Goal: Task Accomplishment & Management: Use online tool/utility

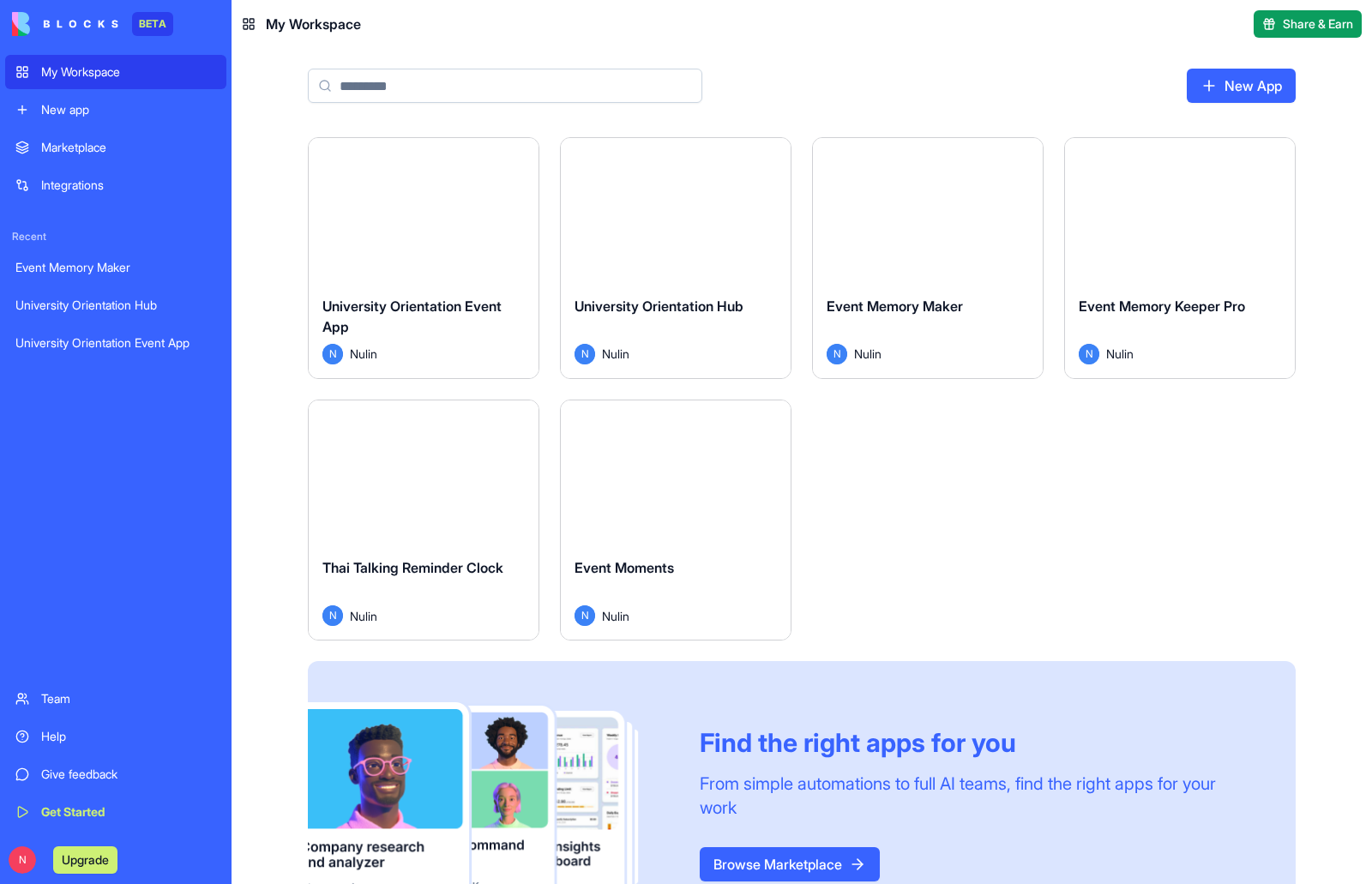
click at [448, 211] on button "Launch" at bounding box center [423, 210] width 128 height 34
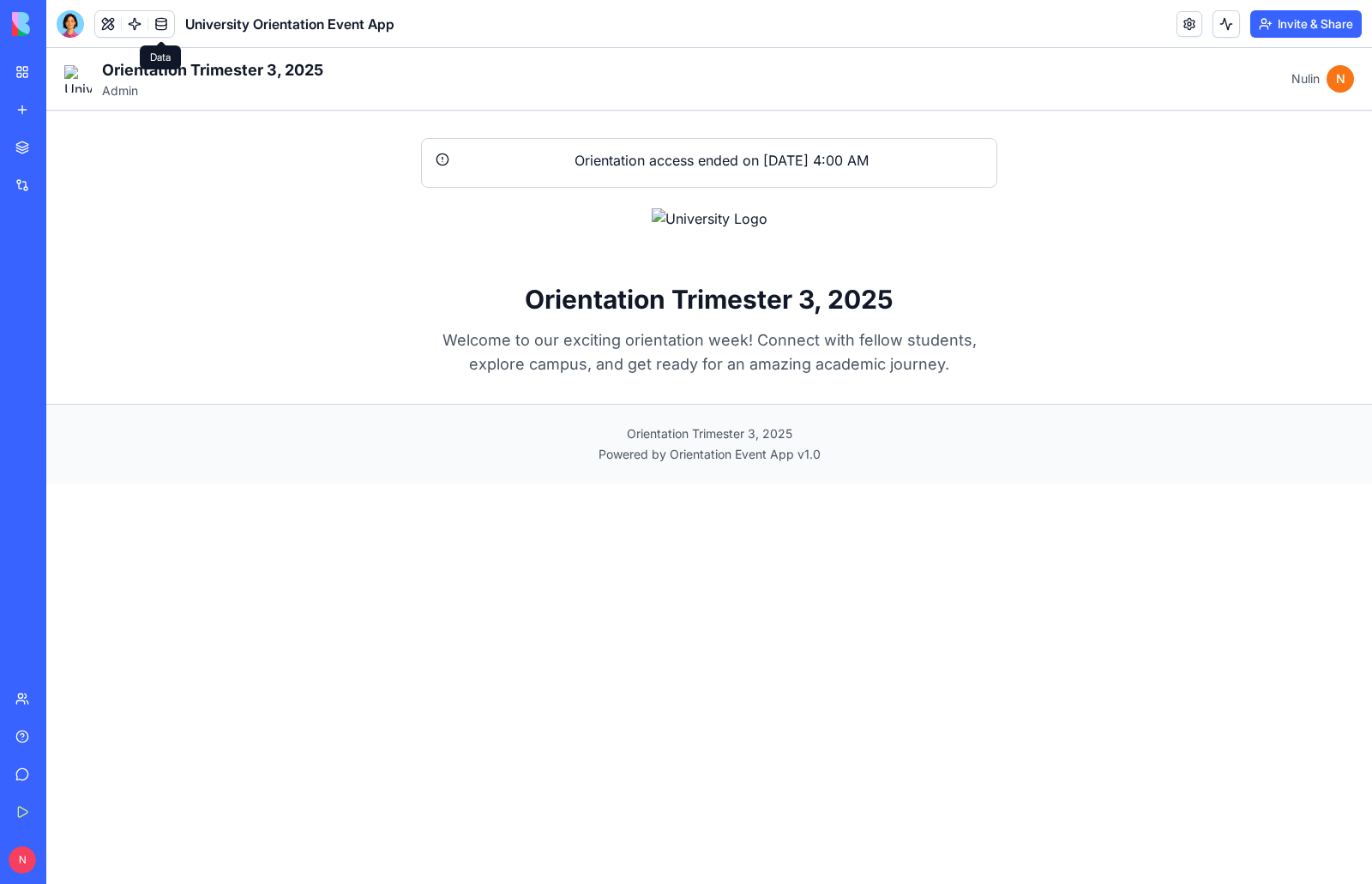
click at [154, 24] on link at bounding box center [161, 24] width 26 height 26
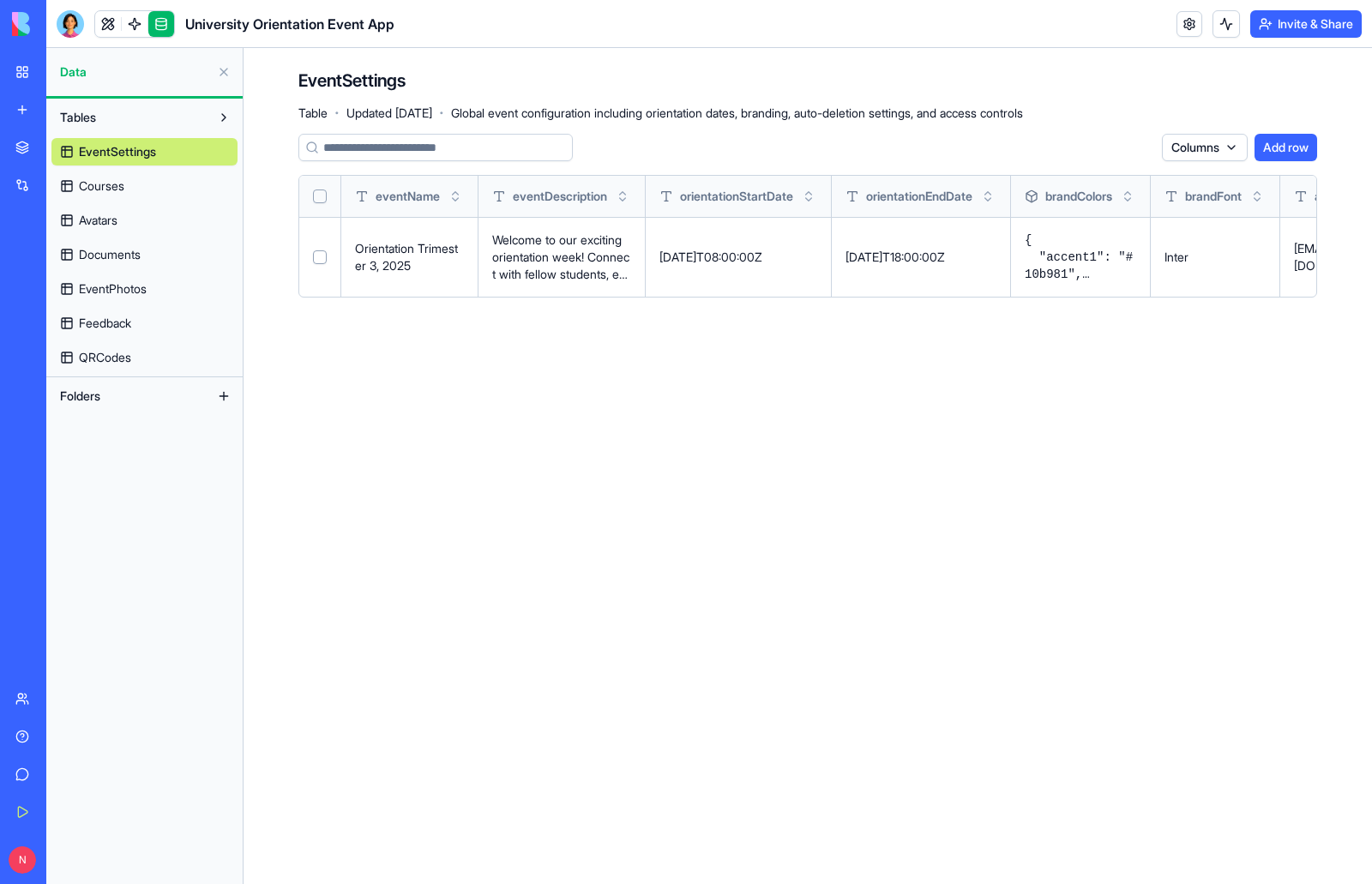
click at [725, 261] on p "2025-09-29T08:00:00Z" at bounding box center [737, 257] width 157 height 17
click at [0, 0] on button at bounding box center [0, 0] width 0 height 0
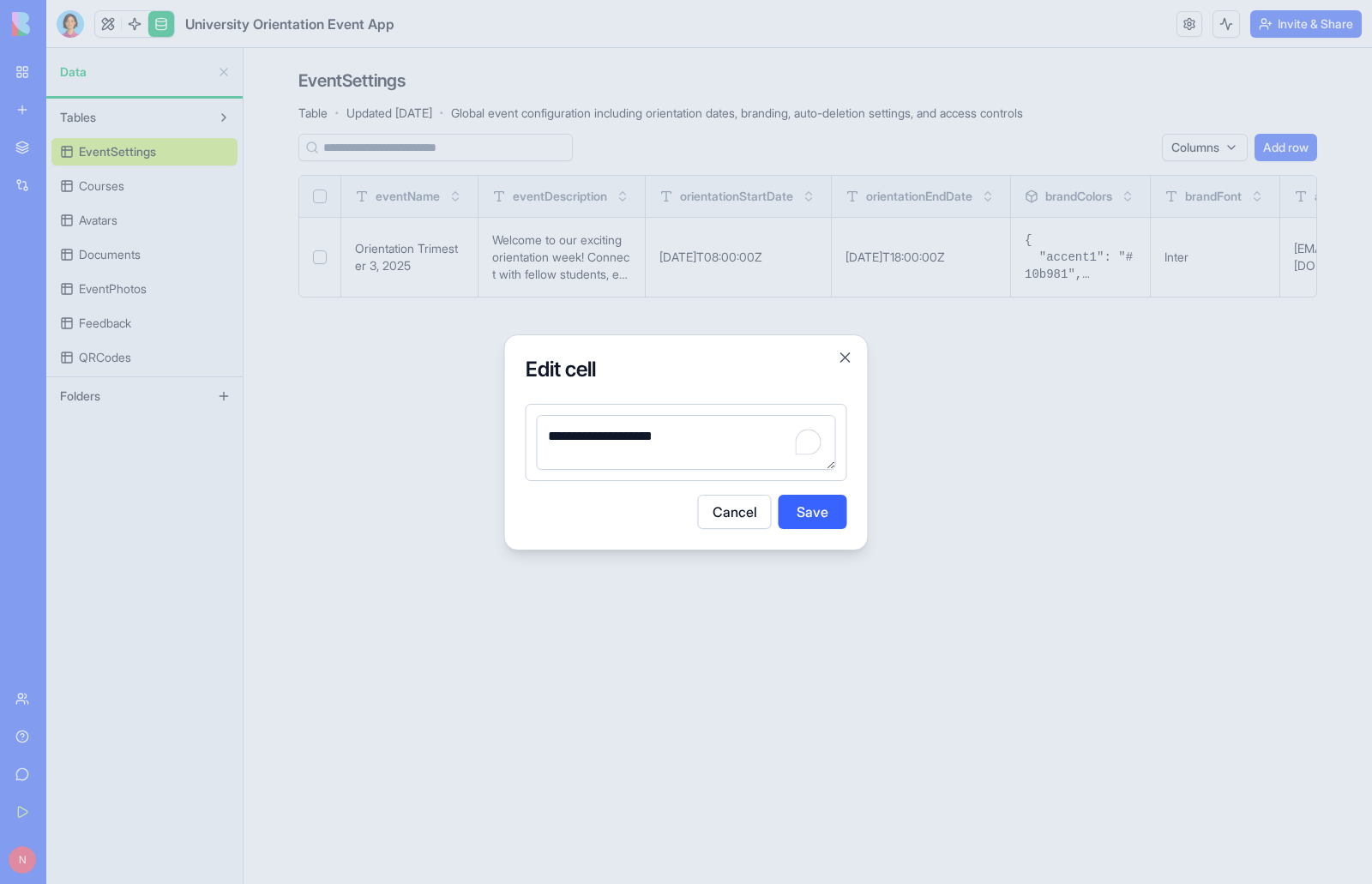
drag, startPoint x: 589, startPoint y: 437, endPoint x: 603, endPoint y: 437, distance: 14.0
click at [603, 437] on textarea "**********" at bounding box center [686, 442] width 299 height 55
click at [617, 438] on textarea "**********" at bounding box center [686, 442] width 299 height 55
drag, startPoint x: 624, startPoint y: 435, endPoint x: 610, endPoint y: 438, distance: 14.3
click at [610, 438] on textarea "**********" at bounding box center [686, 442] width 299 height 55
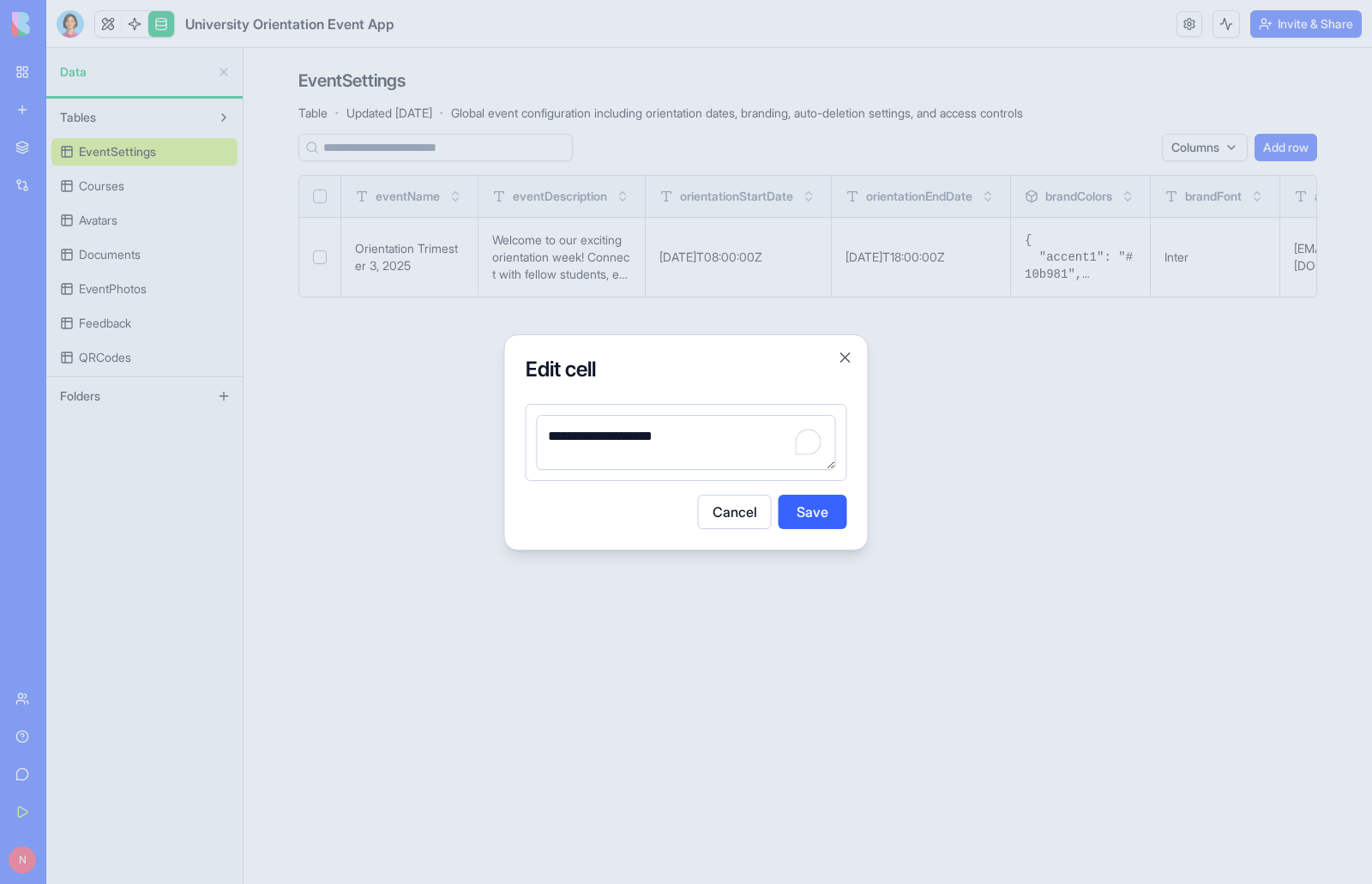
type textarea "**********"
click at [803, 519] on button "Save" at bounding box center [813, 512] width 69 height 34
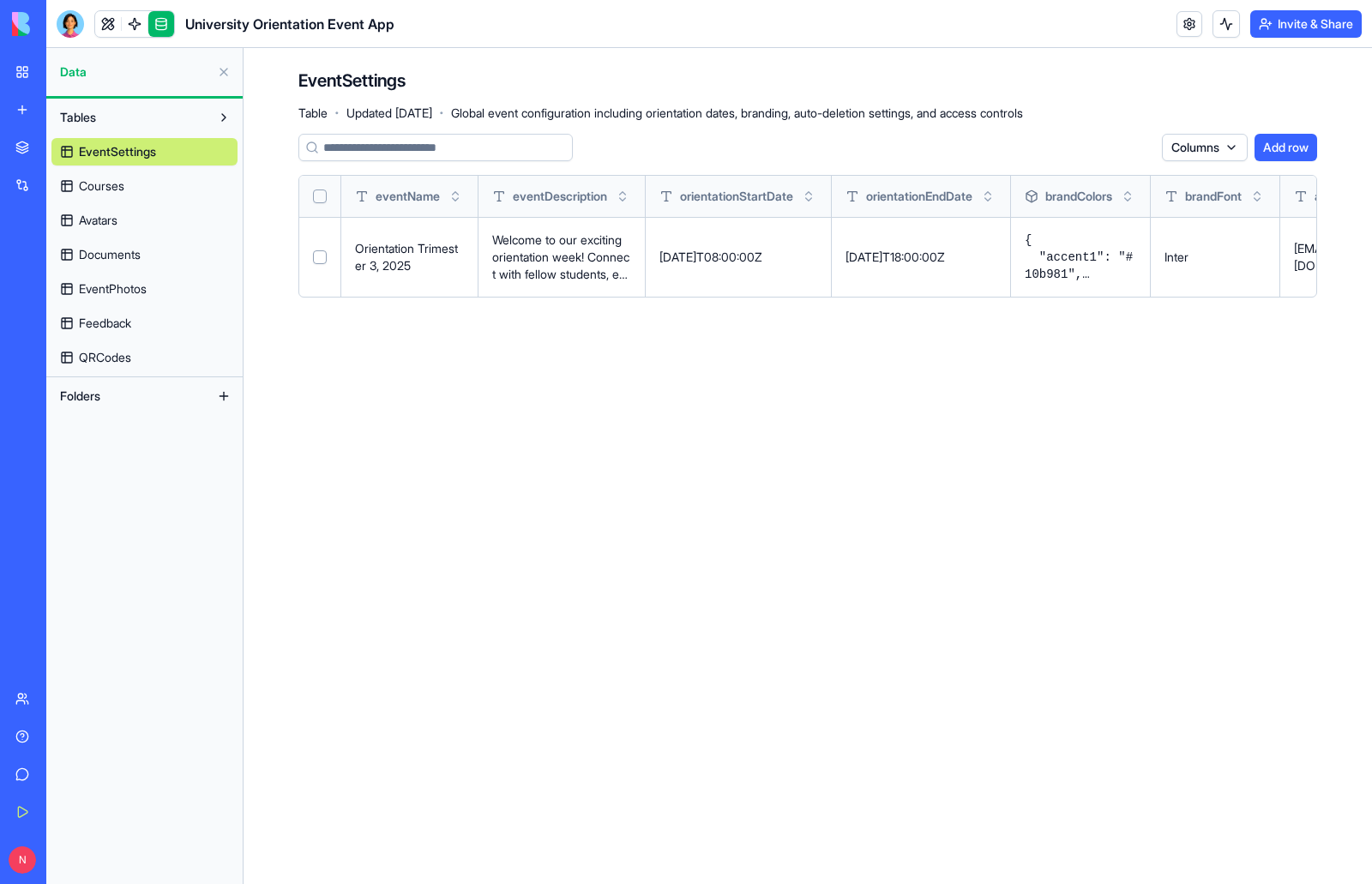
click at [917, 252] on p "2025-10-01T18:00:00Z" at bounding box center [920, 257] width 151 height 17
click at [0, 0] on button at bounding box center [0, 0] width 0 height 0
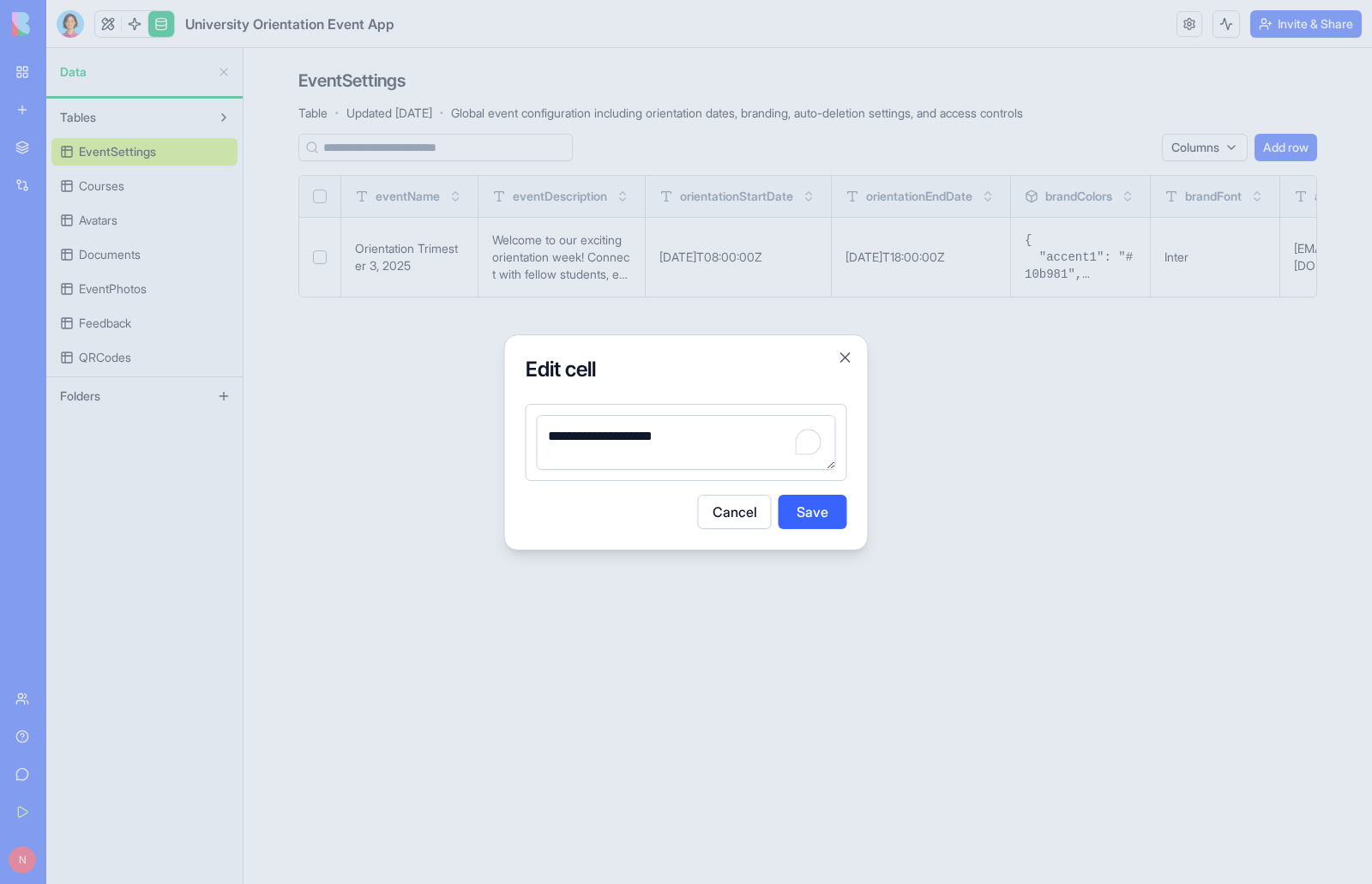
click at [621, 434] on textarea "**********" at bounding box center [686, 442] width 299 height 55
type textarea "**********"
click at [812, 508] on button "Save" at bounding box center [813, 512] width 69 height 34
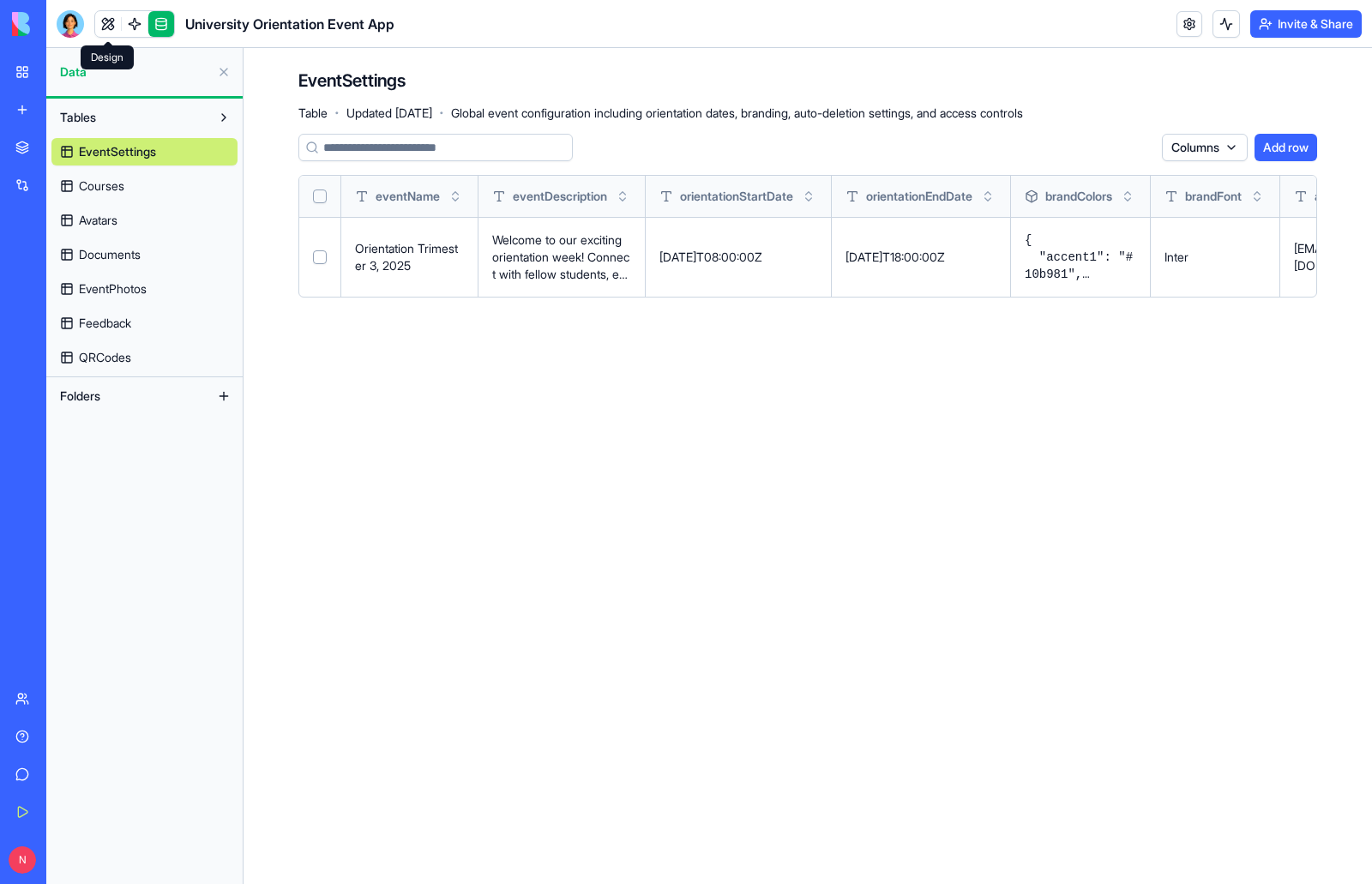
click at [109, 24] on link at bounding box center [108, 24] width 26 height 26
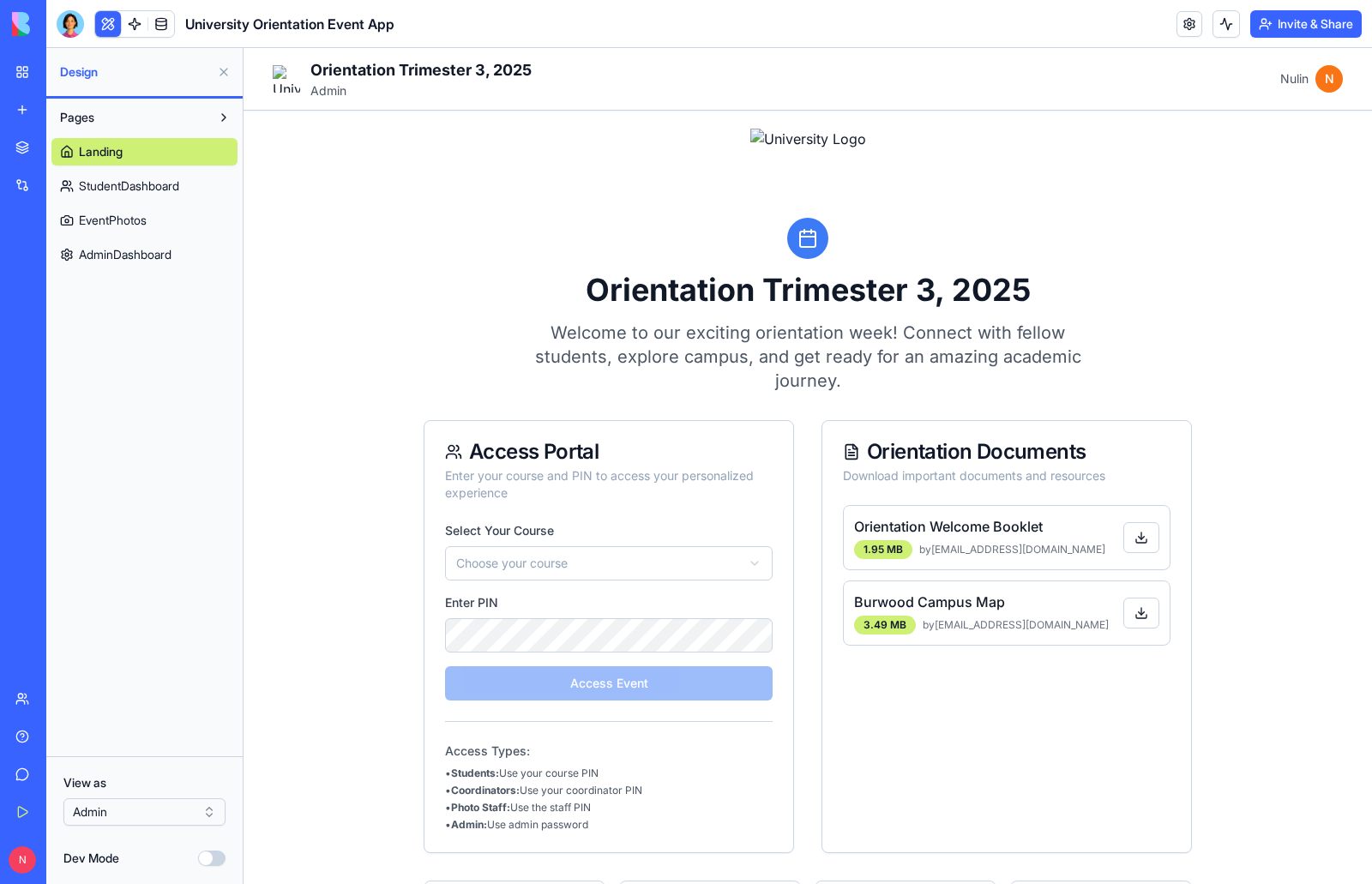
scroll to position [9, 0]
click at [216, 860] on button "Dev Mode" at bounding box center [212, 858] width 28 height 15
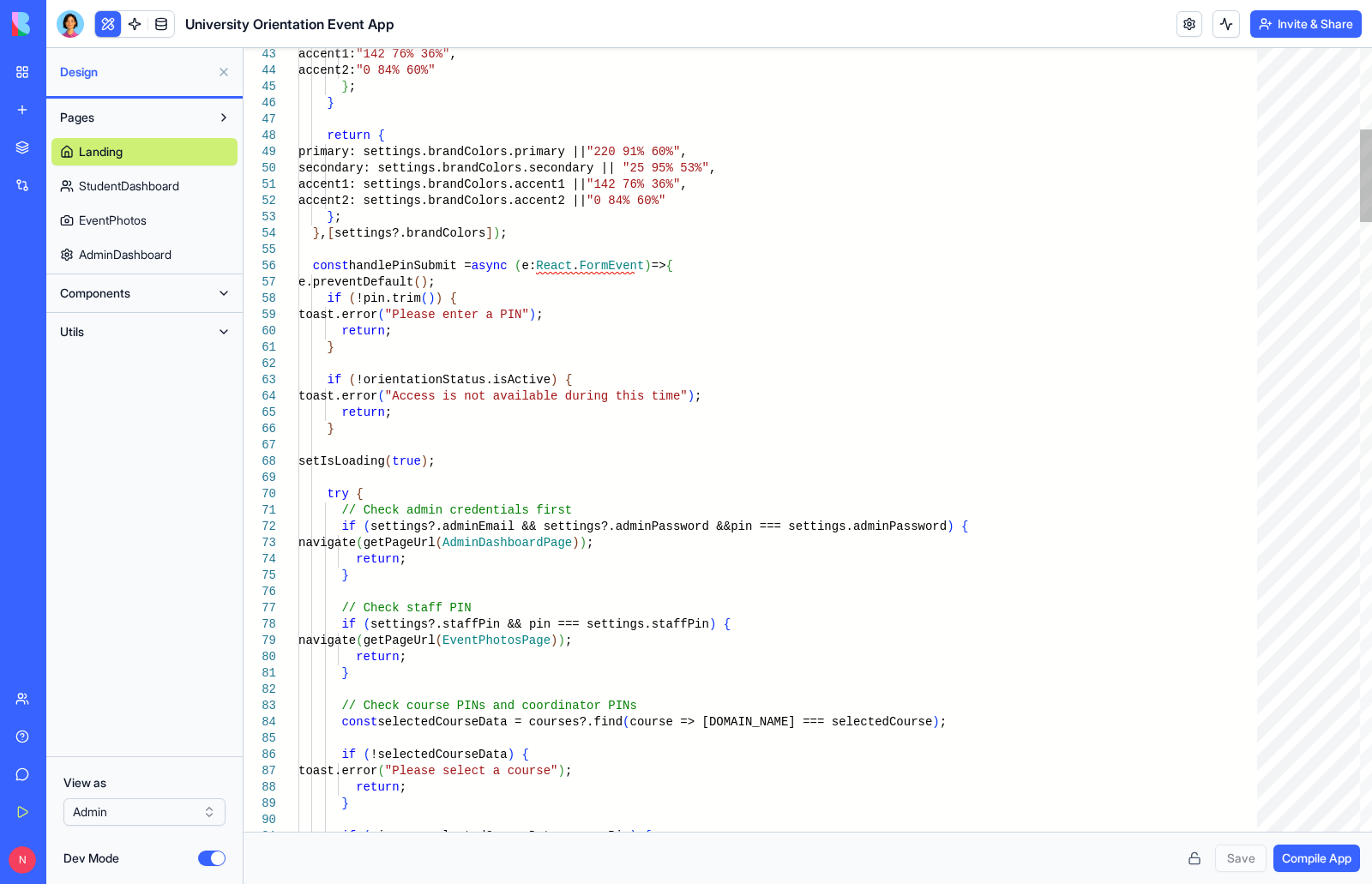
scroll to position [0, 39]
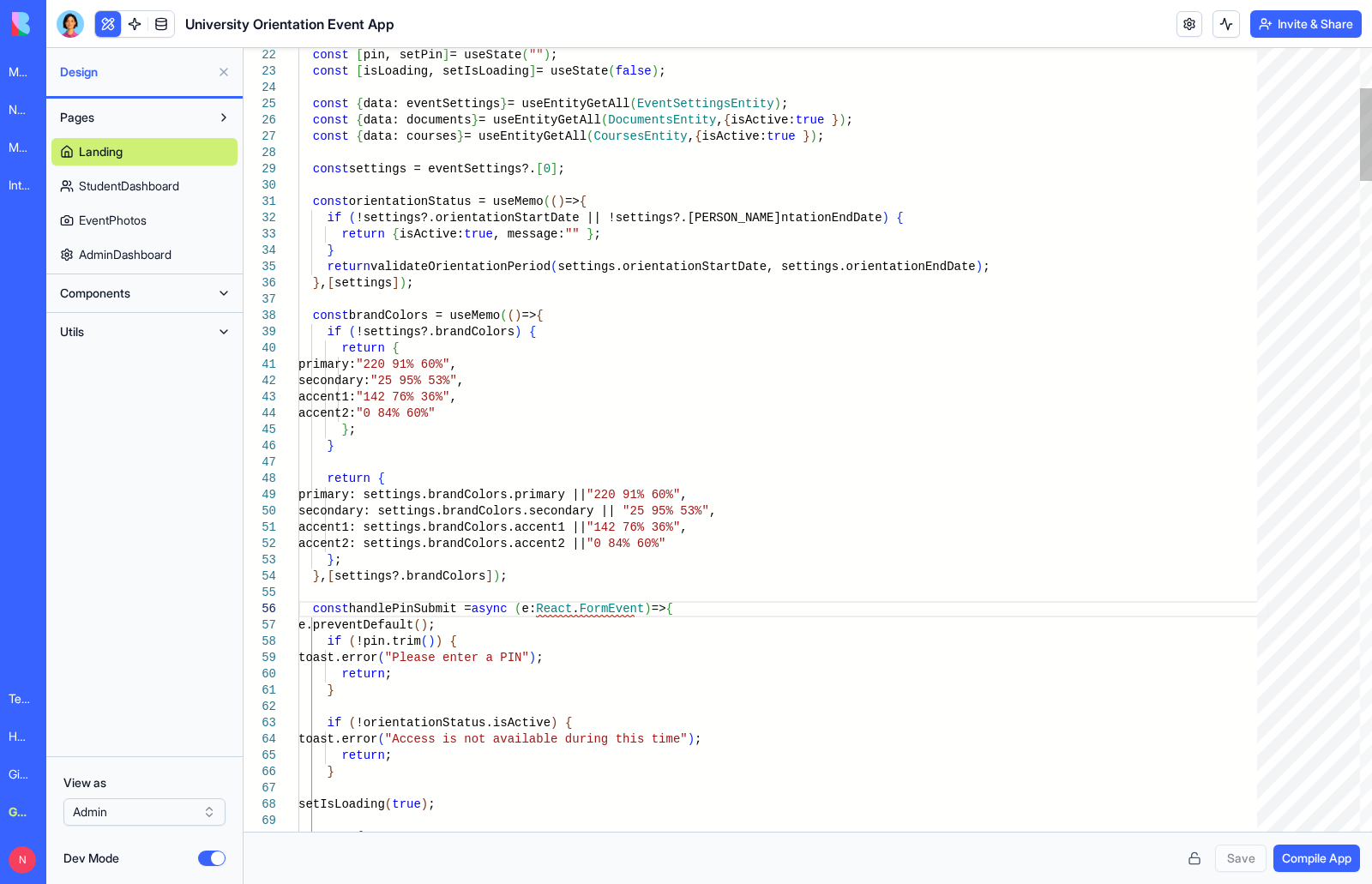
scroll to position [0, 375]
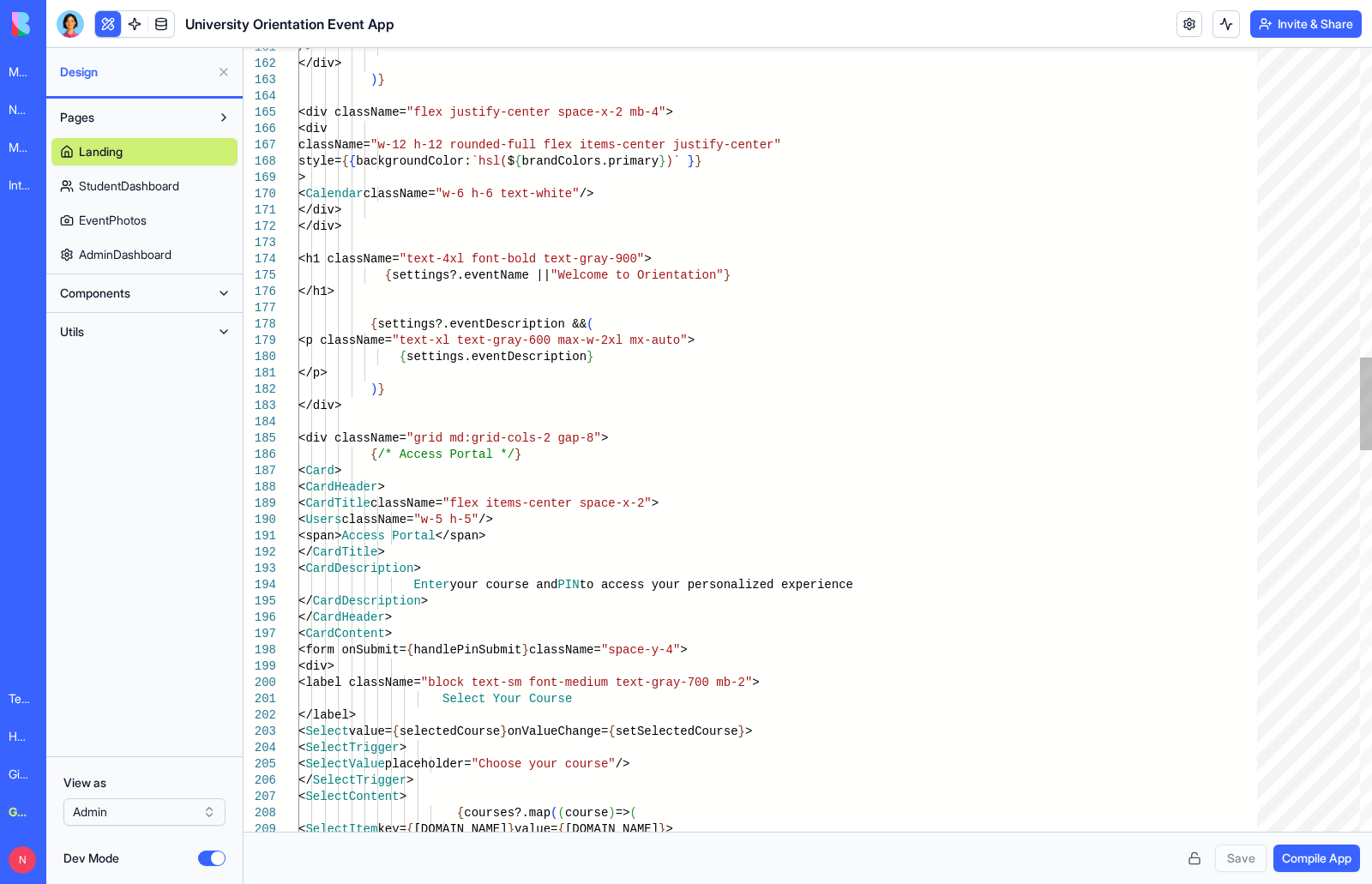
scroll to position [0, 0]
click at [472, 457] on div "</ CardDescription > </ CardHeader > < CardDescription > Enter your course and …" at bounding box center [784, 740] width 970 height 6613
drag, startPoint x: 477, startPoint y: 456, endPoint x: 393, endPoint y: 457, distance: 84.0
click at [393, 457] on div "</ CardDescription > </ CardHeader > < CardDescription > Enter your course and …" at bounding box center [784, 740] width 970 height 6613
drag, startPoint x: 528, startPoint y: 537, endPoint x: 444, endPoint y: 541, distance: 84.1
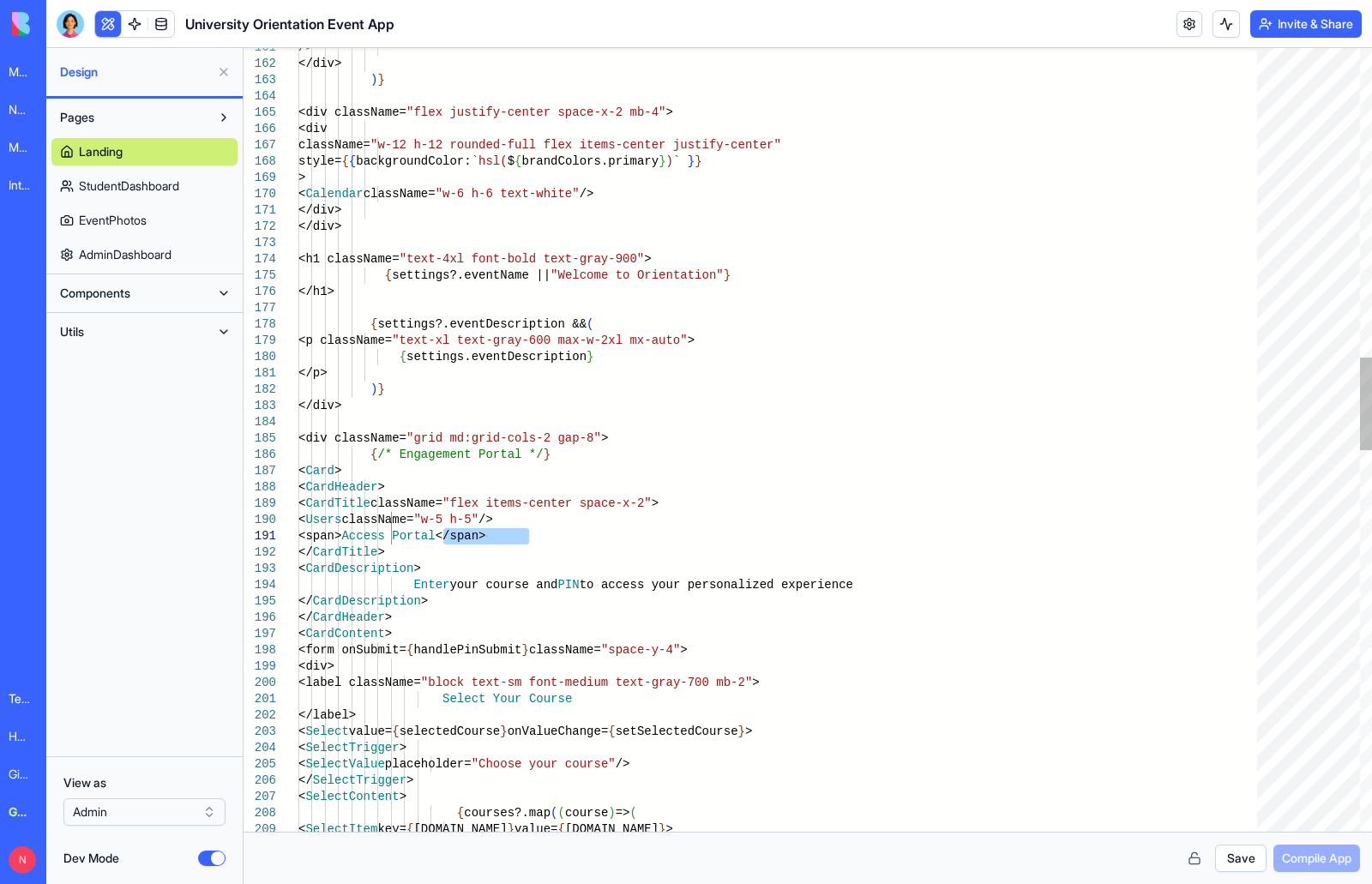
click at [444, 541] on div "</ CardDescription > </ CardHeader > < CardDescription > Enter your course and …" at bounding box center [784, 740] width 970 height 6613
drag, startPoint x: 502, startPoint y: 451, endPoint x: 390, endPoint y: 456, distance: 112.1
click at [390, 456] on div "</ CardDescription > </ CardHeader > < CardDescription > Enter your course and …" at bounding box center [784, 740] width 970 height 6613
drag, startPoint x: 557, startPoint y: 537, endPoint x: 445, endPoint y: 540, distance: 112.0
click at [445, 540] on div "</ CardDescription > </ CardHeader > < CardDescription > Enter your course and …" at bounding box center [784, 740] width 970 height 6613
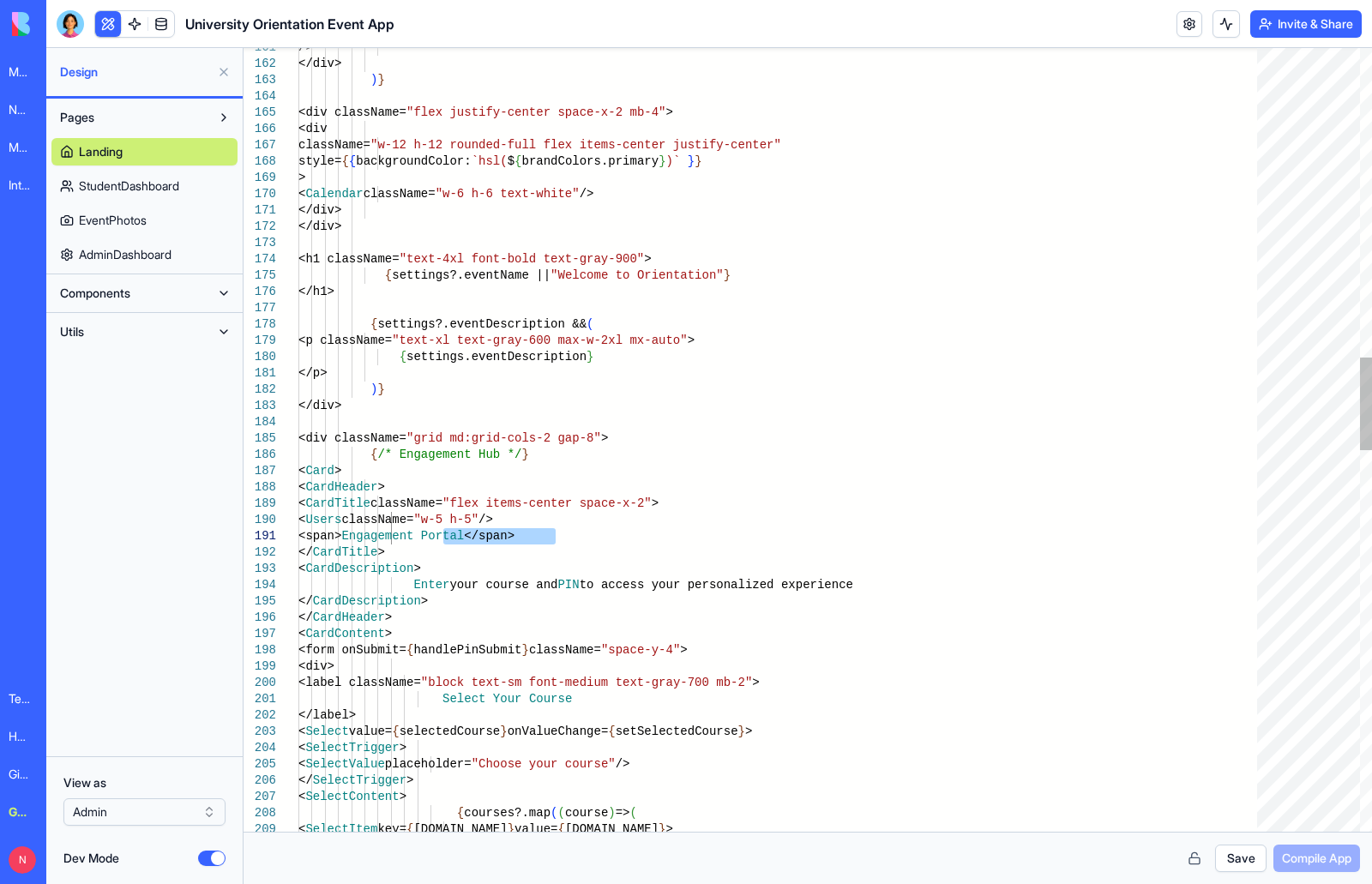
type textarea "**********"
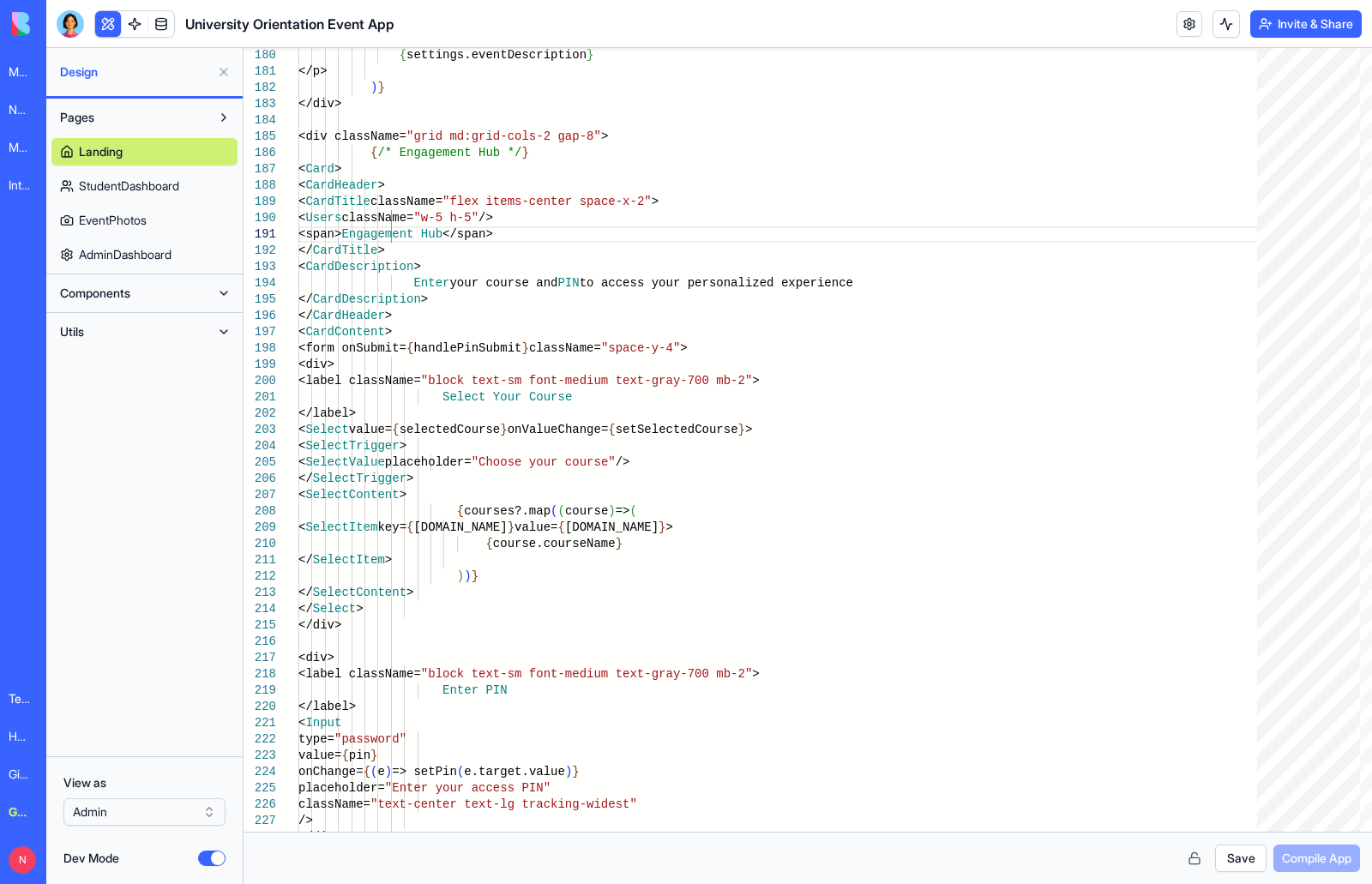
click at [145, 431] on div "Pages Landing StudentDashboard EventPhotos AdminDashboard Components Utils" at bounding box center [145, 427] width 196 height 657
click at [202, 863] on button "Dev Mode" at bounding box center [212, 858] width 28 height 15
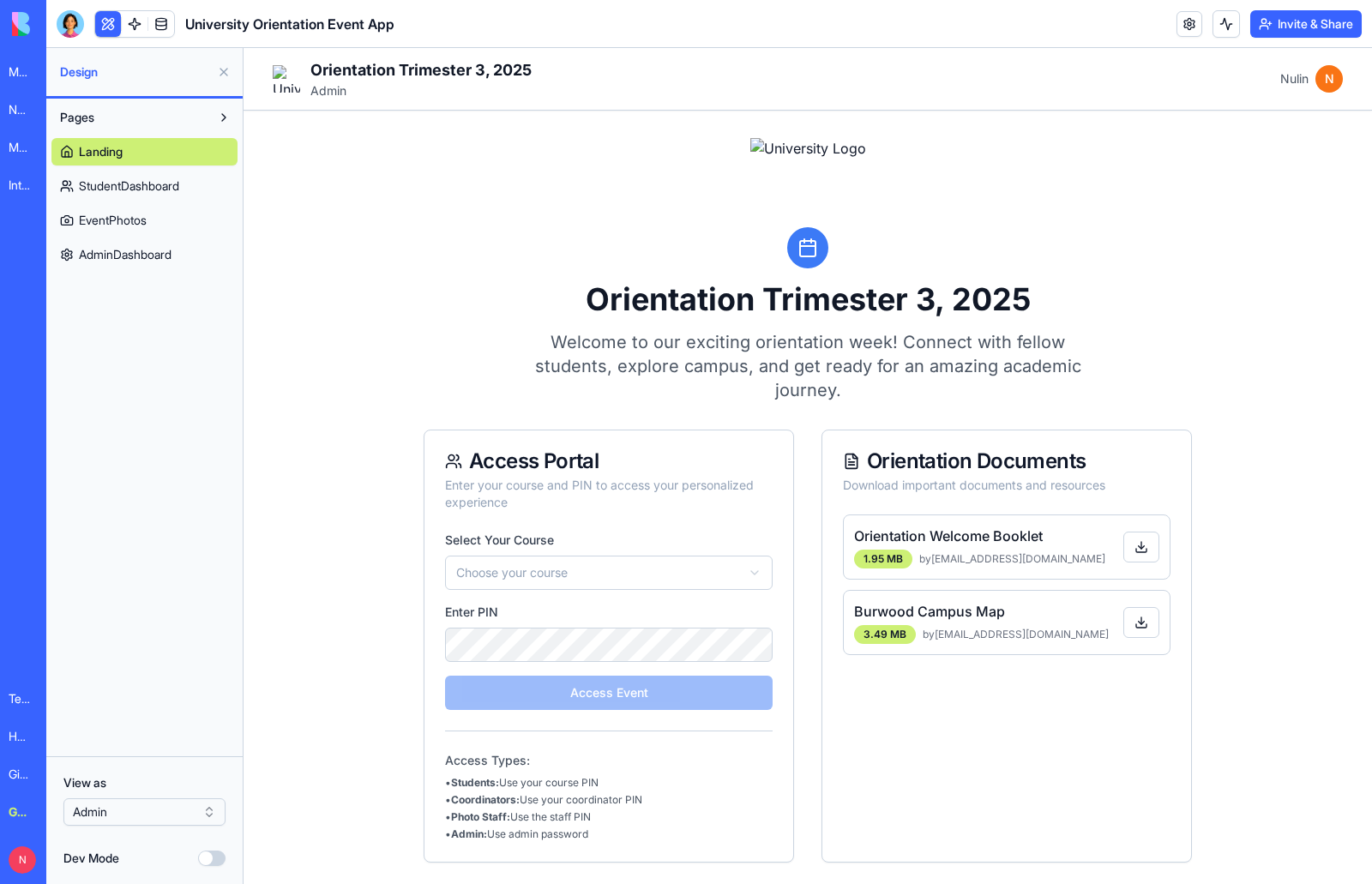
click at [176, 493] on div "Pages Landing StudentDashboard EventPhotos AdminDashboard" at bounding box center [145, 427] width 196 height 657
drag, startPoint x: 593, startPoint y: 460, endPoint x: 448, endPoint y: 451, distance: 145.3
click at [448, 451] on div "Access Portal" at bounding box center [608, 461] width 328 height 21
click at [218, 858] on button "Dev Mode" at bounding box center [212, 858] width 28 height 15
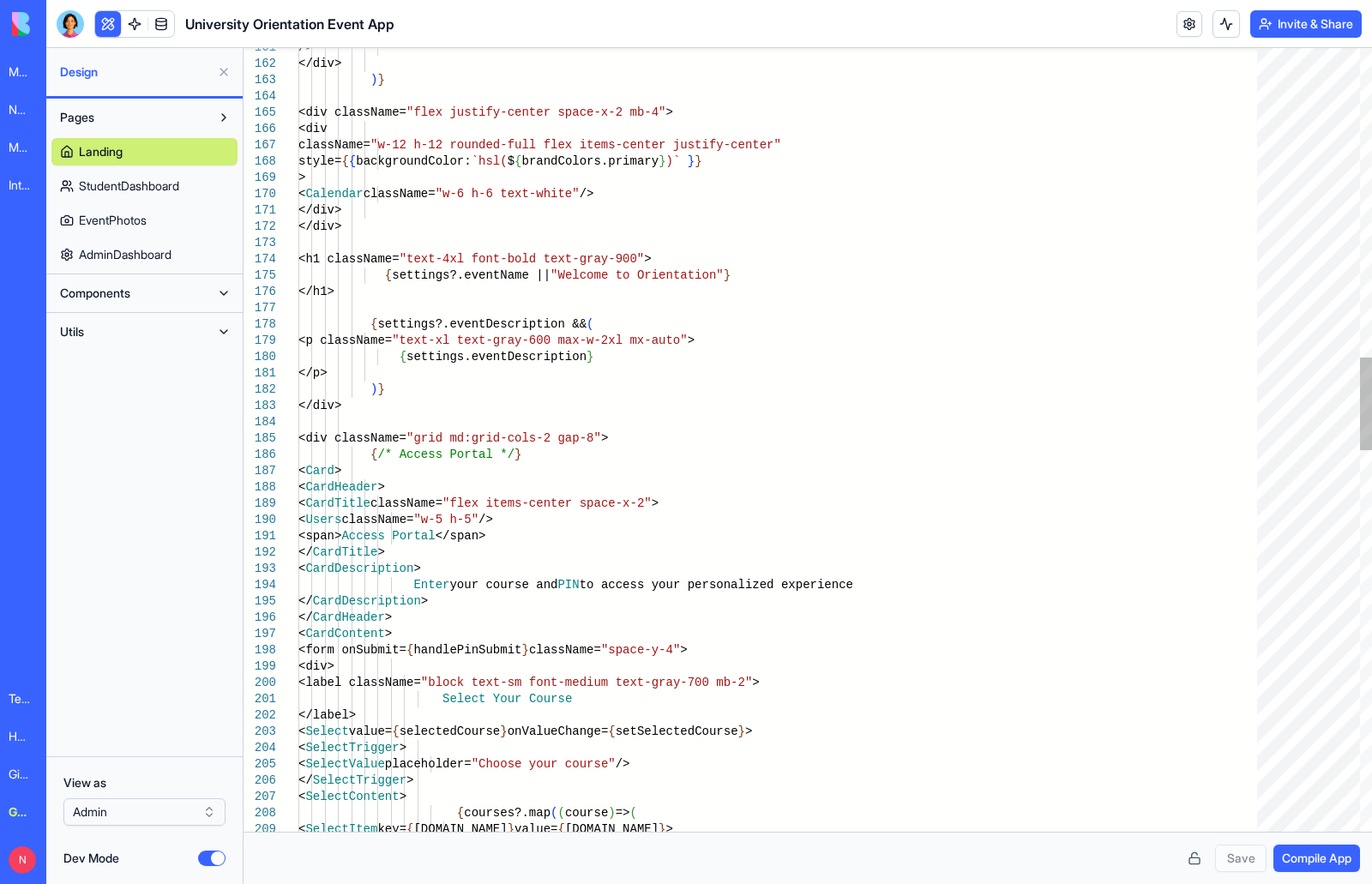
scroll to position [0, 39]
drag, startPoint x: 479, startPoint y: 453, endPoint x: 392, endPoint y: 454, distance: 87.0
click at [392, 454] on div "/> </div> ) } <div className= "flex justify-center space-x-2 mb-4" > <div class…" at bounding box center [784, 740] width 970 height 6613
drag, startPoint x: 528, startPoint y: 538, endPoint x: 445, endPoint y: 538, distance: 83.0
click at [445, 538] on div "/> </div> ) } <div className= "flex justify-center space-x-2 mb-4" > <div class…" at bounding box center [784, 740] width 970 height 6613
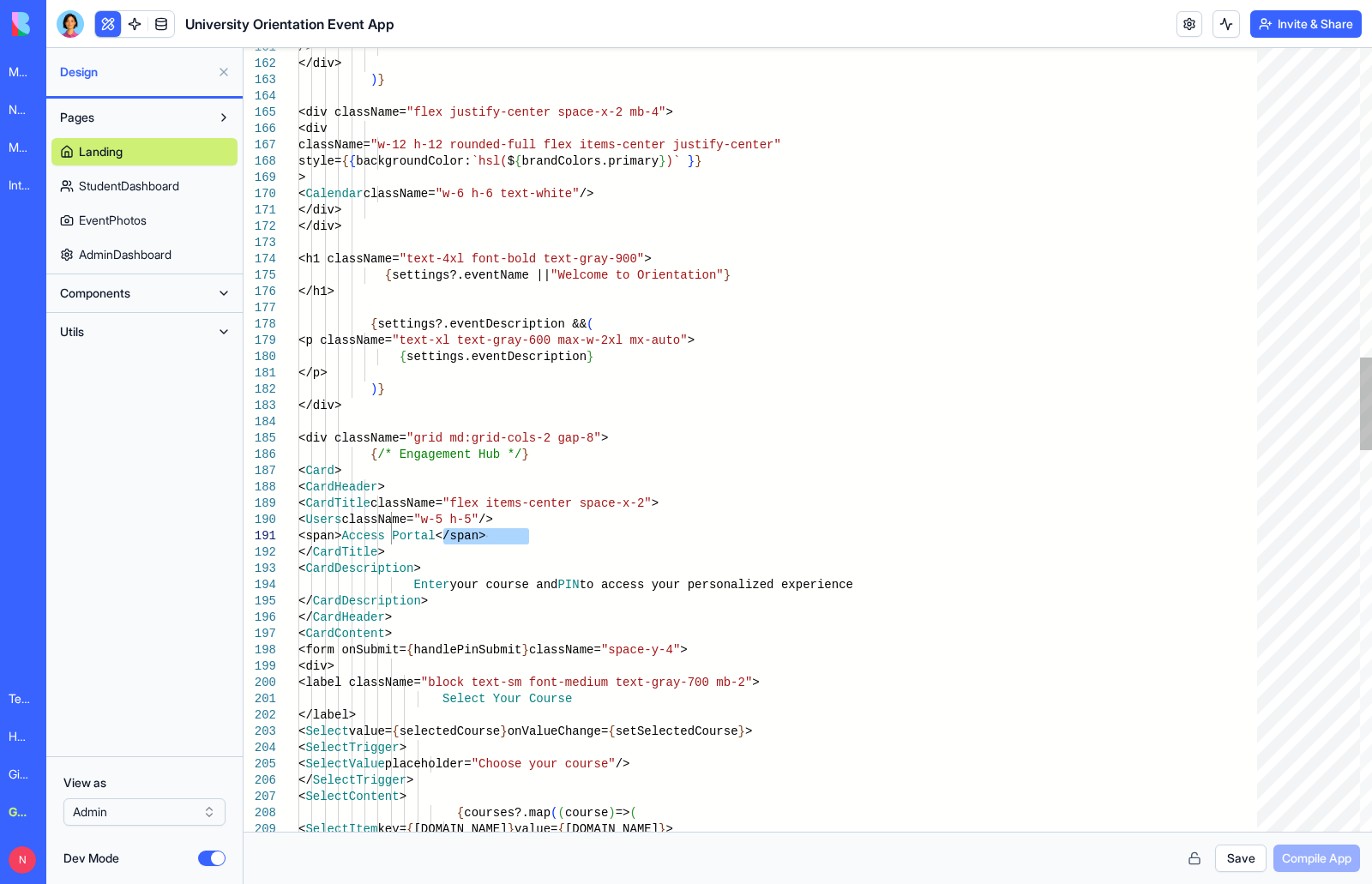
type textarea "**********"
click at [1226, 864] on button "Save" at bounding box center [1240, 858] width 52 height 28
click at [200, 859] on button "Dev Mode" at bounding box center [212, 858] width 28 height 15
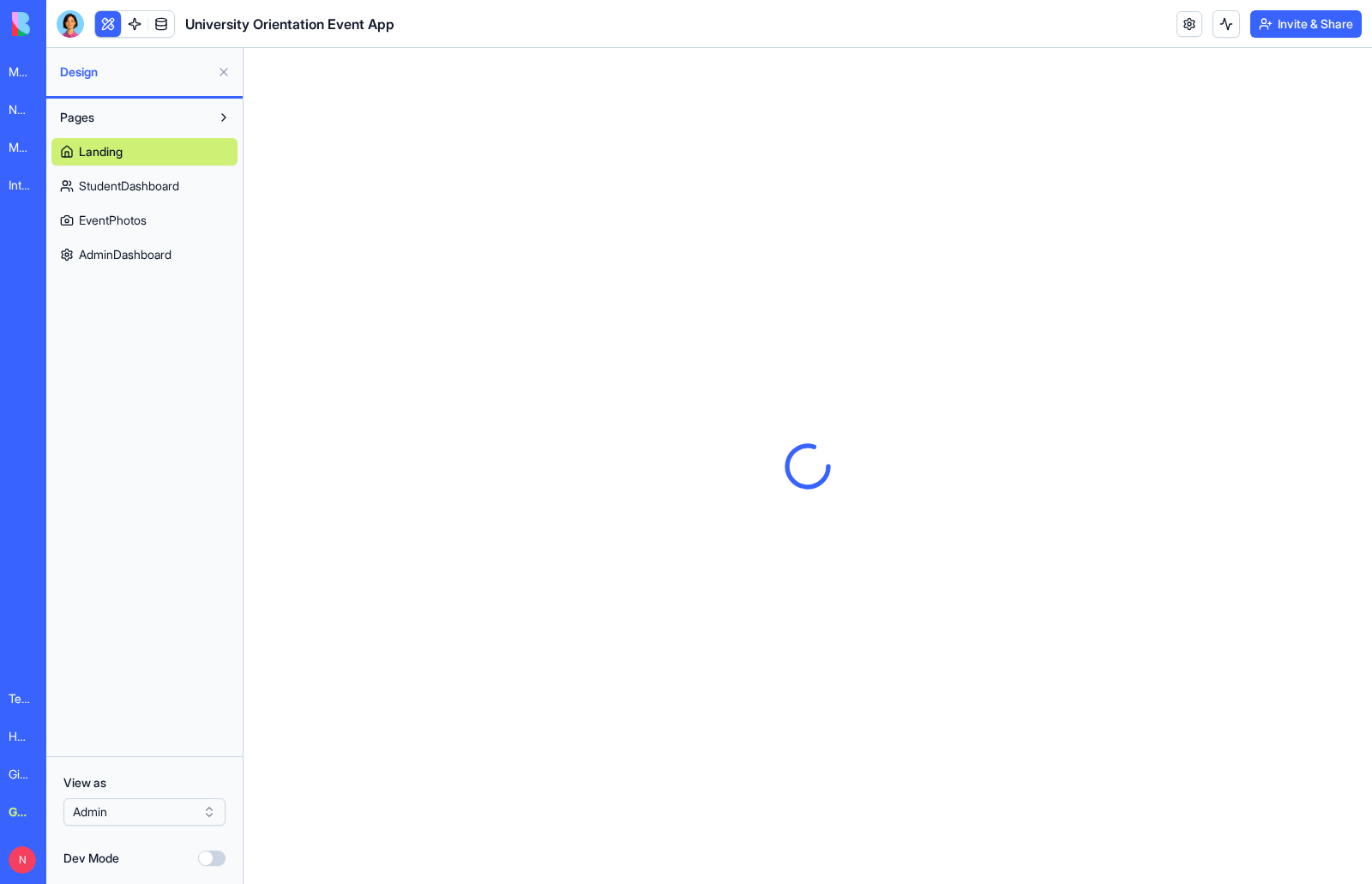
scroll to position [0, 0]
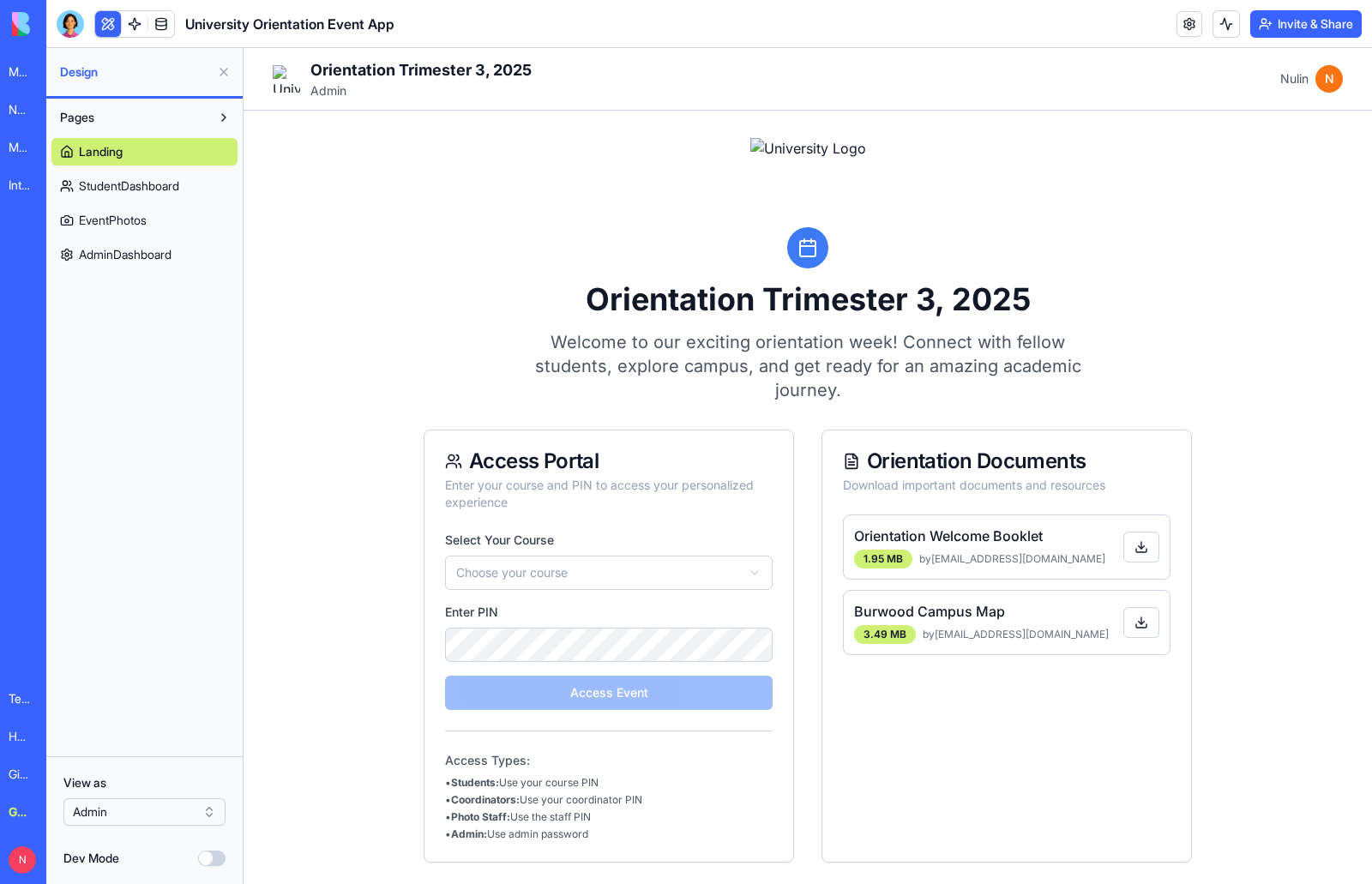
click at [216, 862] on button "Dev Mode" at bounding box center [212, 858] width 28 height 15
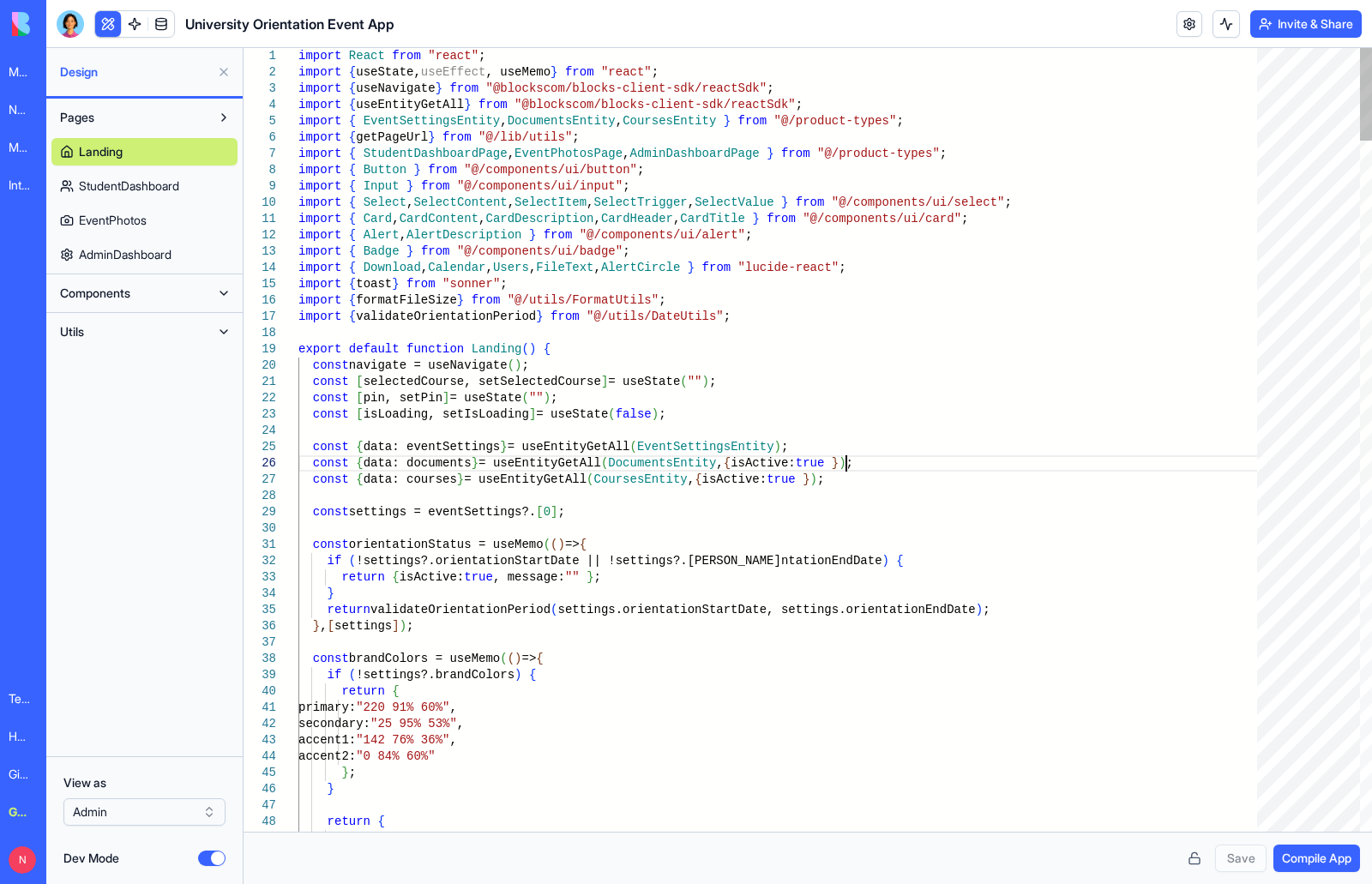
scroll to position [0, 39]
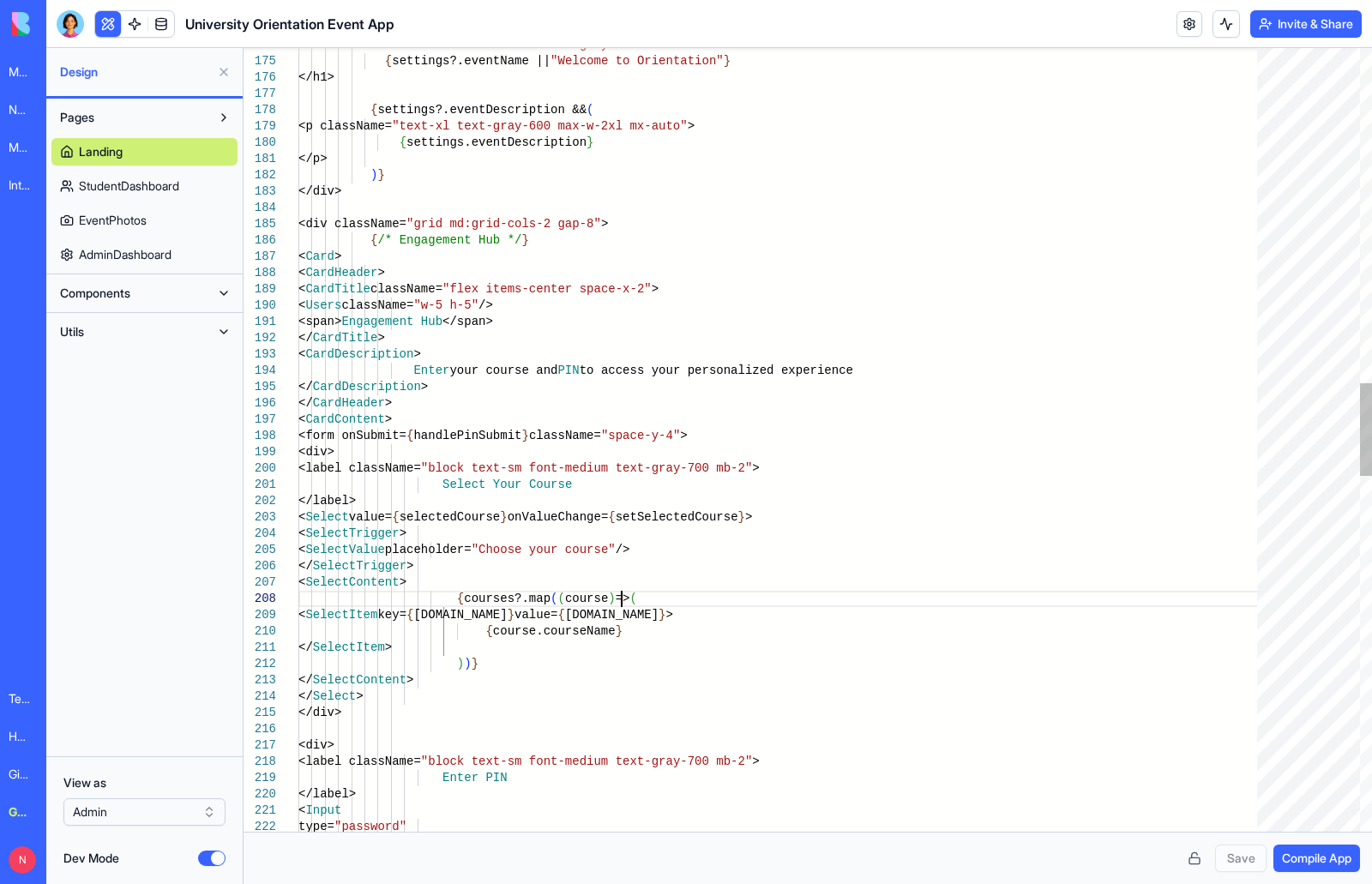
click at [860, 605] on div "<h1 className= "text-4xl font-bold text-gray-900" > { settings?.eventName || "W…" at bounding box center [784, 526] width 970 height 6613
click at [815, 529] on div "<h1 className= "text-4xl font-bold text-gray-900" > { settings?.eventName || "W…" at bounding box center [784, 526] width 970 height 6613
click at [472, 245] on div "<h1 className= "text-4xl font-bold text-gray-900" > { settings?.eventName || "W…" at bounding box center [784, 526] width 970 height 6613
click at [528, 328] on div "<h1 className= "text-4xl font-bold text-gray-900" > { settings?.eventName || "W…" at bounding box center [784, 526] width 970 height 6613
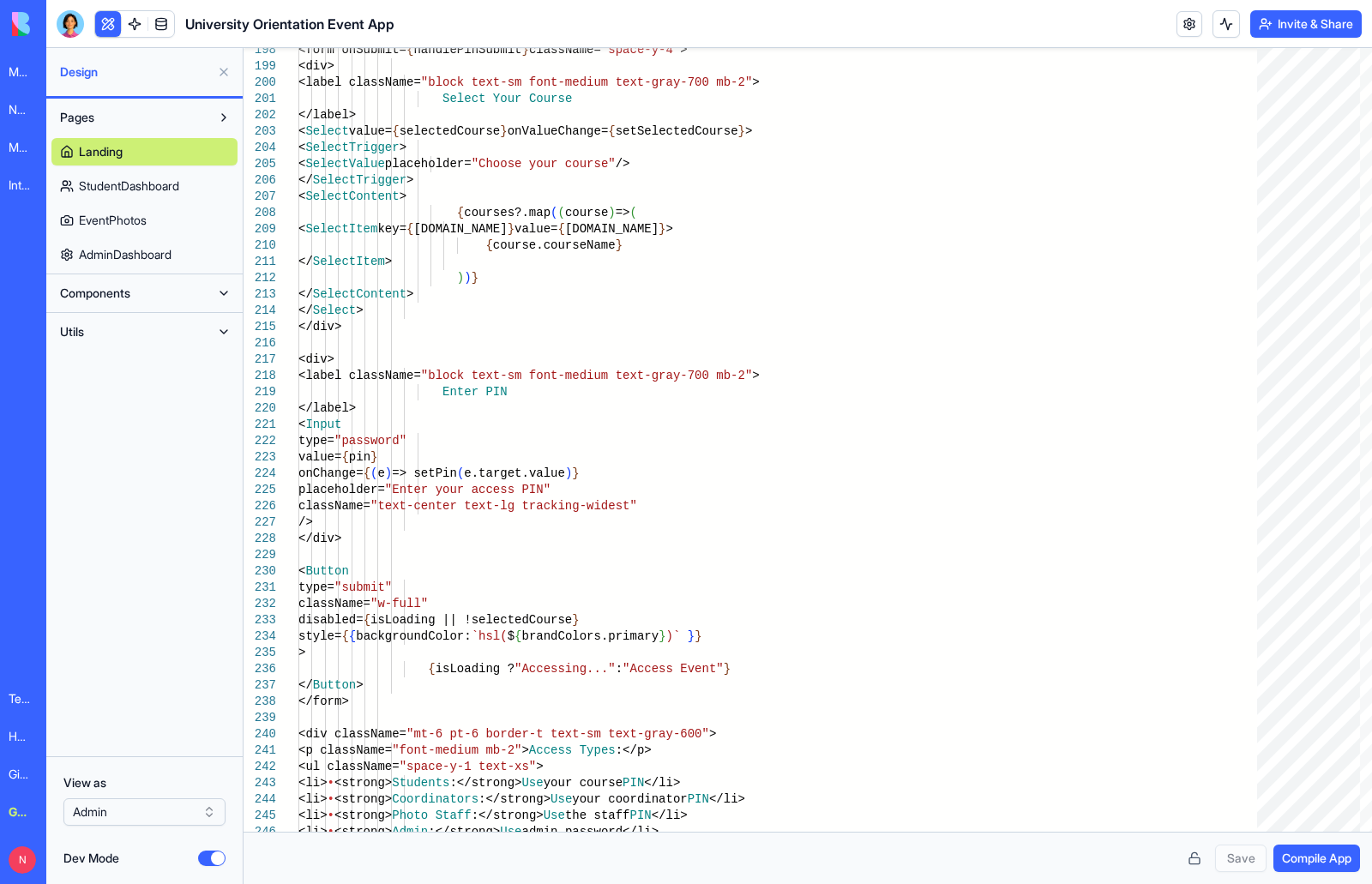
click at [117, 181] on span "StudentDashboard" at bounding box center [129, 186] width 101 height 17
type textarea "**********"
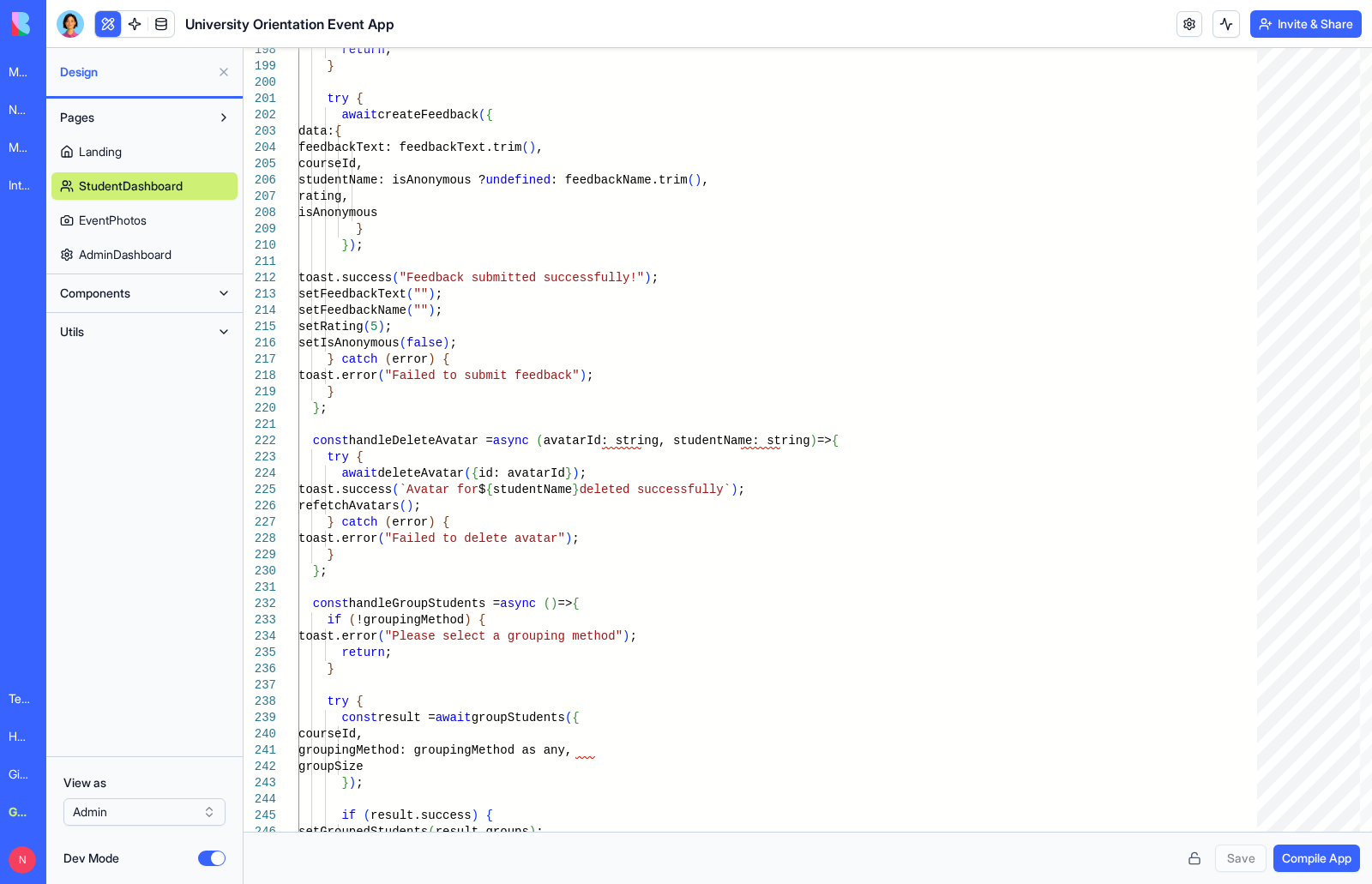
click at [201, 861] on button "Dev Mode" at bounding box center [212, 858] width 28 height 15
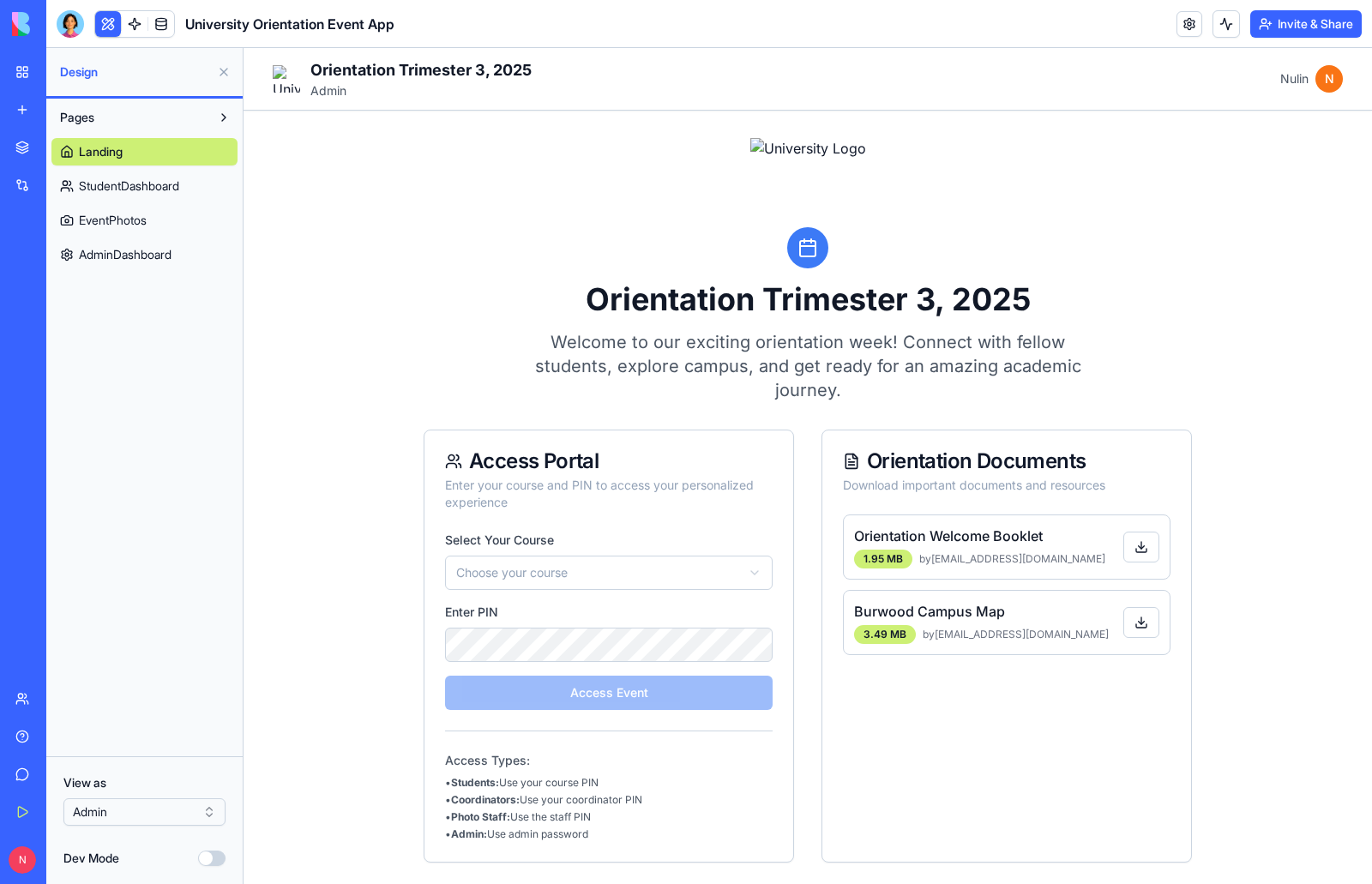
click at [64, 67] on div "My Workspace" at bounding box center [52, 72] width 22 height 17
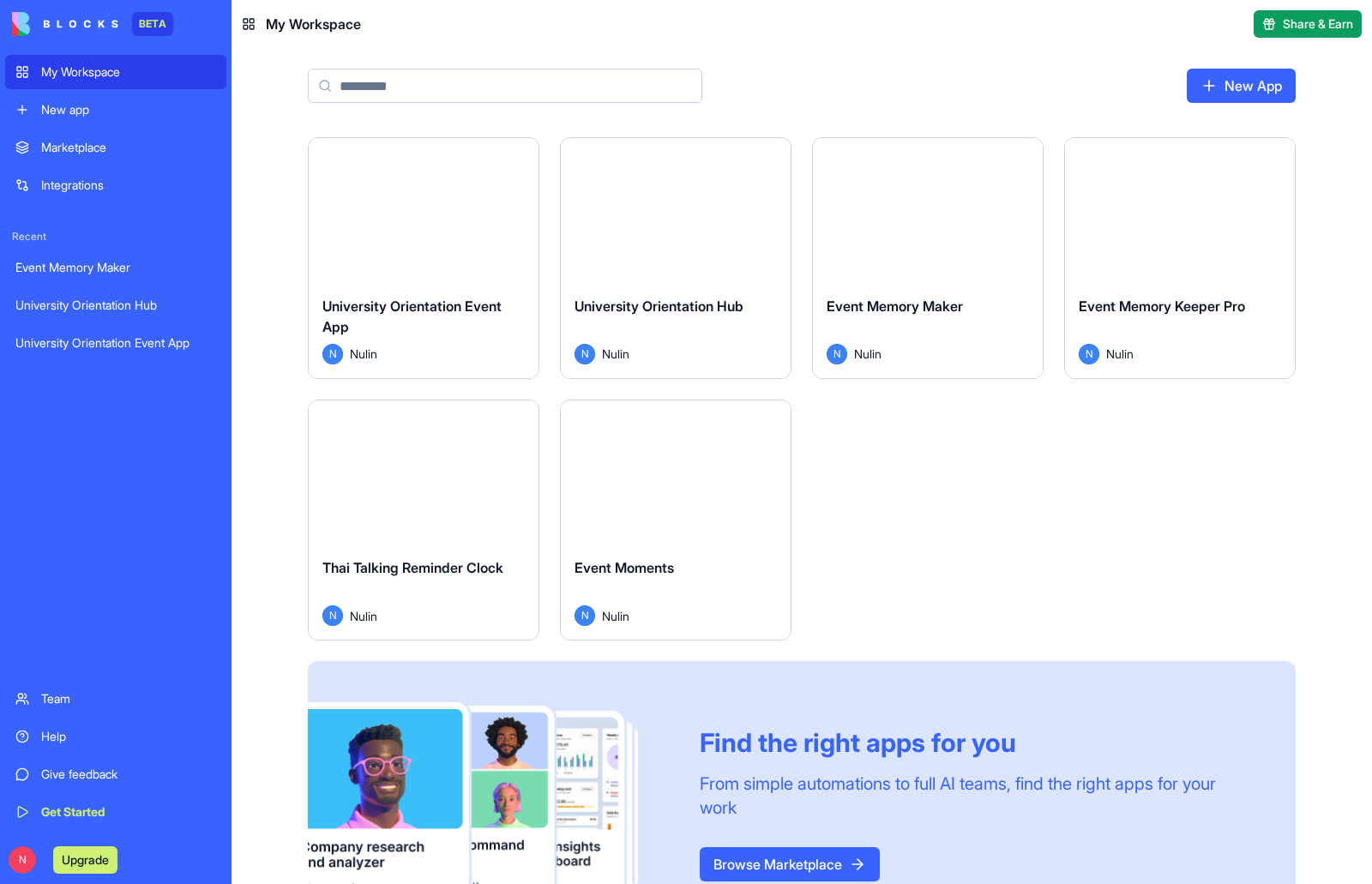
click at [403, 211] on button "Launch" at bounding box center [423, 210] width 128 height 34
click at [466, 208] on button "Launch" at bounding box center [423, 210] width 128 height 34
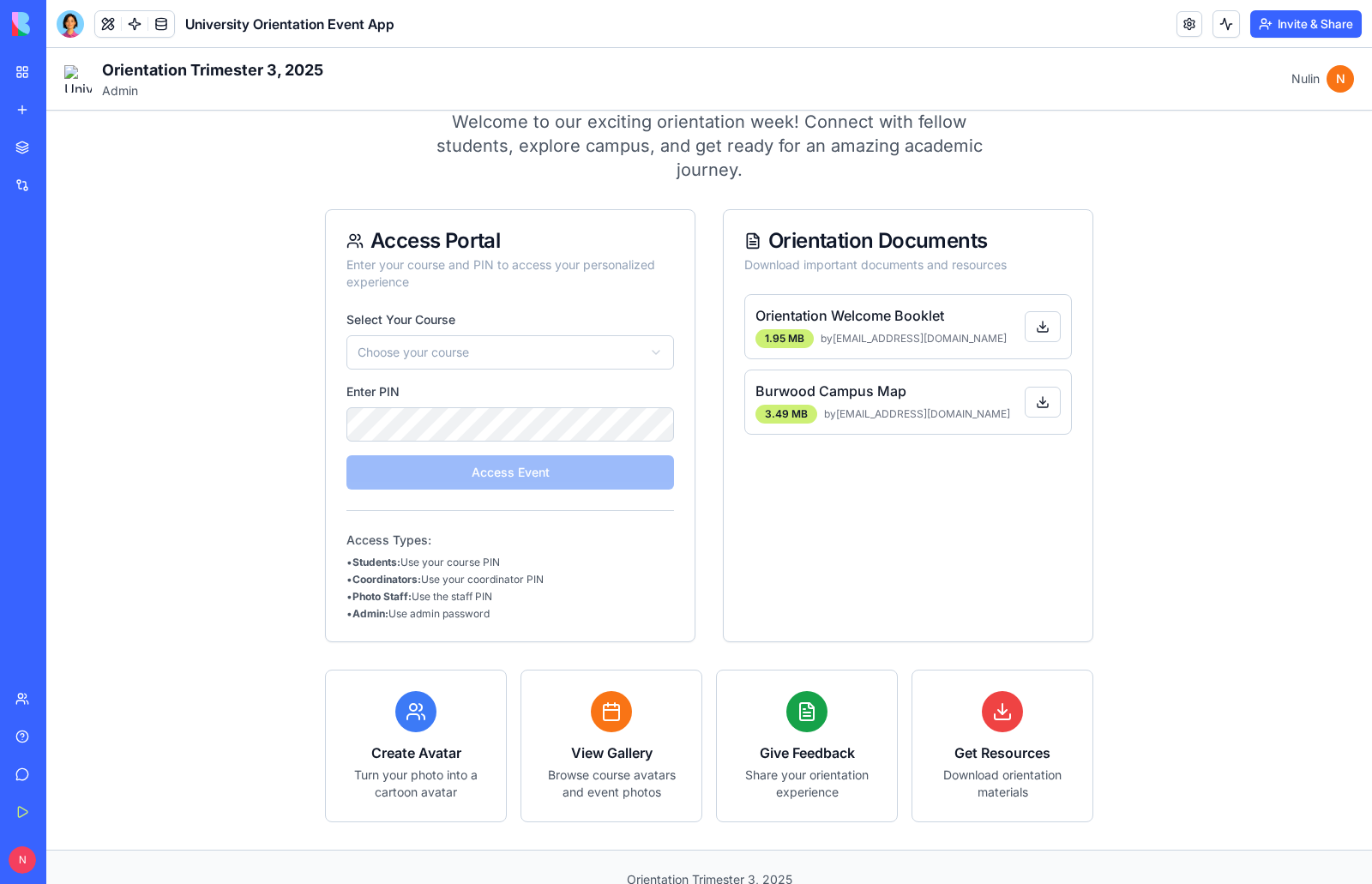
scroll to position [180, 0]
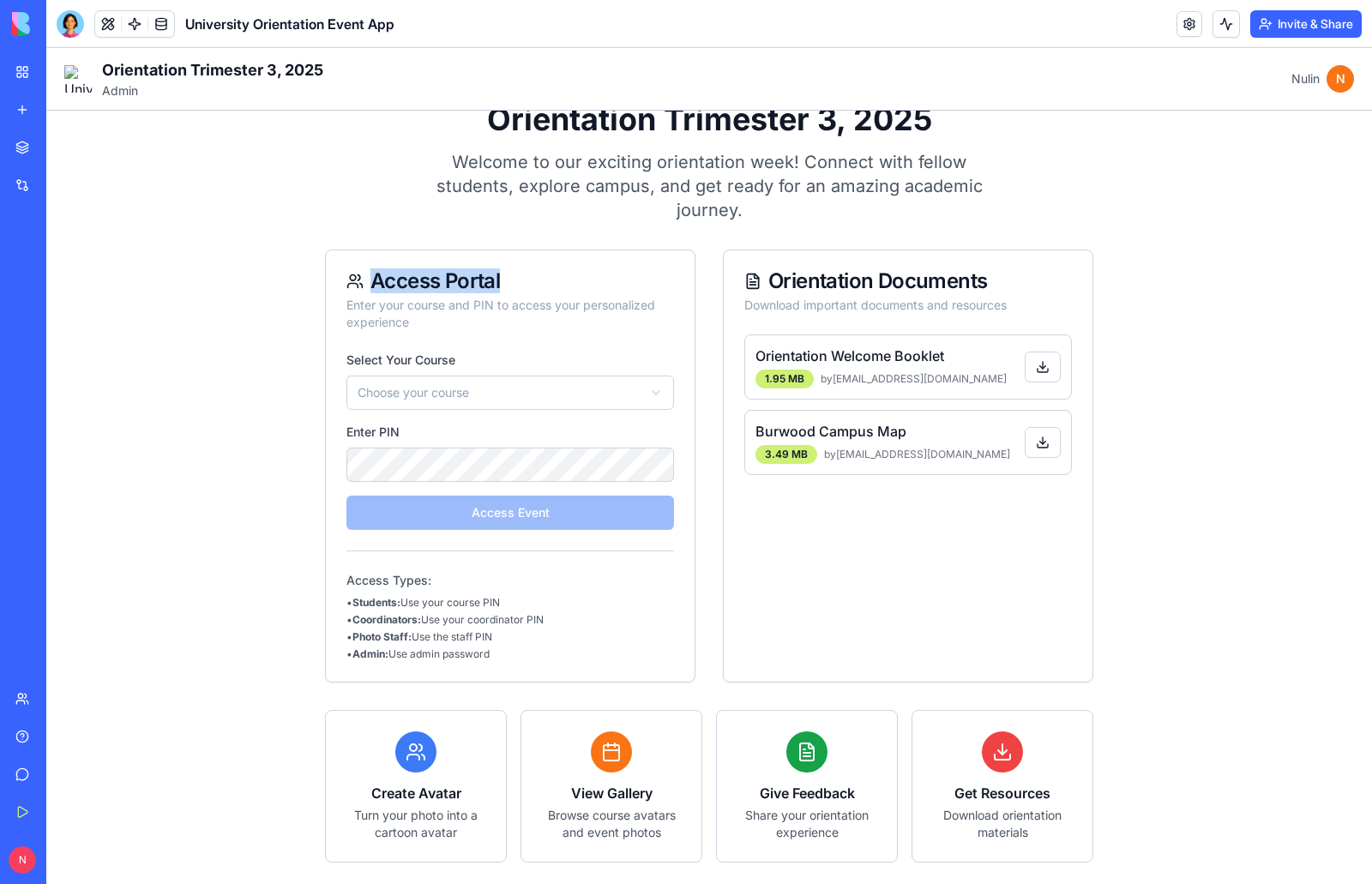
drag, startPoint x: 498, startPoint y: 284, endPoint x: 364, endPoint y: 285, distance: 134.0
click at [364, 285] on div "Access Portal" at bounding box center [510, 281] width 328 height 21
copy span "Access Portal"
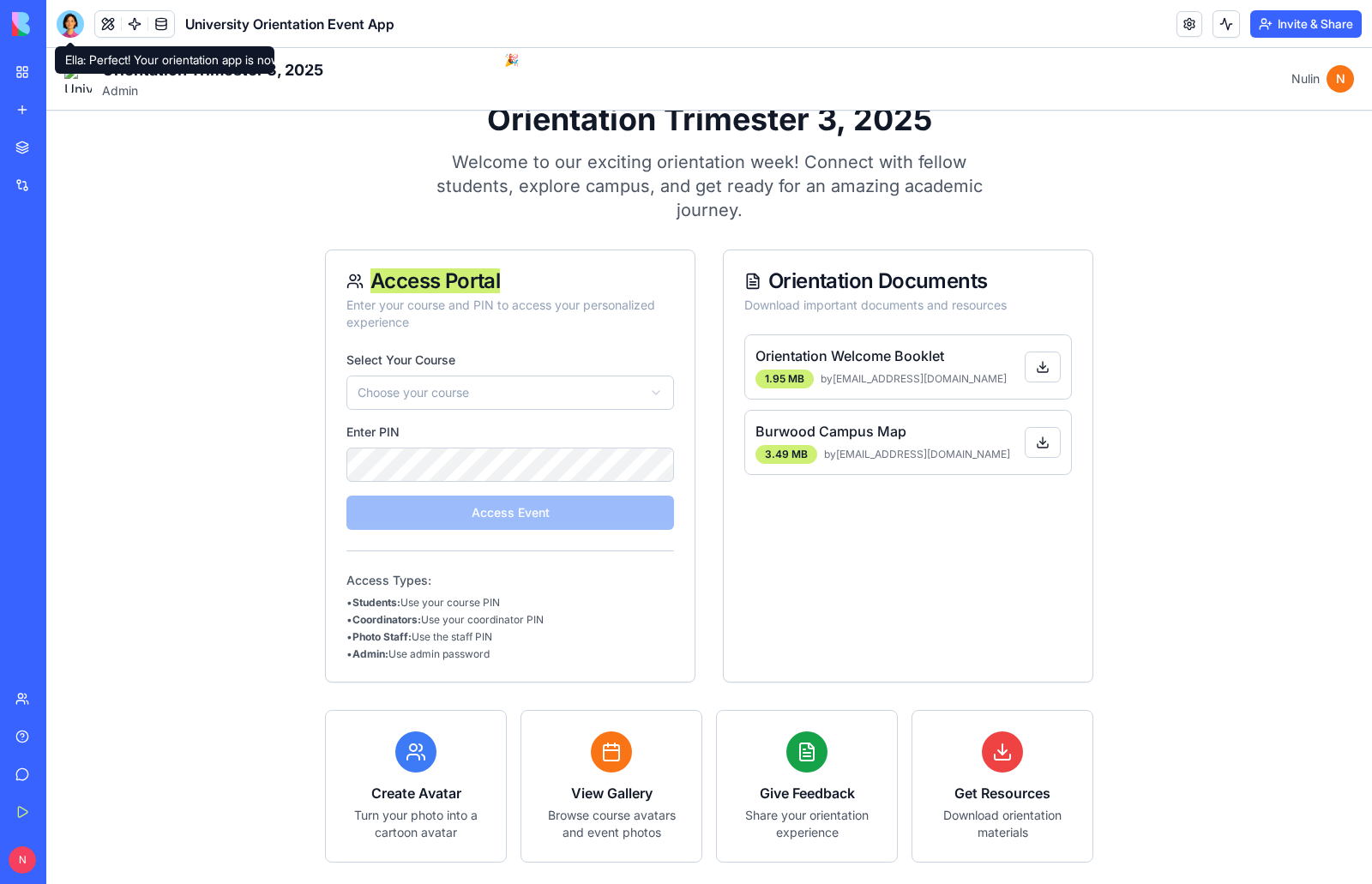
click at [71, 33] on div at bounding box center [71, 24] width 28 height 28
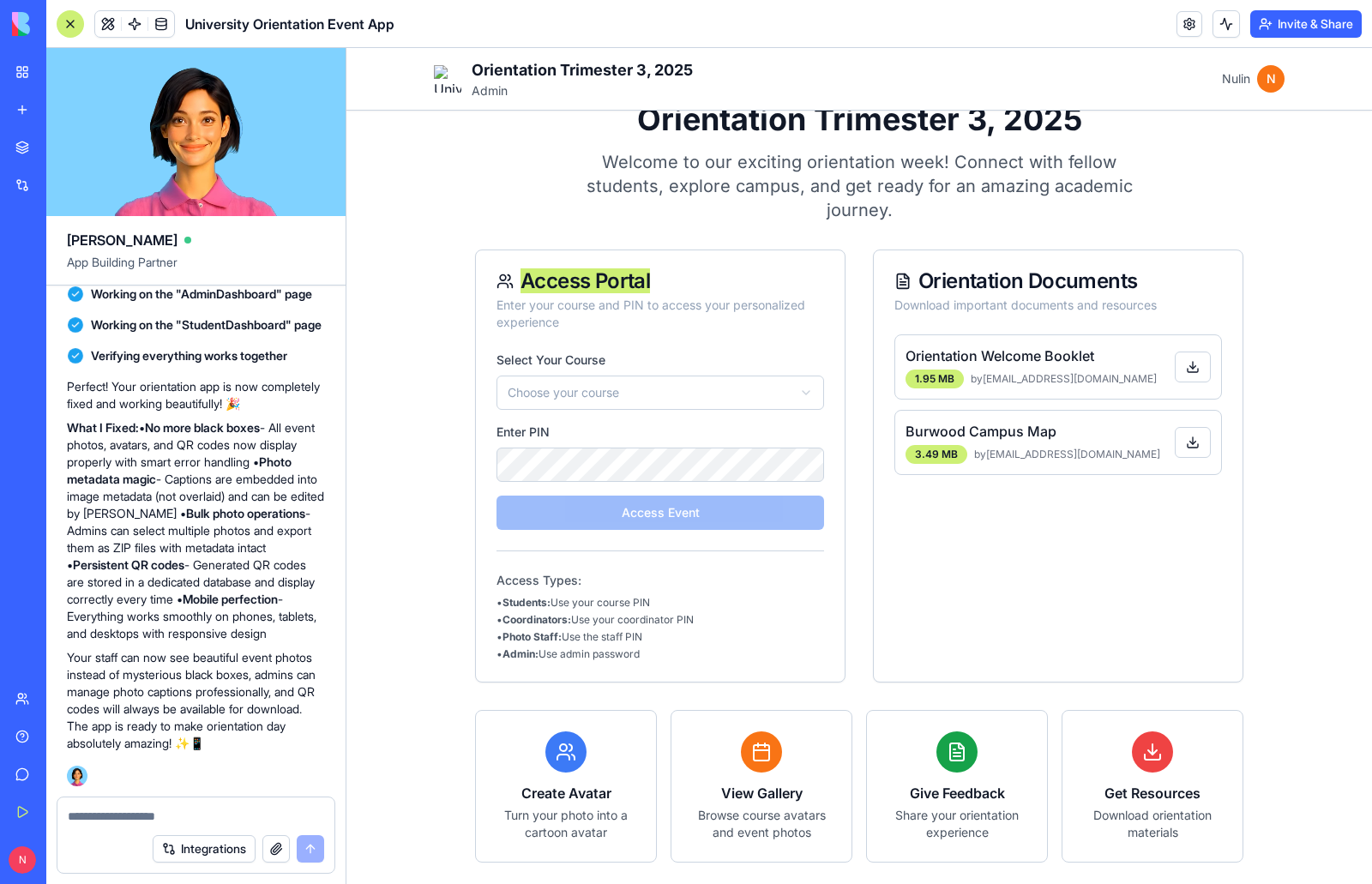
scroll to position [0, 0]
click at [72, 24] on div at bounding box center [71, 24] width 28 height 28
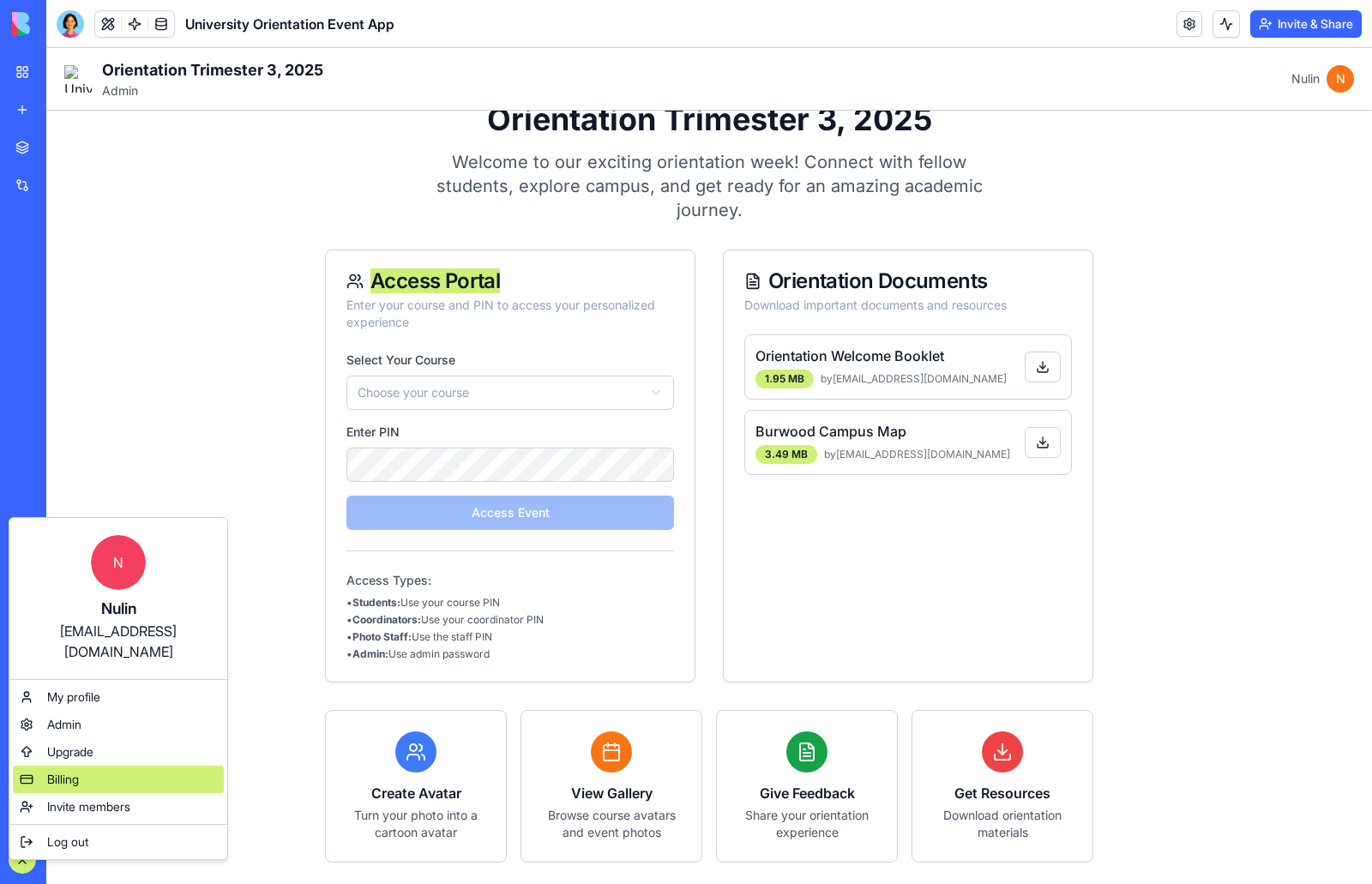
click at [99, 765] on div "Billing" at bounding box center [118, 779] width 211 height 28
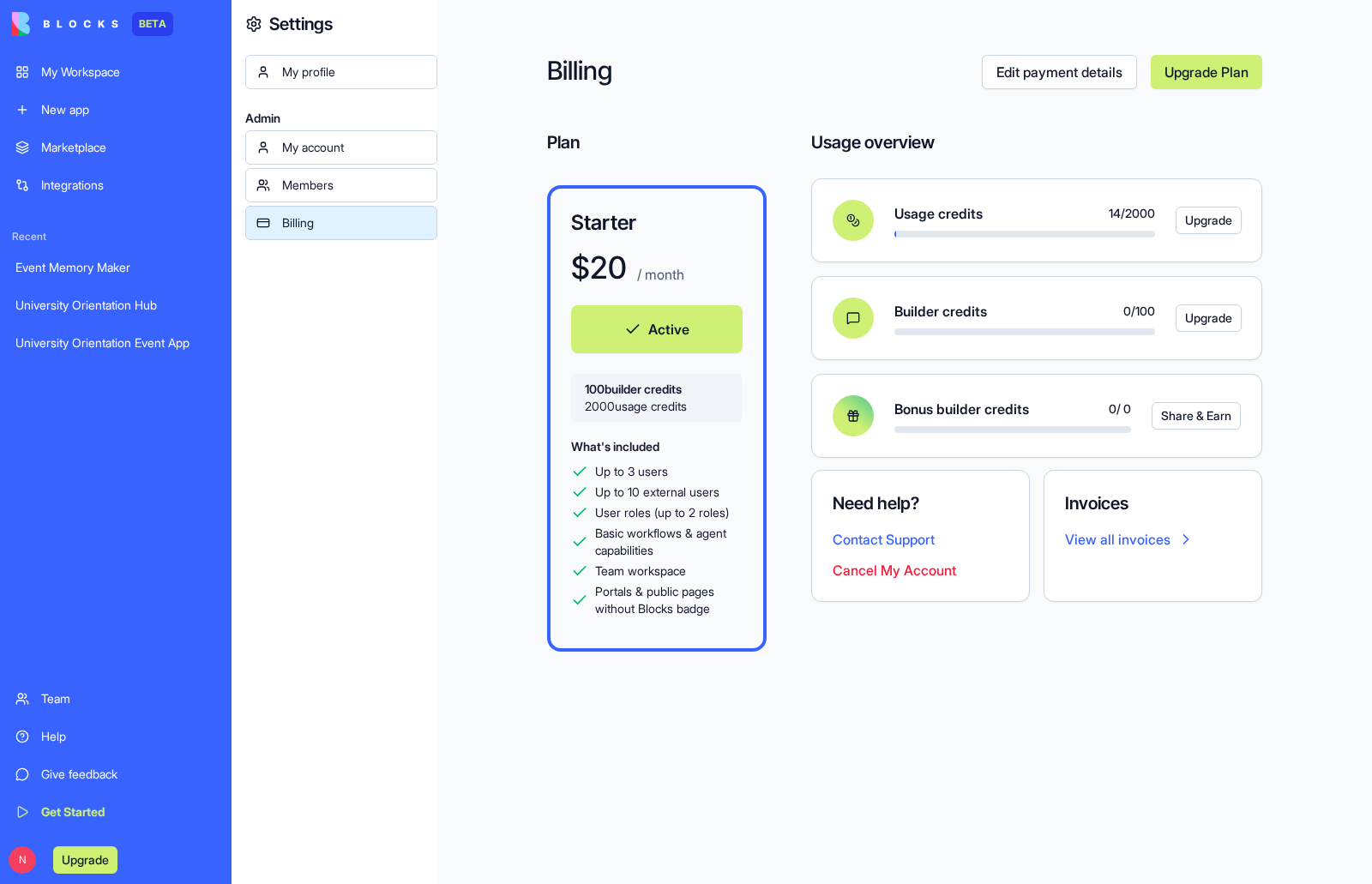
click at [349, 193] on link "Members" at bounding box center [341, 185] width 192 height 34
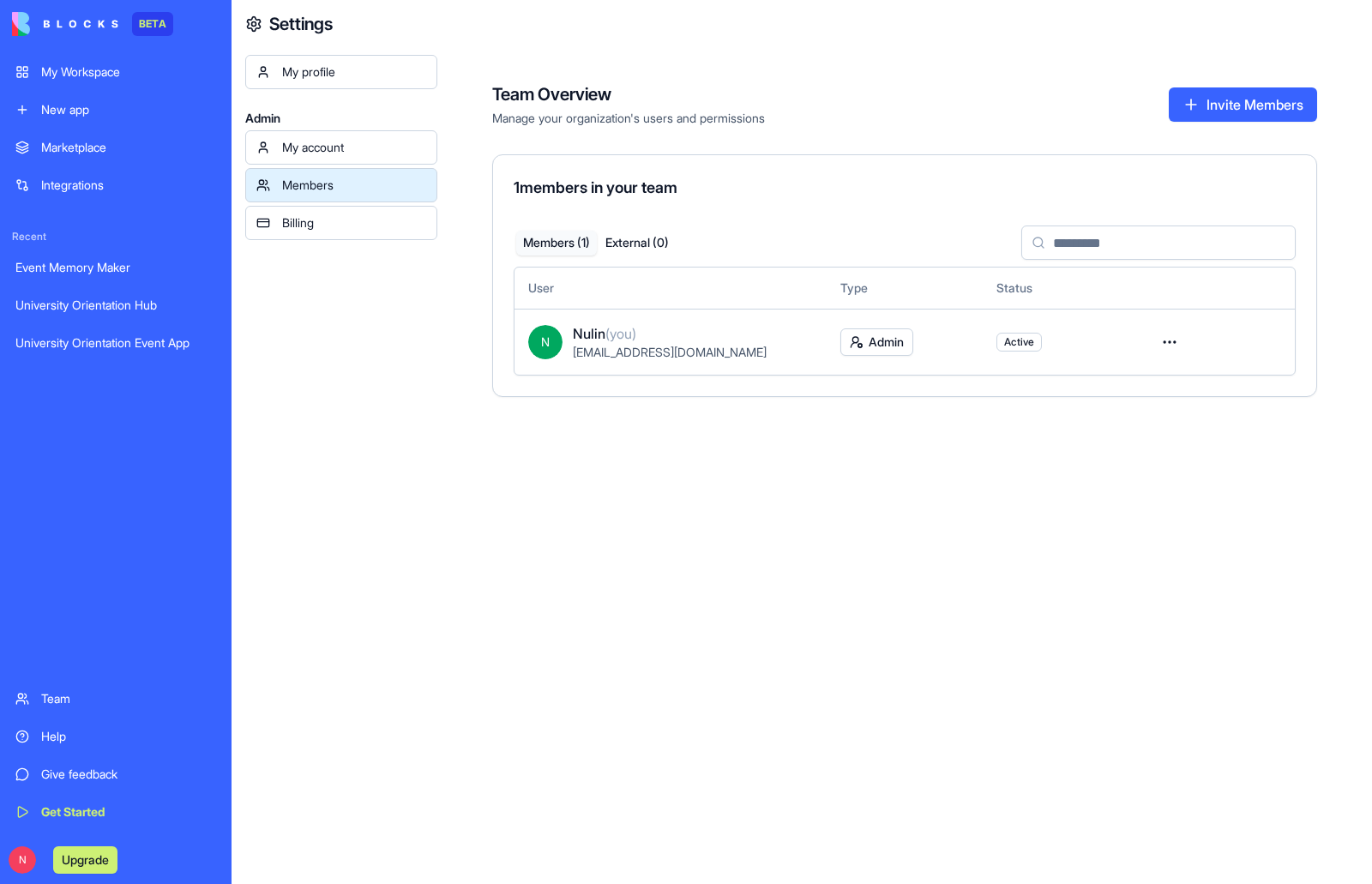
click at [349, 154] on div "My account" at bounding box center [354, 147] width 144 height 17
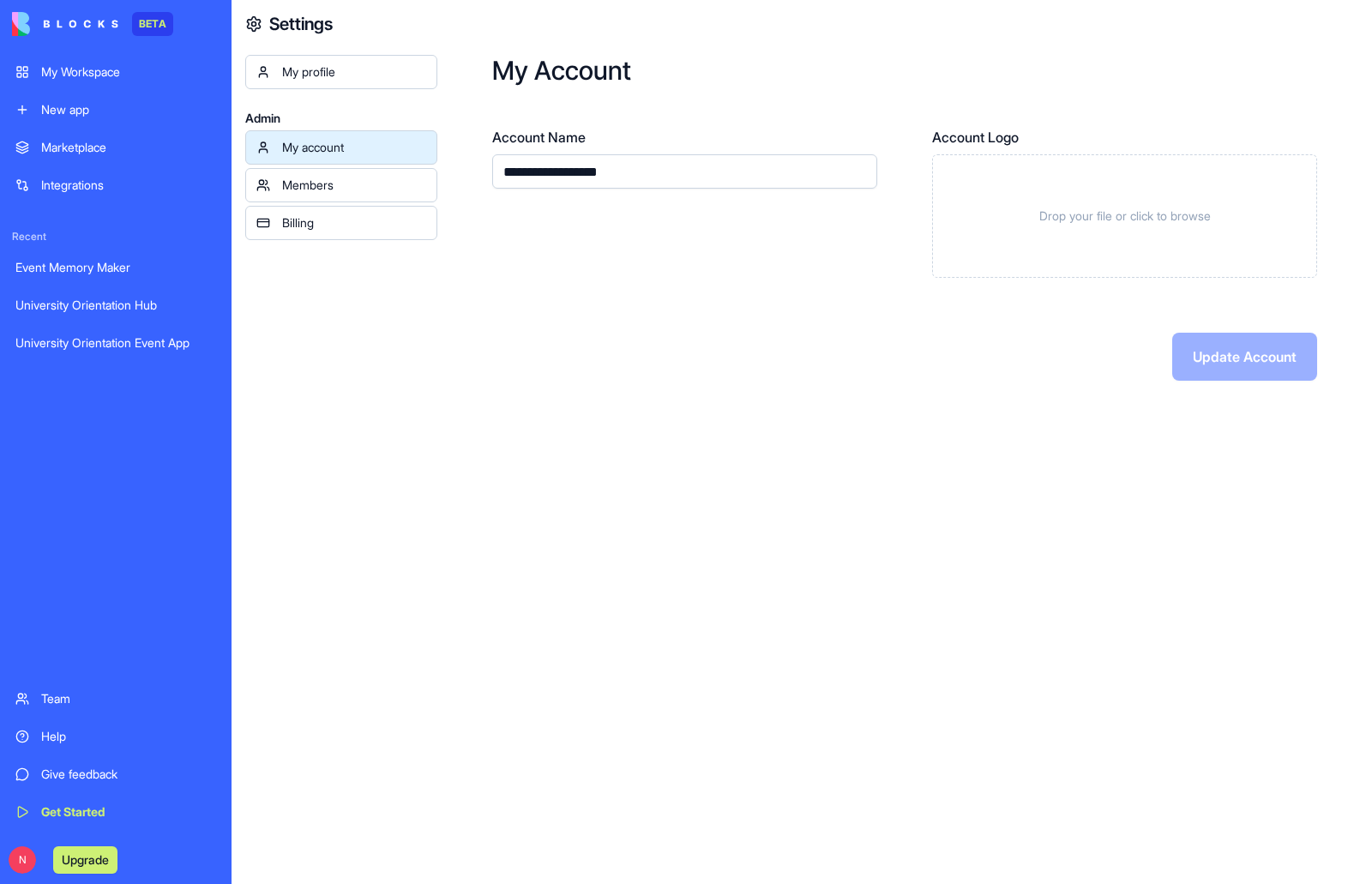
click at [329, 67] on div "My profile" at bounding box center [354, 72] width 144 height 17
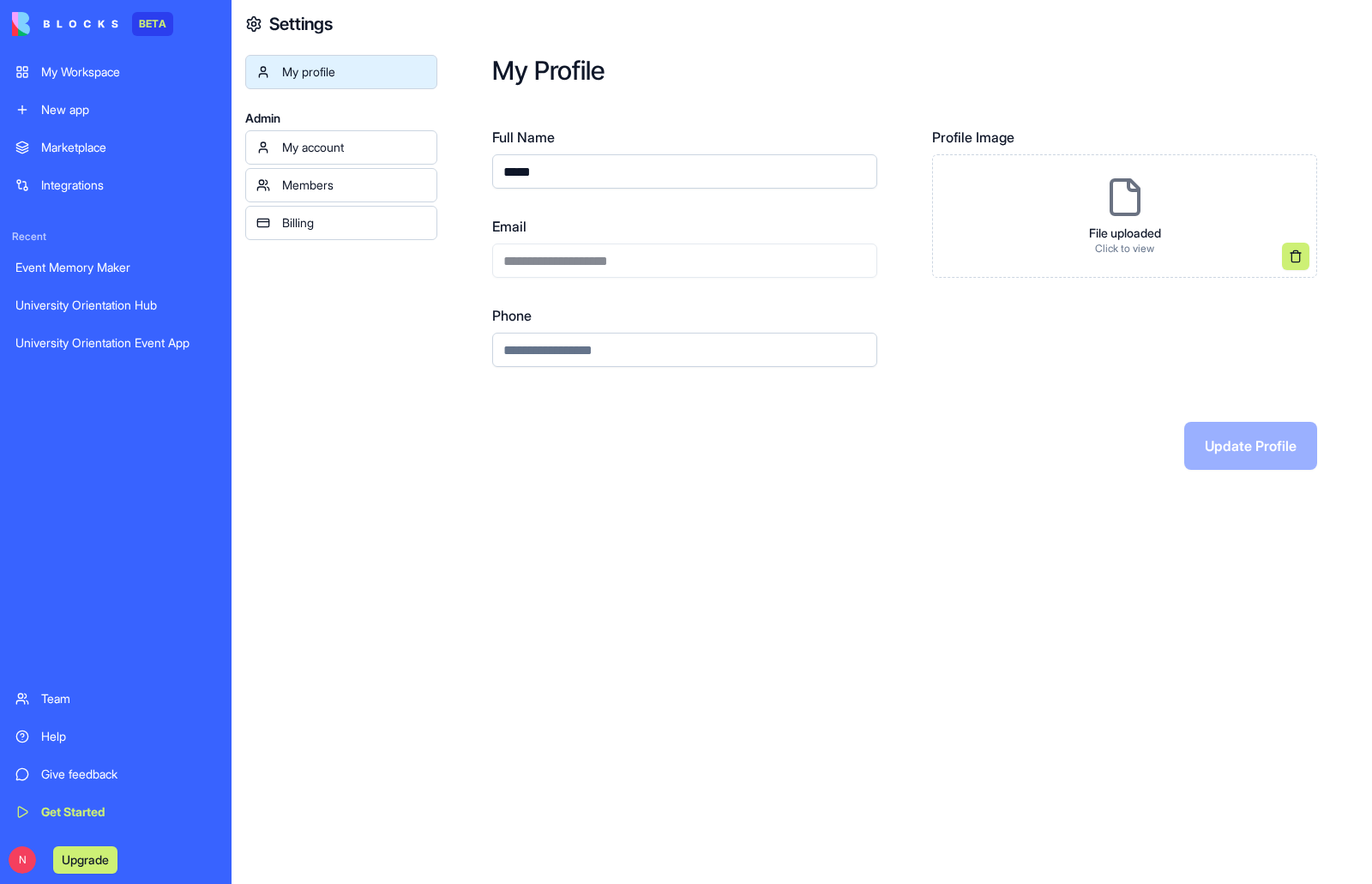
click at [306, 222] on div "Billing" at bounding box center [354, 223] width 144 height 17
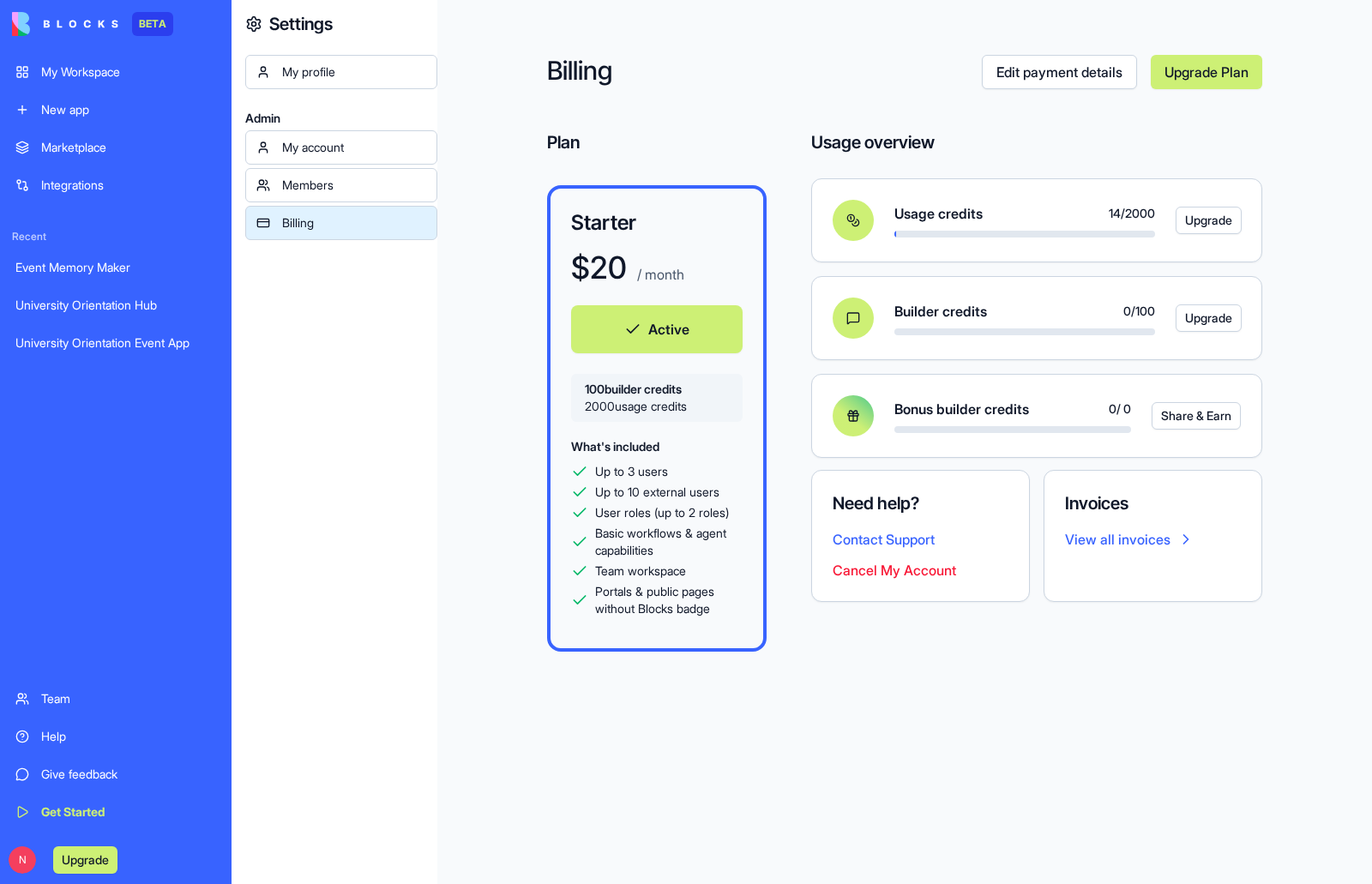
click at [298, 372] on div "My profile Admin My account Members Billing" at bounding box center [341, 497] width 192 height 884
click at [104, 71] on div "My Workspace" at bounding box center [128, 72] width 175 height 17
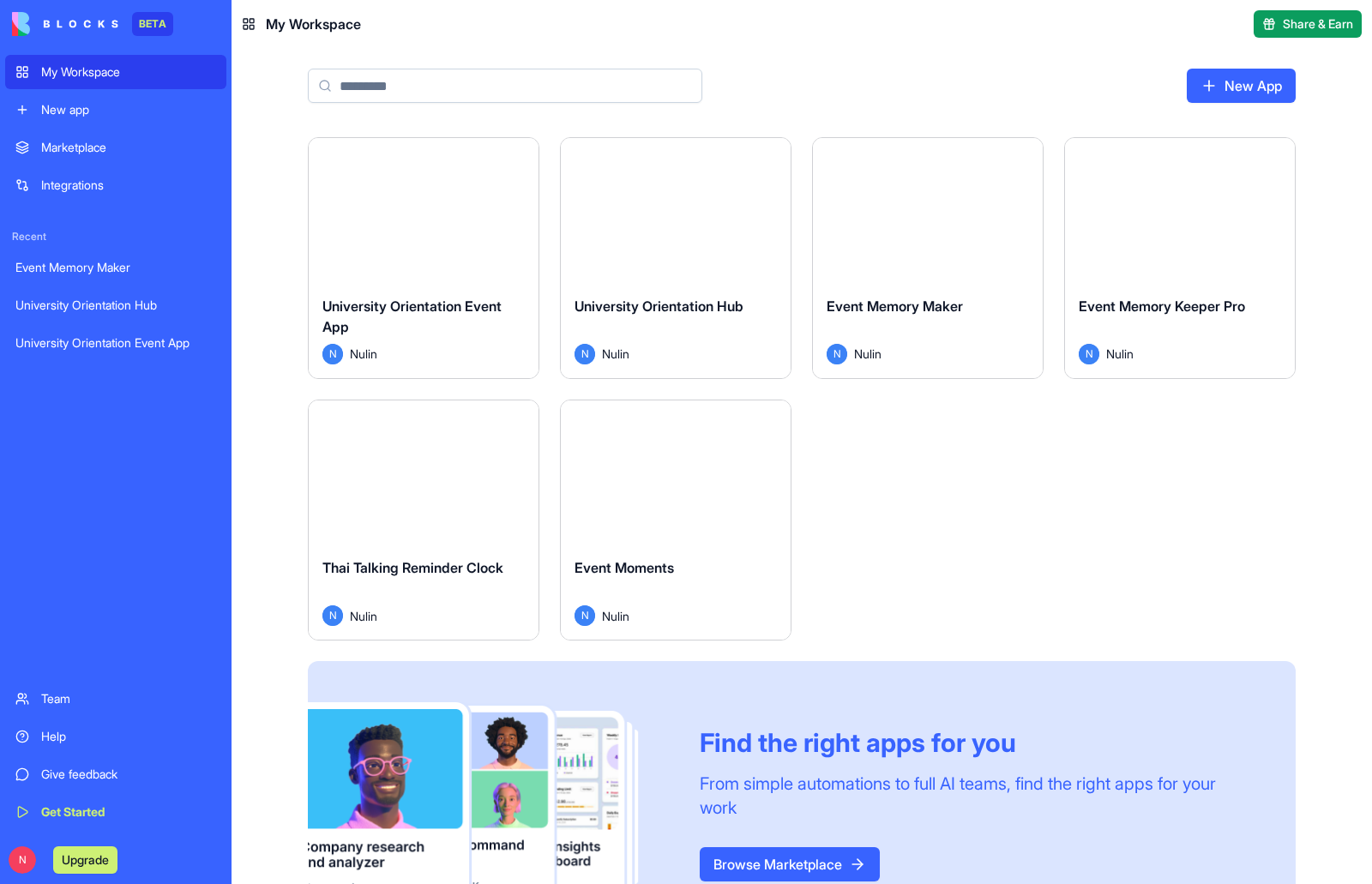
click at [425, 212] on button "Launch" at bounding box center [423, 210] width 128 height 34
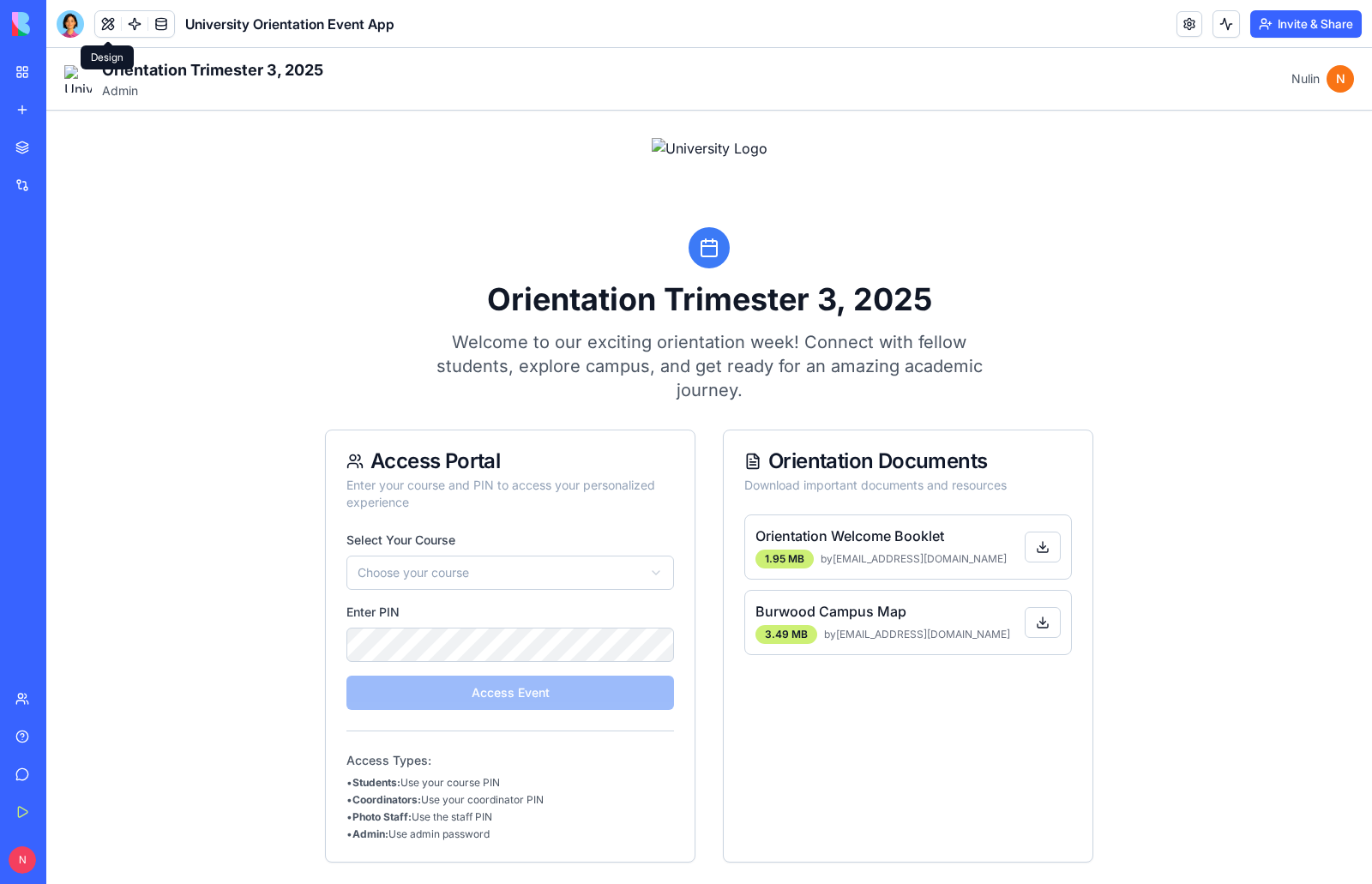
click at [108, 22] on button at bounding box center [108, 24] width 26 height 26
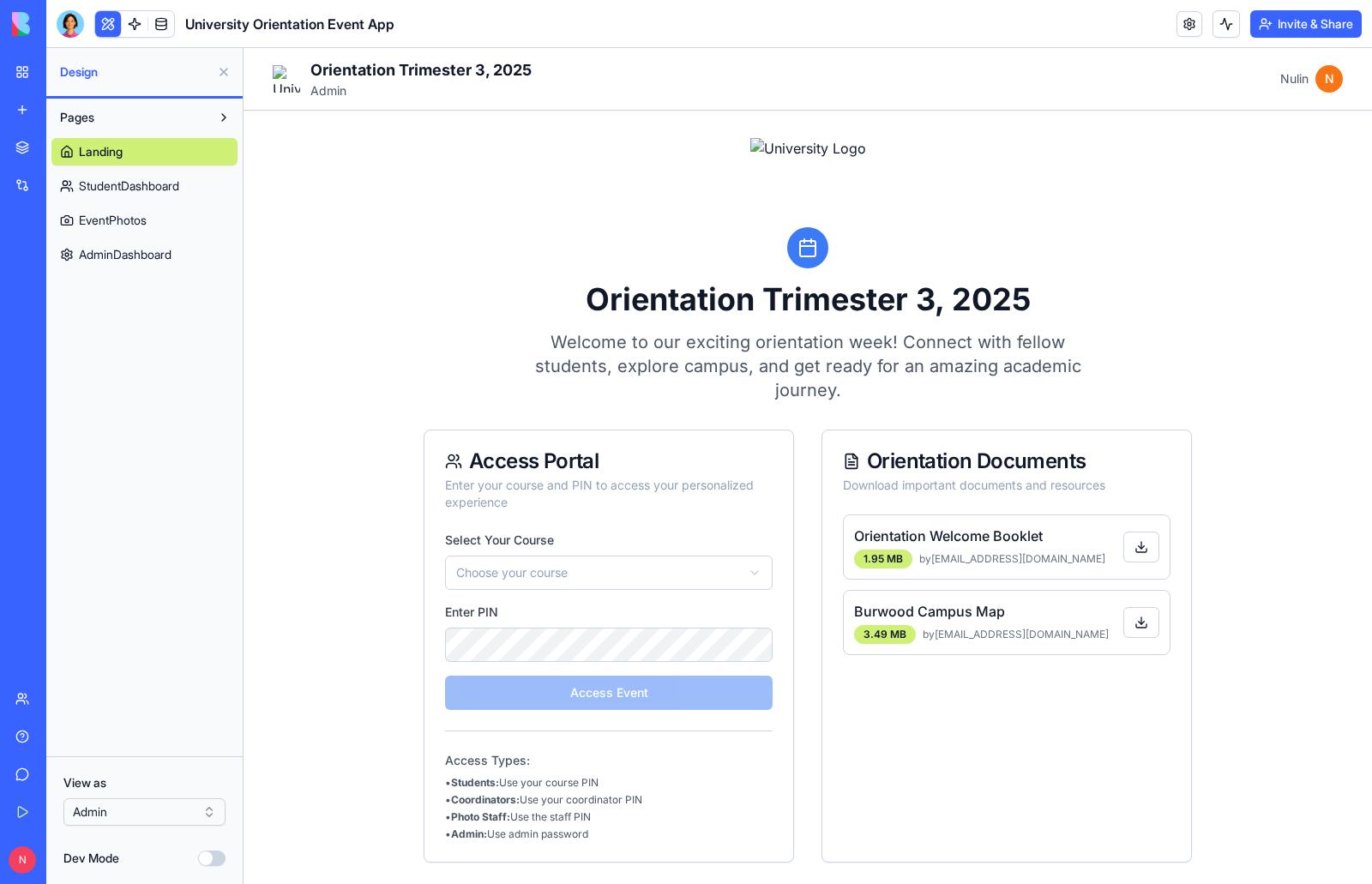
click at [225, 856] on button "Dev Mode" at bounding box center [212, 858] width 28 height 15
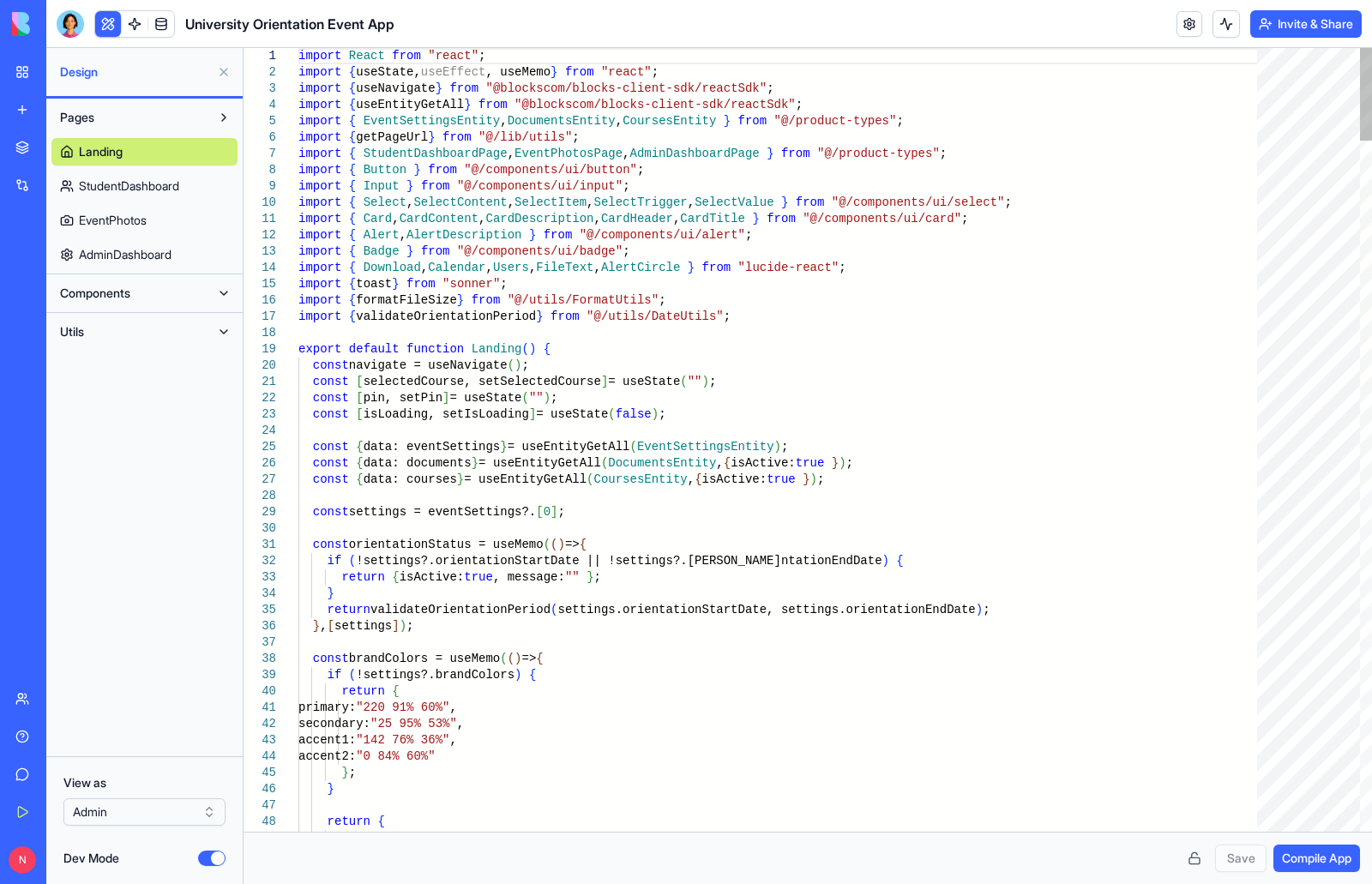
type textarea "**********"
click at [30, 75] on link "My Workspace" at bounding box center [40, 72] width 69 height 34
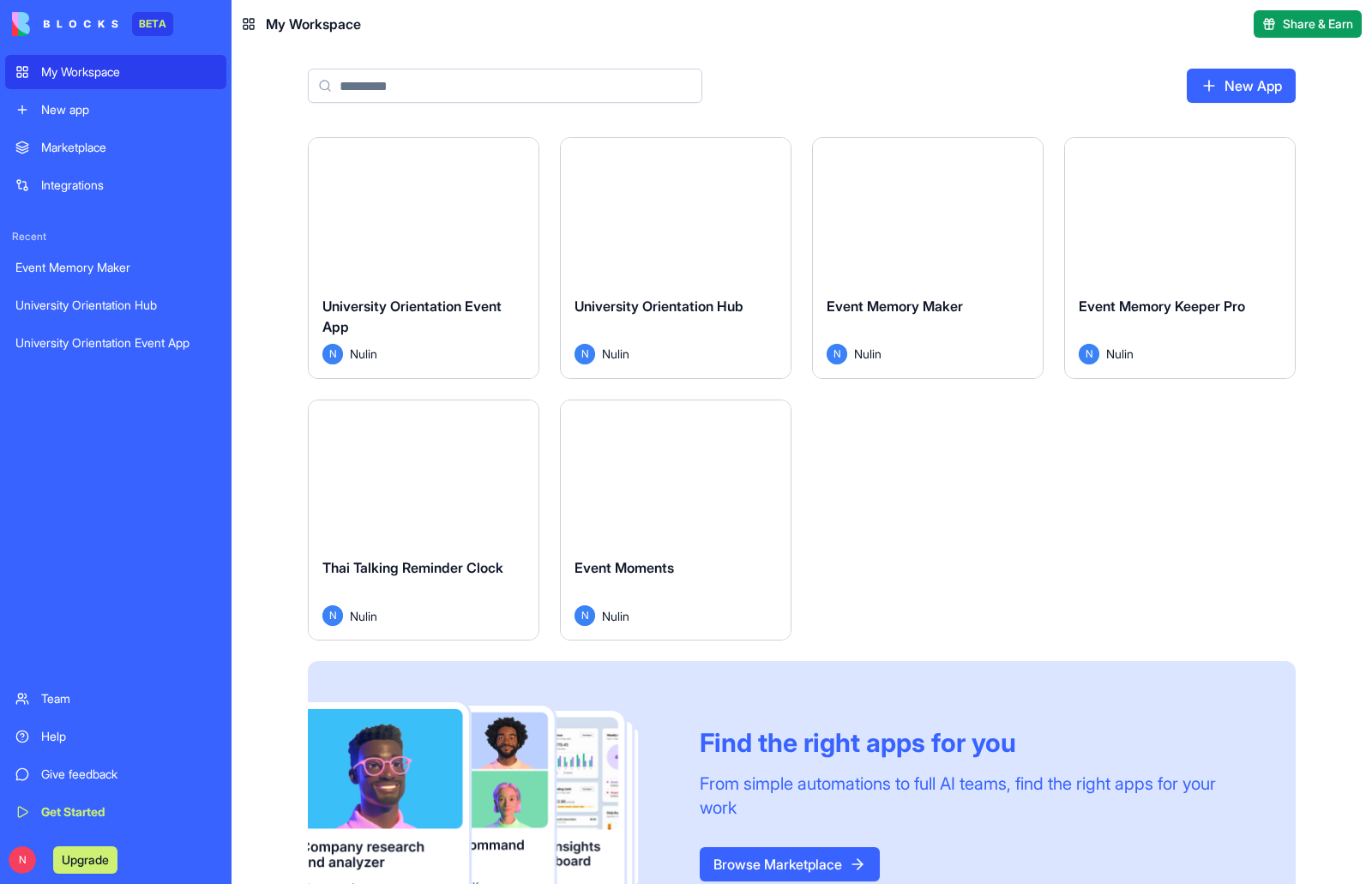
click at [670, 212] on button "Launch" at bounding box center [675, 210] width 128 height 34
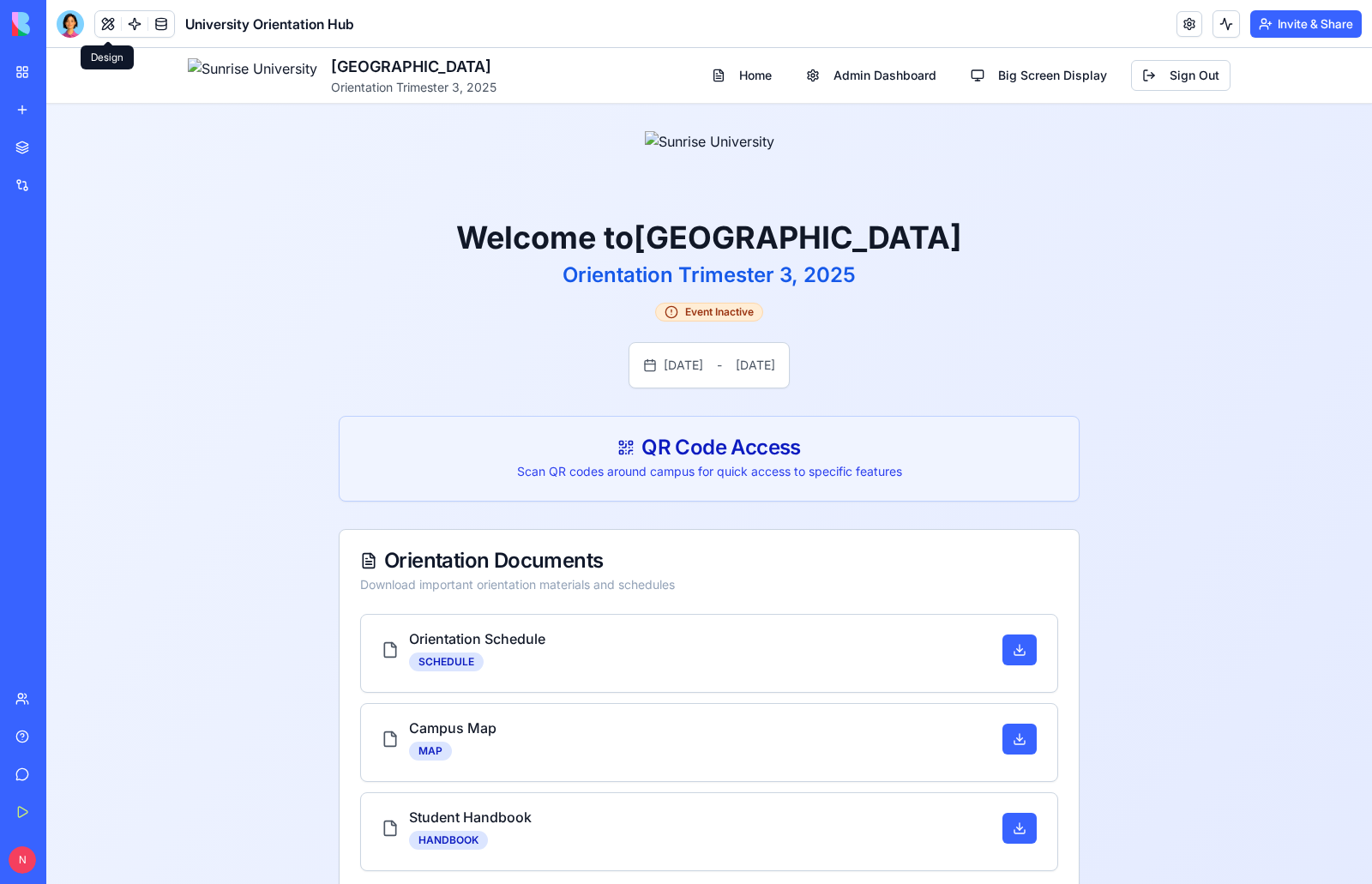
drag, startPoint x: 103, startPoint y: 22, endPoint x: 7, endPoint y: 4, distance: 97.7
click at [103, 22] on button at bounding box center [108, 24] width 26 height 26
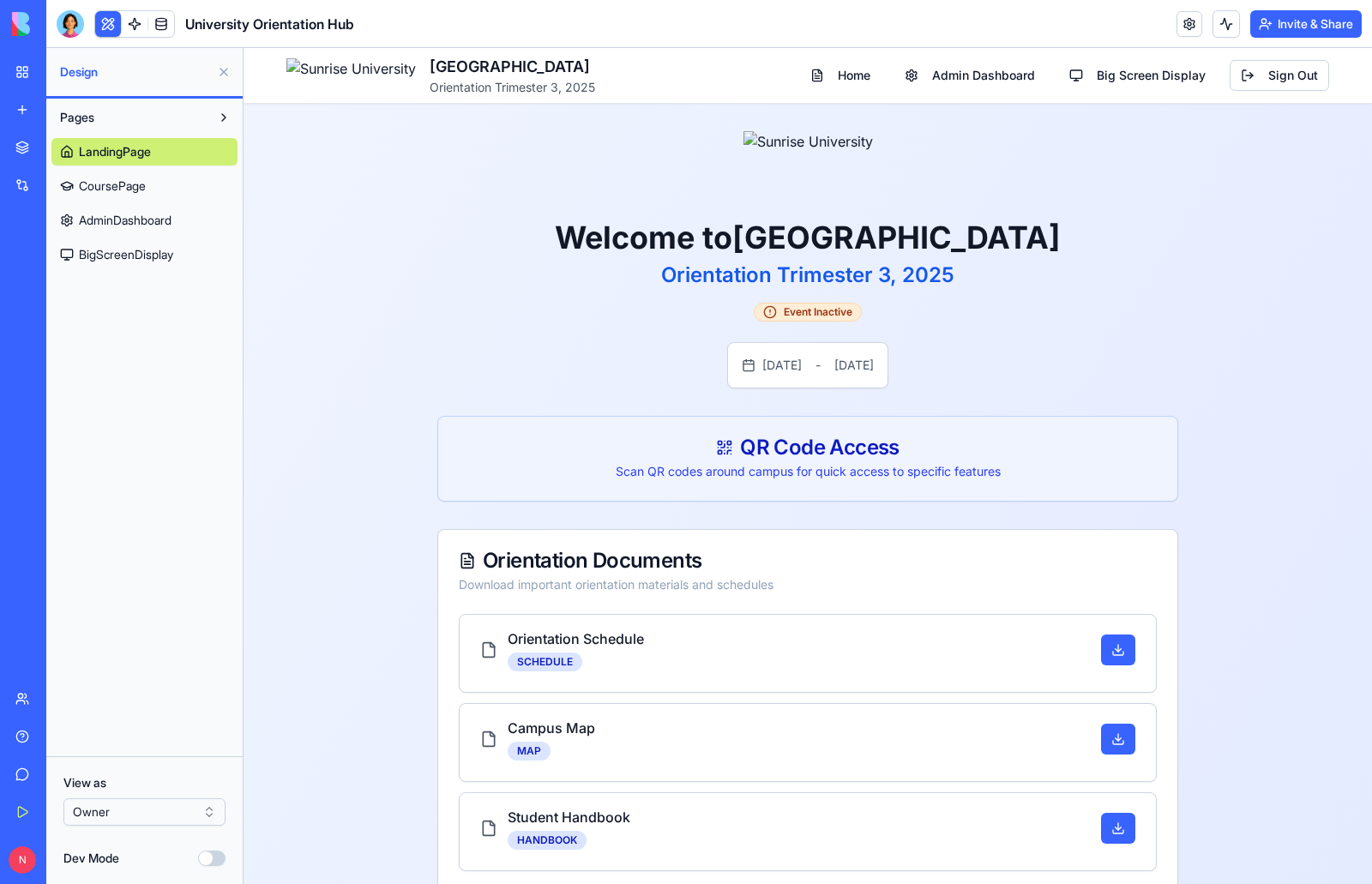
click at [219, 864] on button "Dev Mode" at bounding box center [212, 858] width 28 height 15
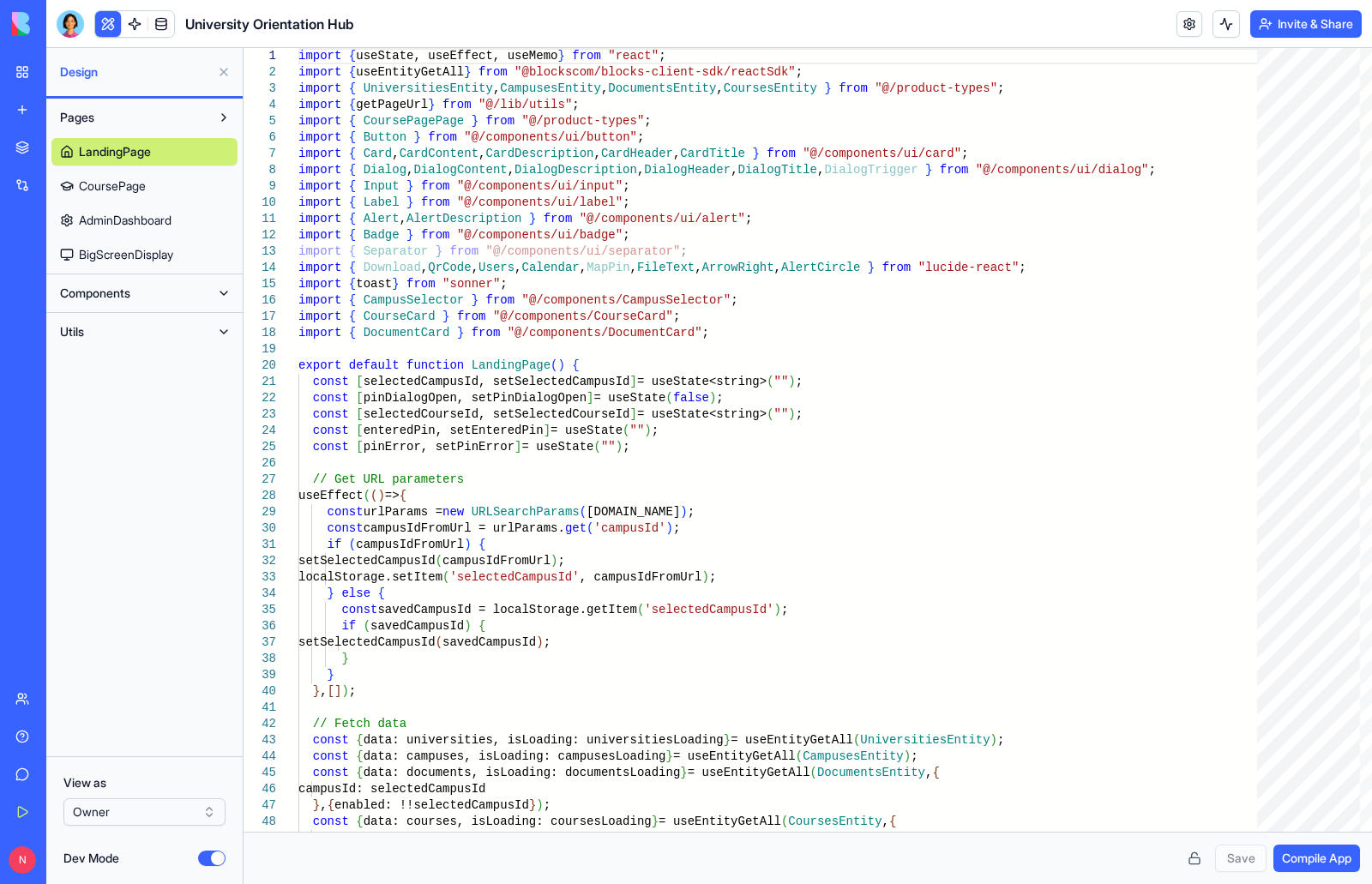
click at [200, 860] on button "Dev Mode" at bounding box center [212, 858] width 28 height 15
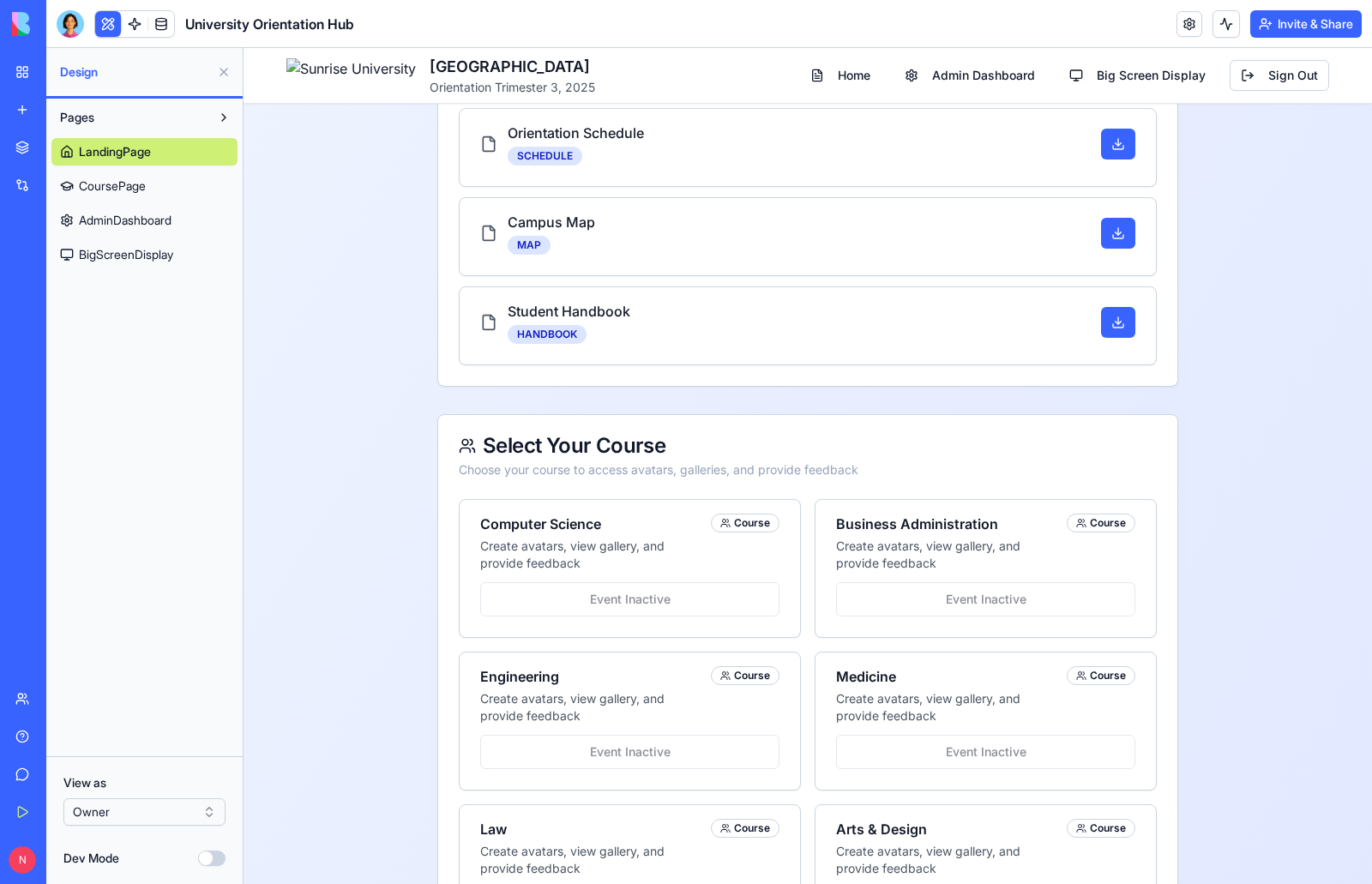
scroll to position [514, 0]
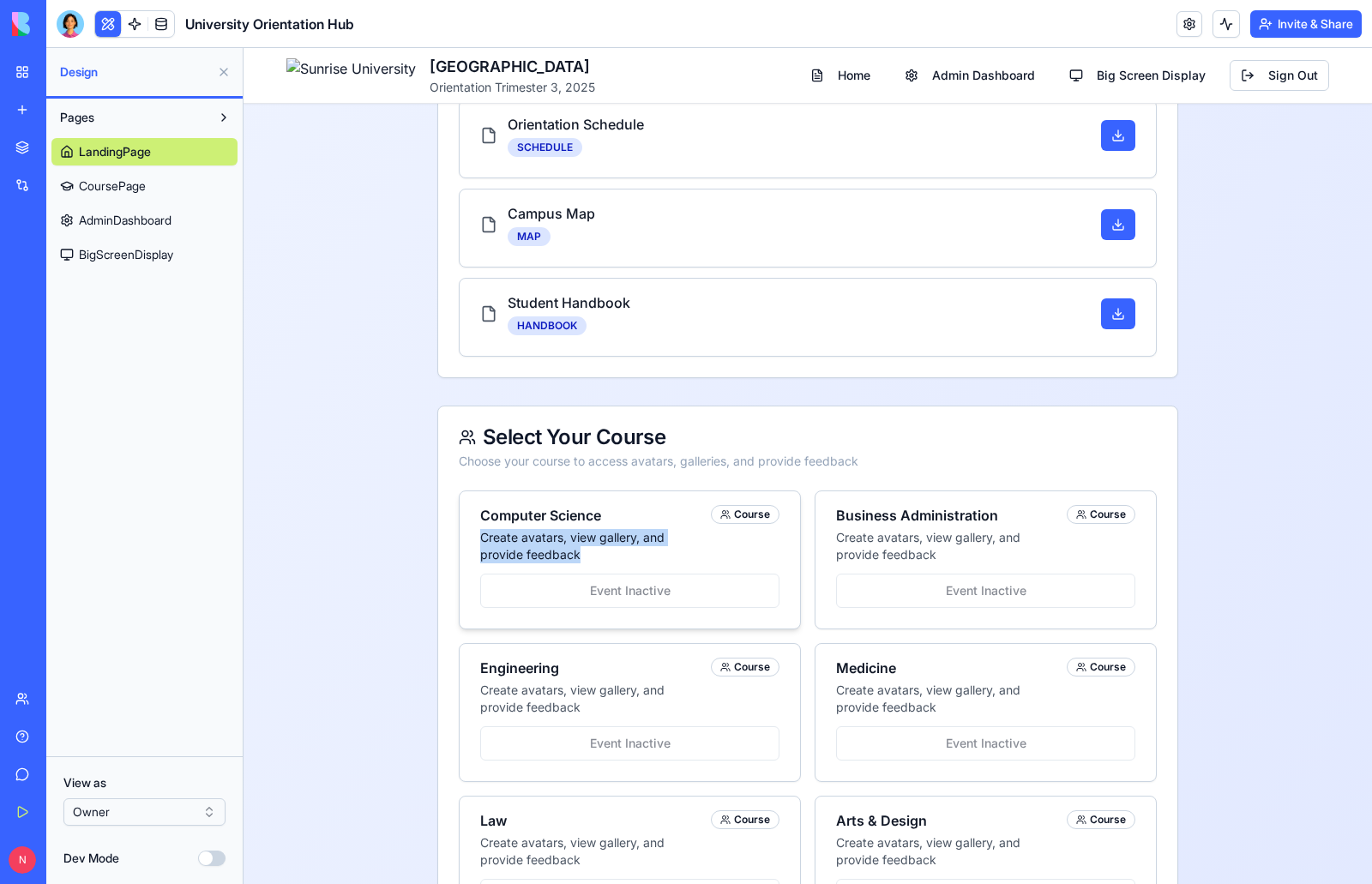
drag, startPoint x: 475, startPoint y: 533, endPoint x: 574, endPoint y: 549, distance: 100.3
click at [574, 549] on p "Create avatars, view gallery, and provide feedback" at bounding box center [592, 546] width 224 height 34
copy p "Create avatars, view gallery, and provide feedback"
click at [218, 862] on button "Dev Mode" at bounding box center [212, 858] width 28 height 15
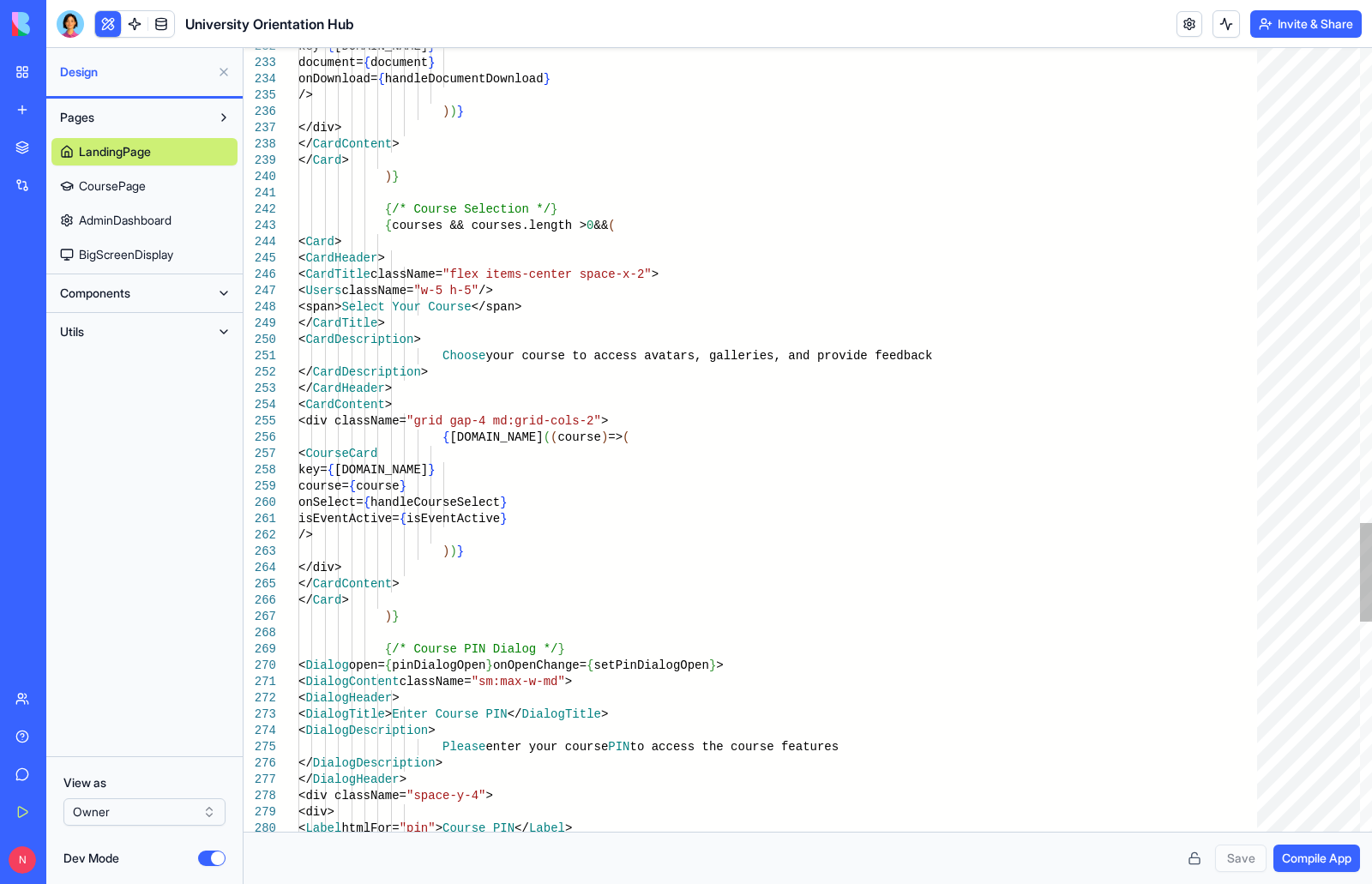
scroll to position [0, 210]
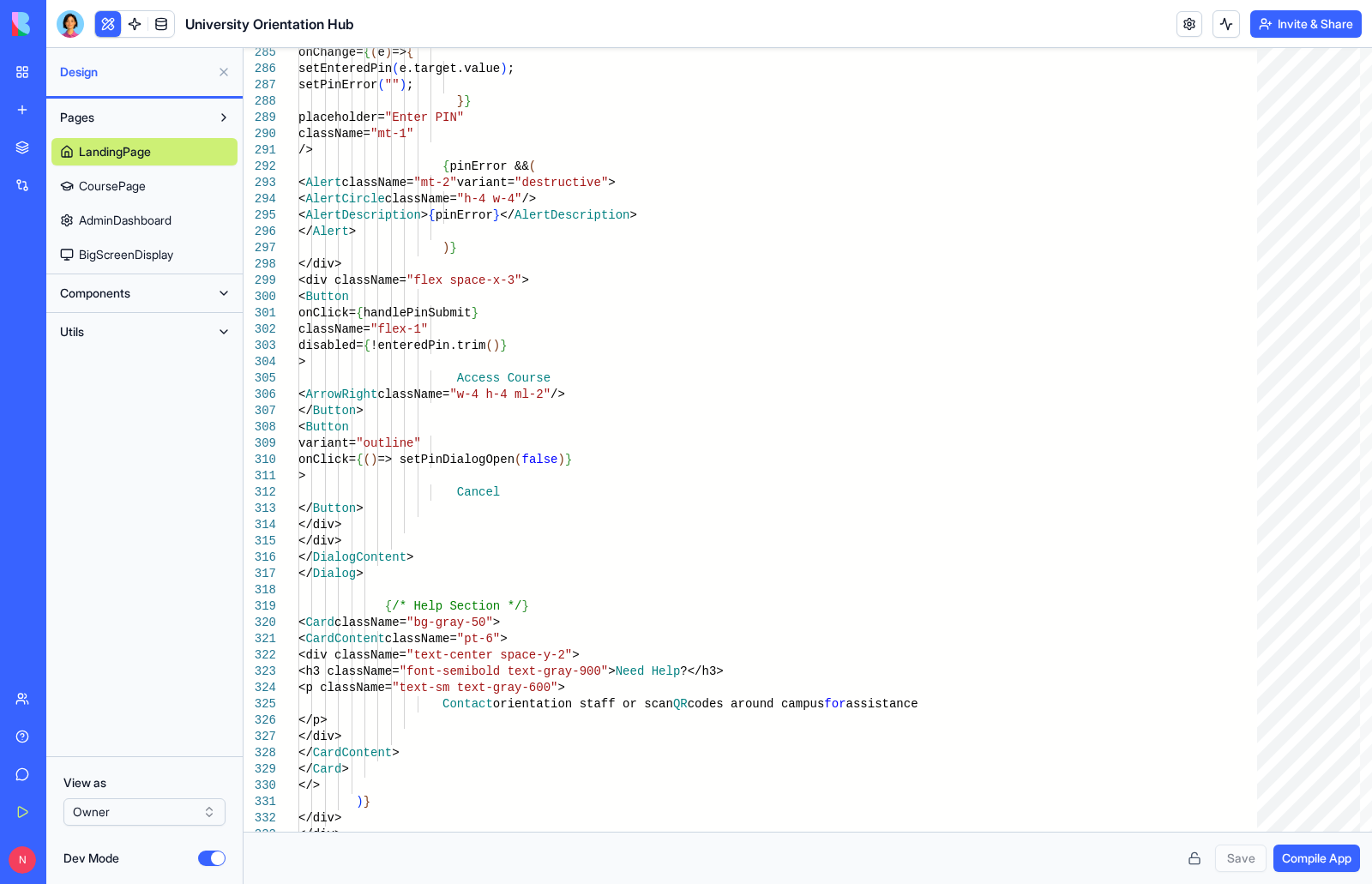
click at [225, 295] on button at bounding box center [224, 293] width 28 height 28
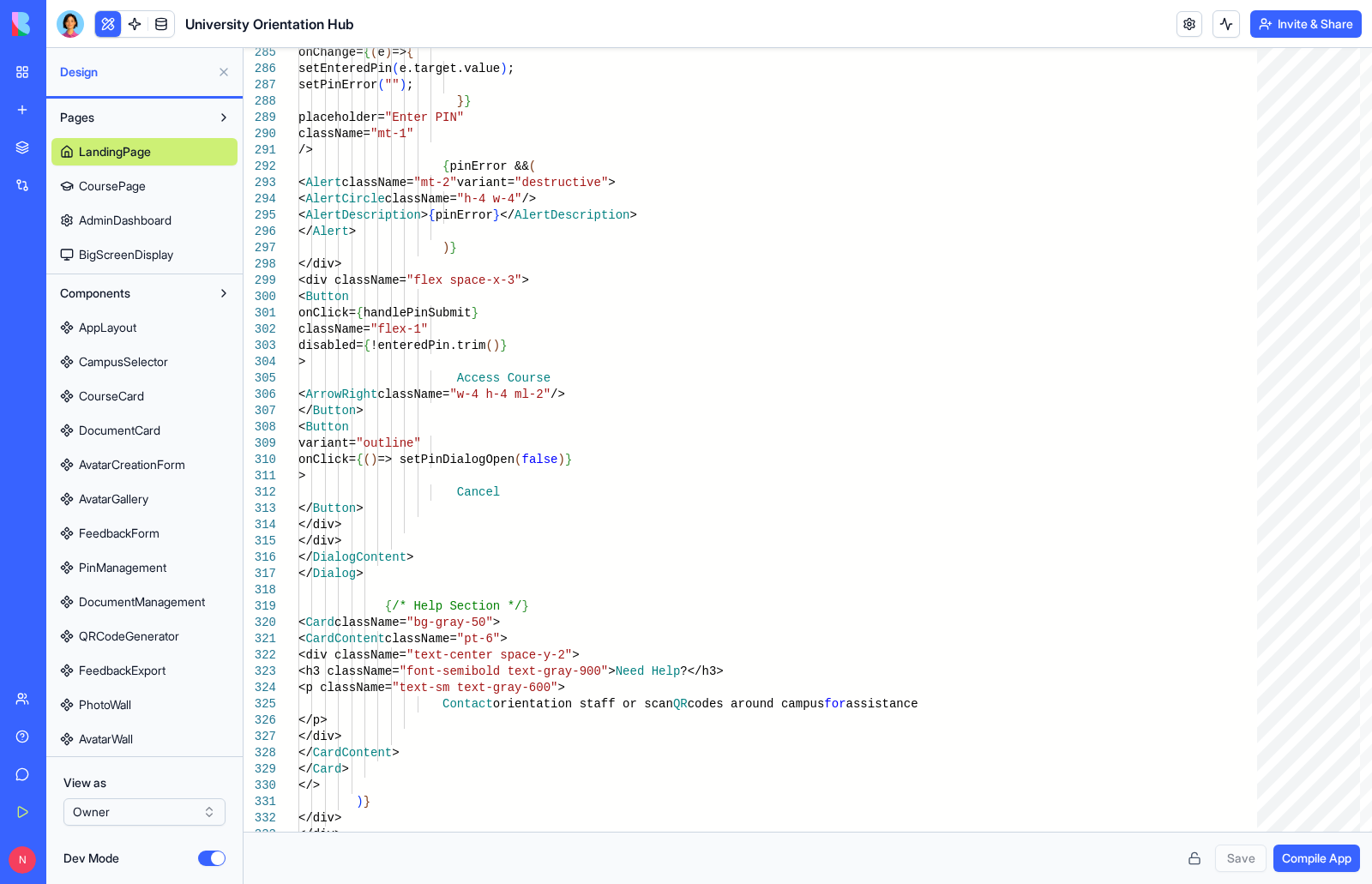
click at [138, 391] on span "CourseCard" at bounding box center [112, 396] width 65 height 17
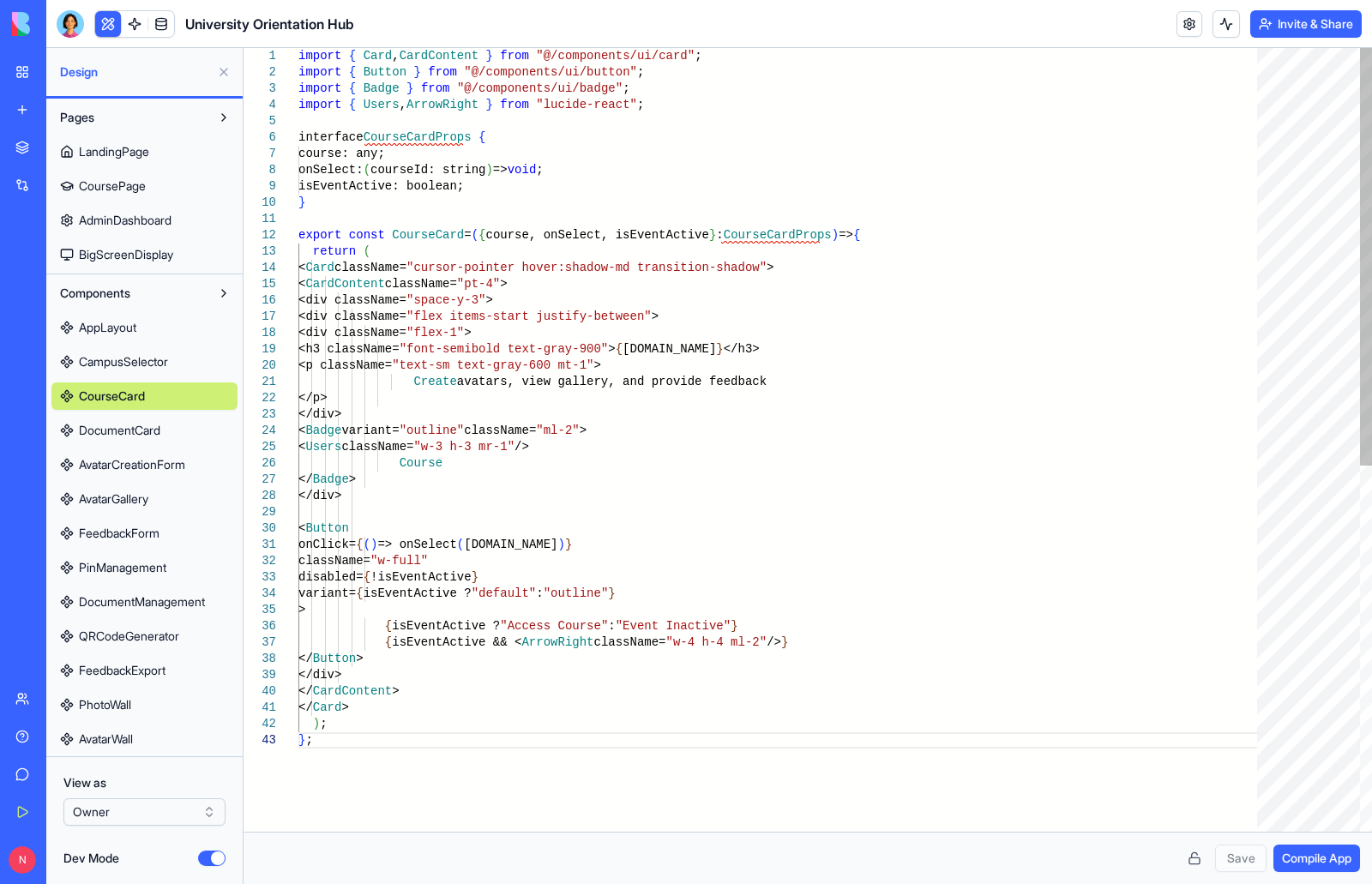
scroll to position [0, 12]
click at [643, 396] on div "} ; </ CardContent > </ Card > ) ; { isEventActive && < ArrowRight className= "…" at bounding box center [784, 782] width 970 height 1467
click at [724, 385] on div "} ; </ CardContent > </ Card > ) ; { isEventActive && < ArrowRight className= "…" at bounding box center [784, 782] width 970 height 1467
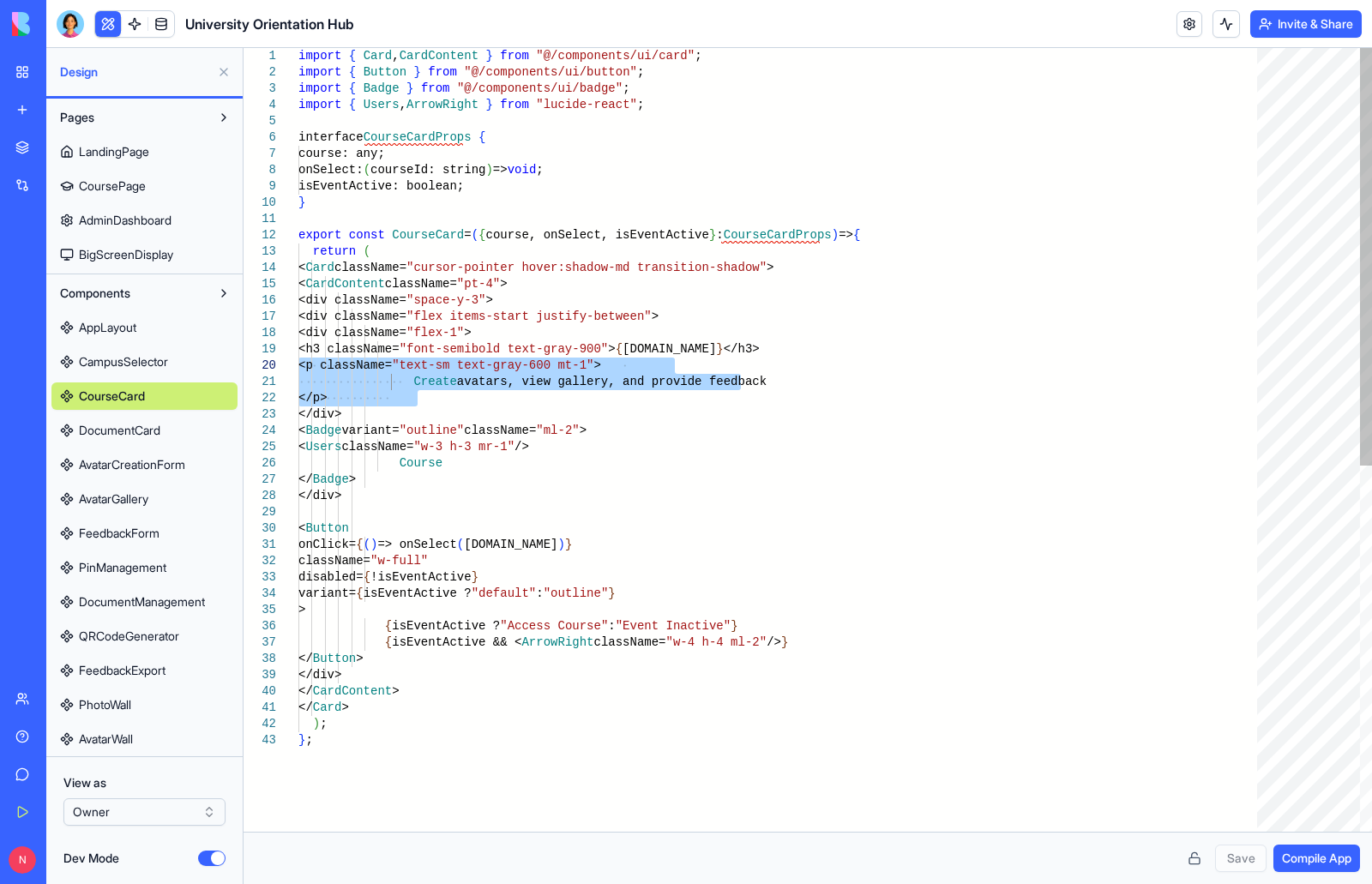
drag, startPoint x: 428, startPoint y: 396, endPoint x: 293, endPoint y: 371, distance: 137.3
click at [298, 371] on div "} ; </ CardContent > </ Card > ) ; { isEventActive && < ArrowRight className= "…" at bounding box center [784, 782] width 970 height 1467
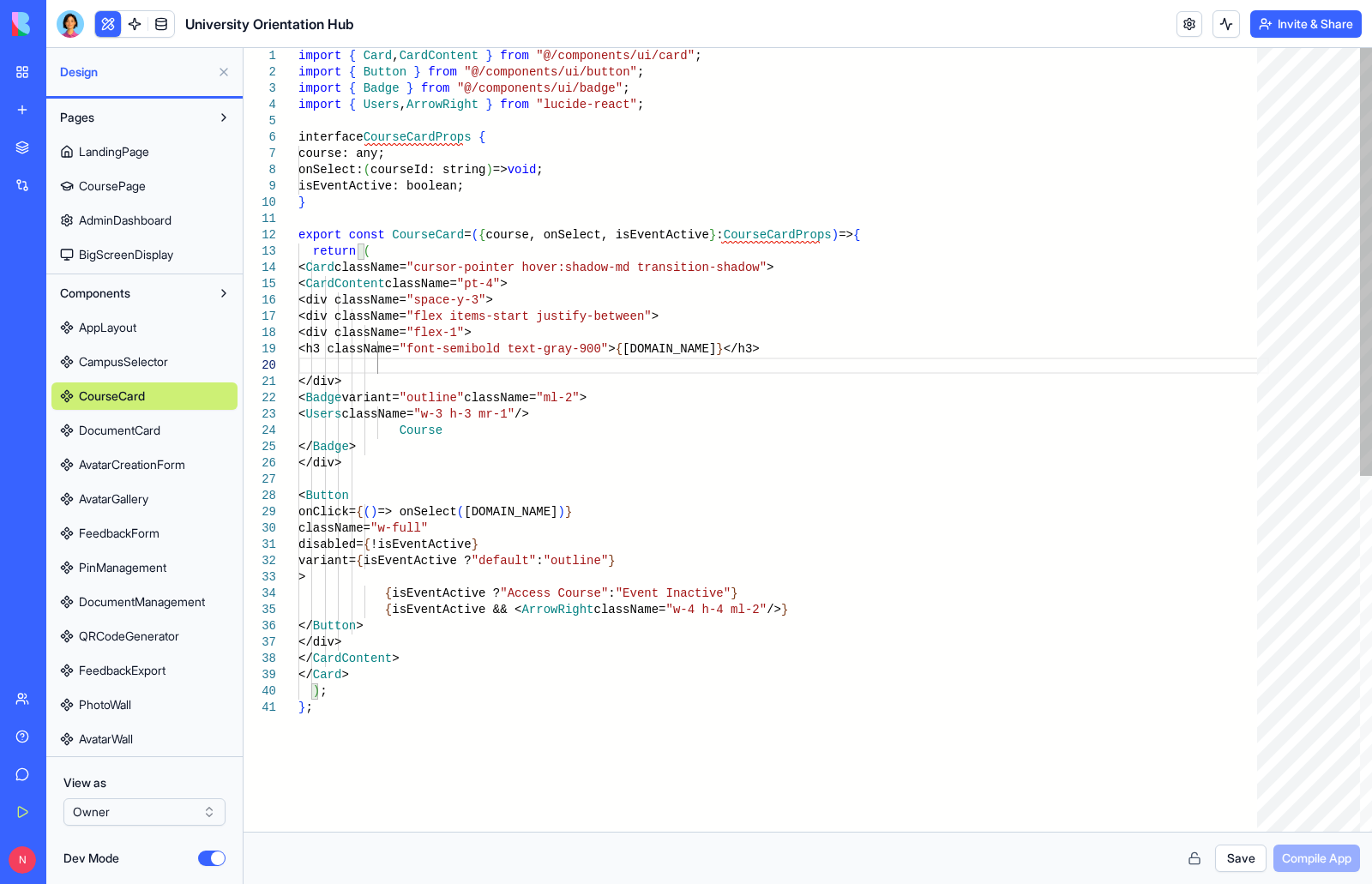
type textarea "**********"
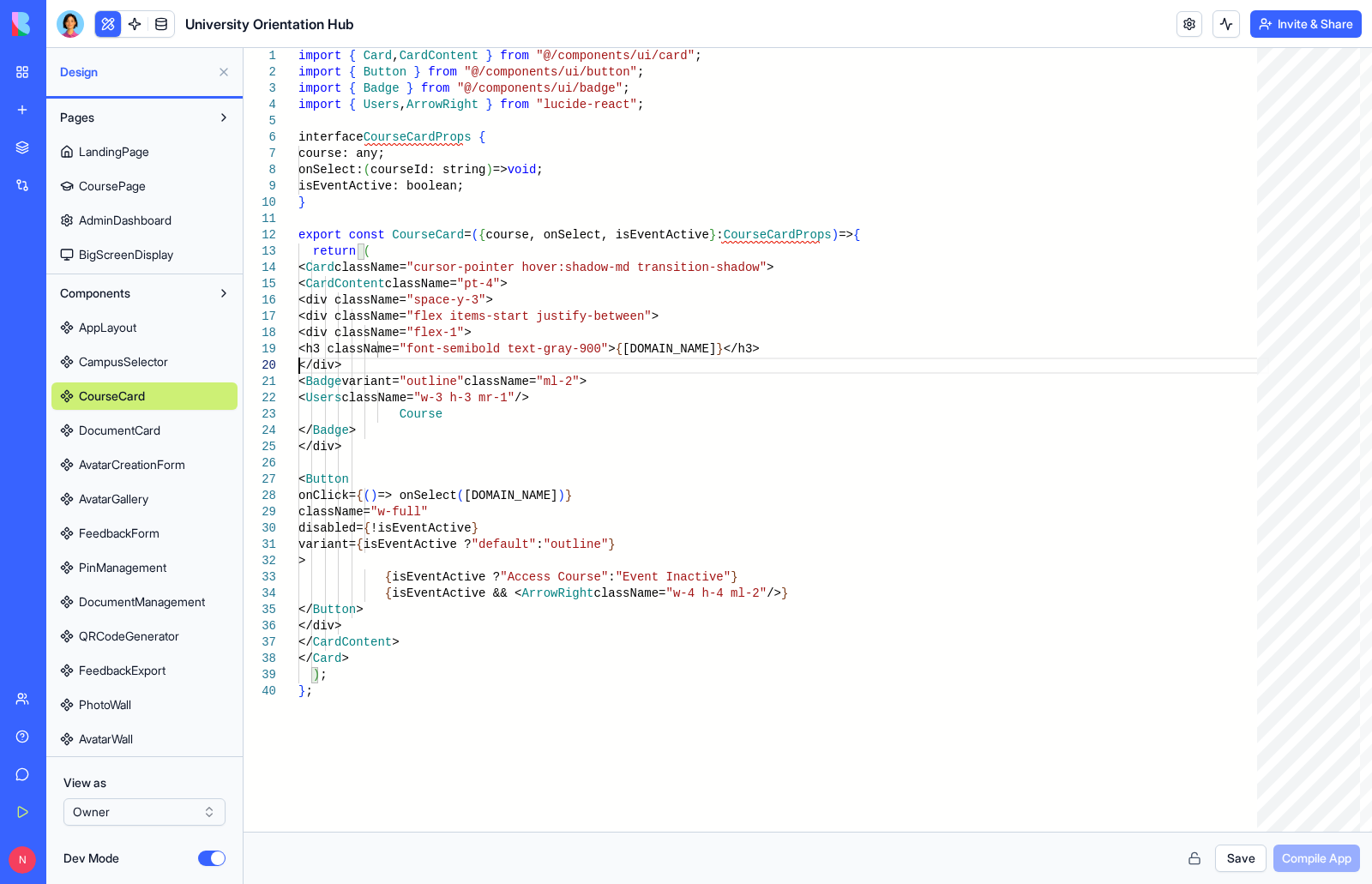
click at [1242, 862] on button "Save" at bounding box center [1240, 858] width 52 height 28
click at [202, 857] on button "Dev Mode" at bounding box center [212, 858] width 28 height 15
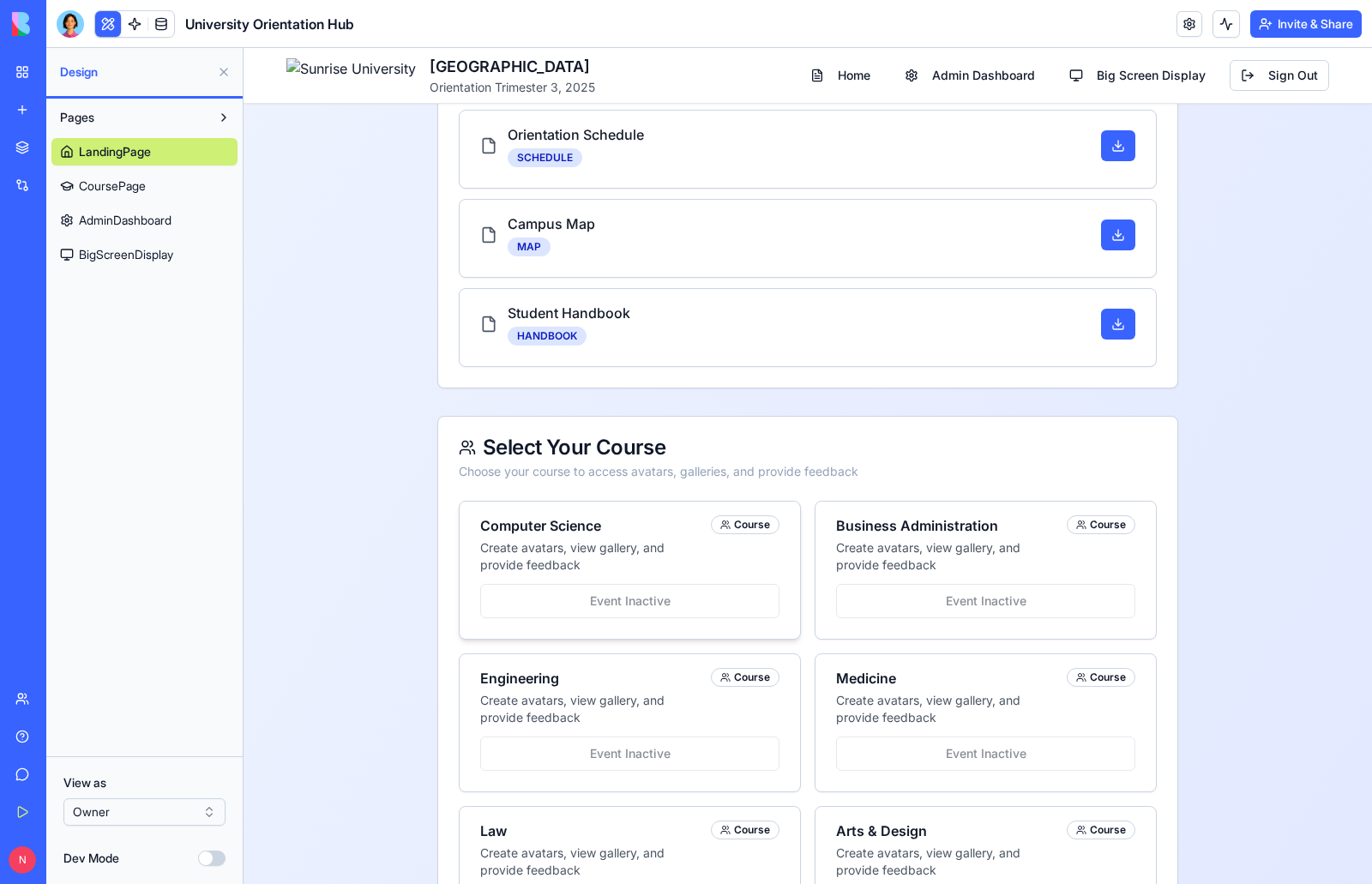
scroll to position [600, 0]
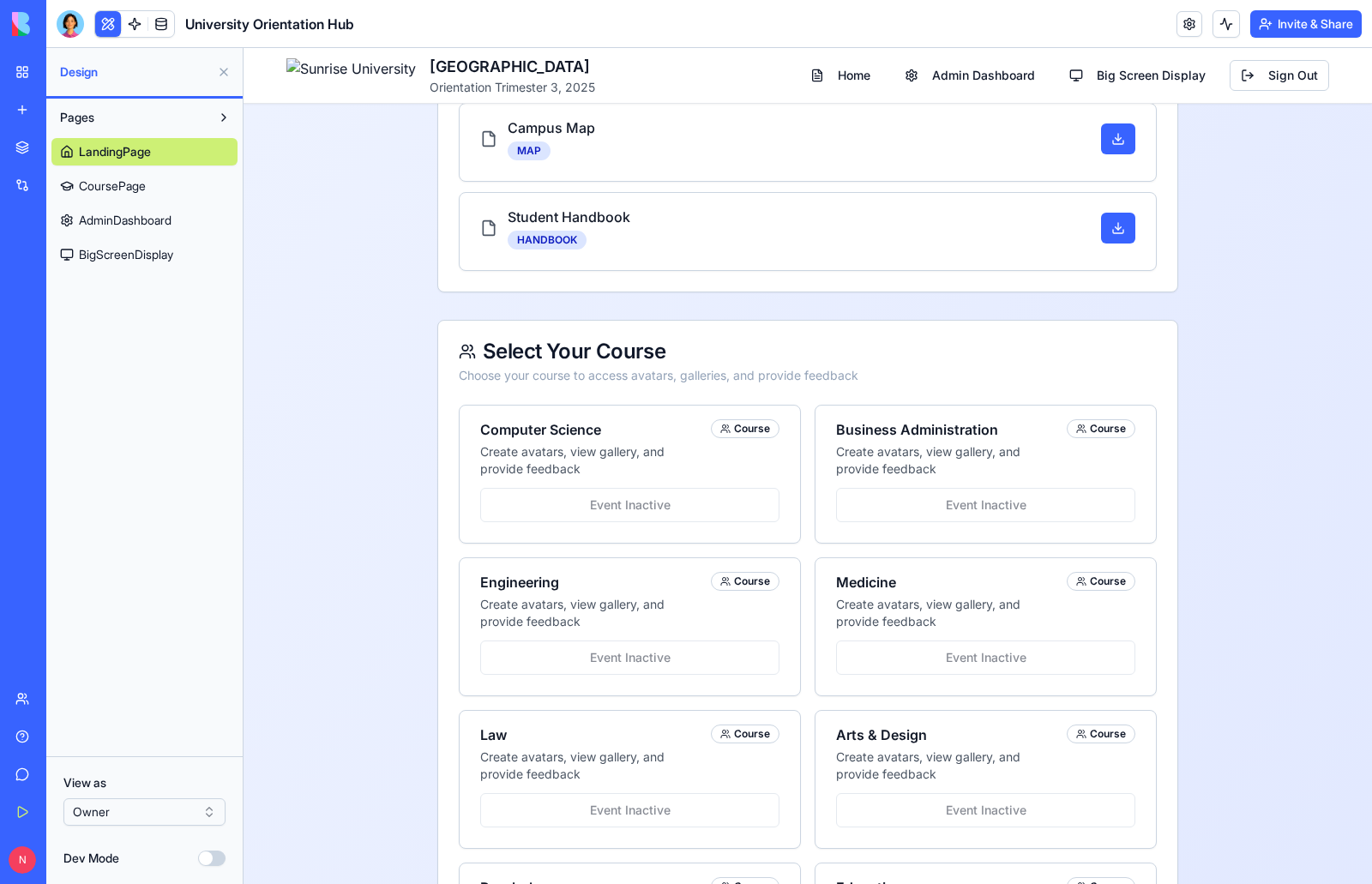
click at [220, 856] on button "Dev Mode" at bounding box center [212, 858] width 28 height 15
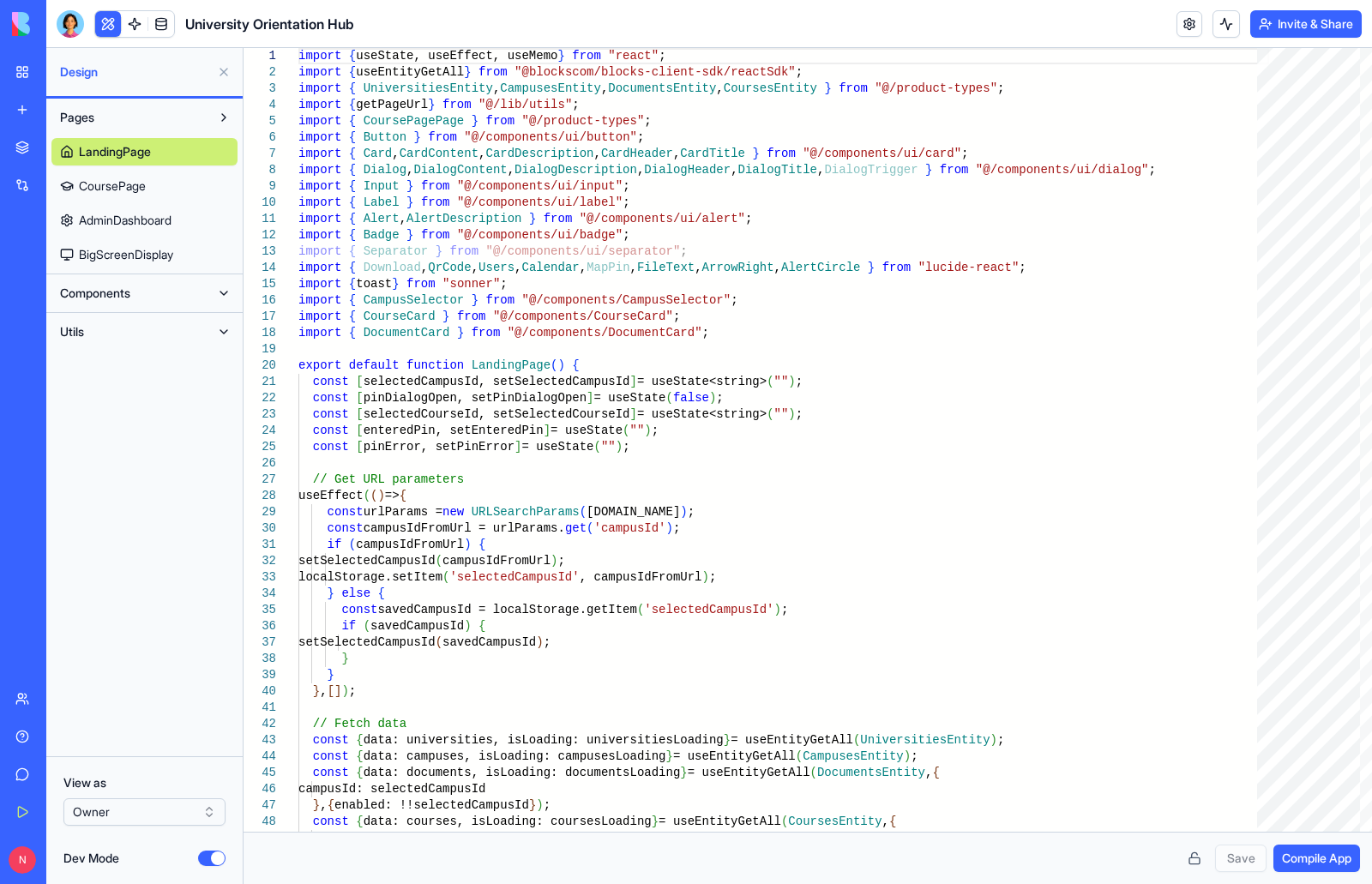
click at [224, 297] on button at bounding box center [224, 293] width 28 height 28
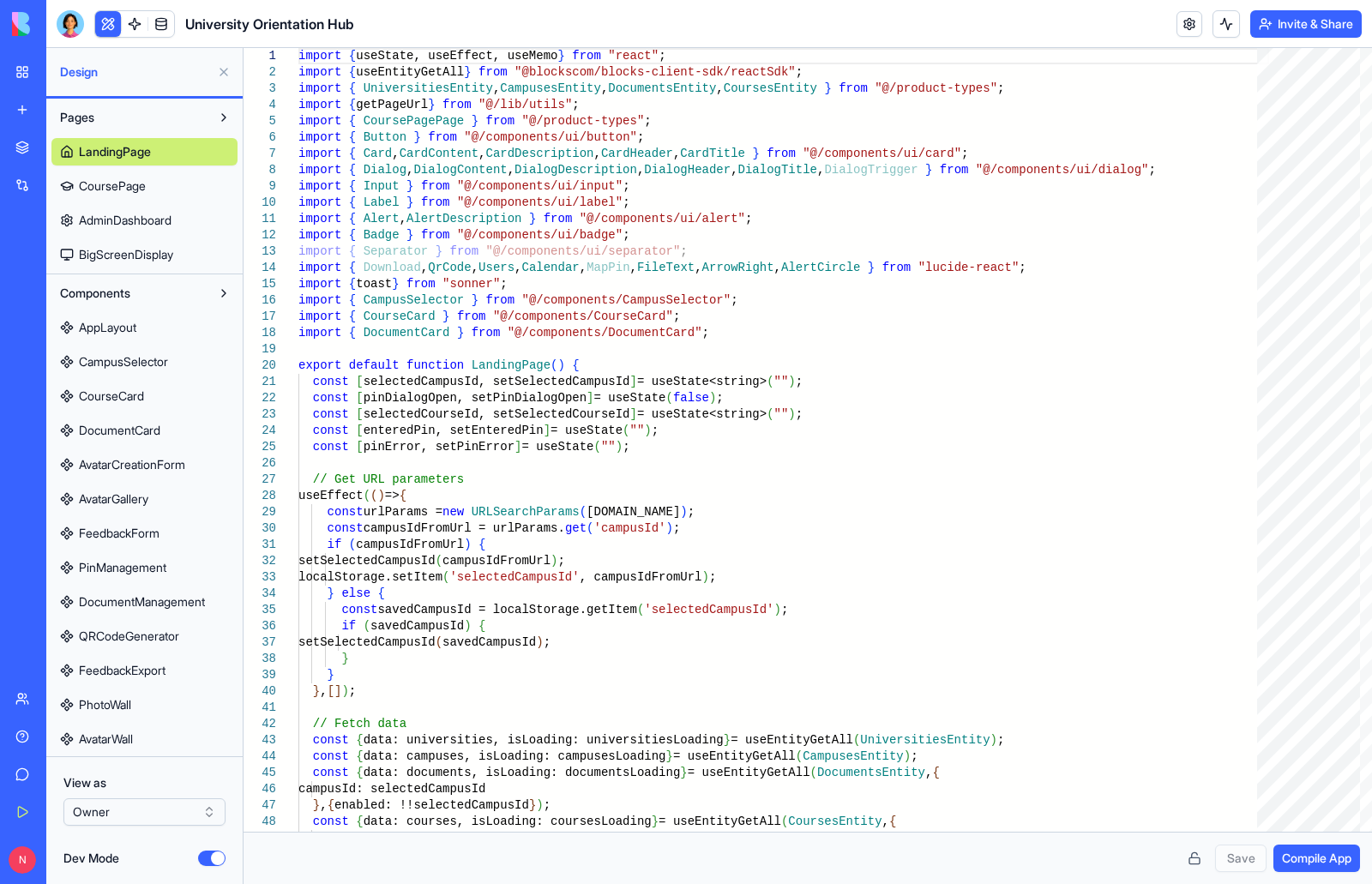
click at [138, 396] on span "CourseCard" at bounding box center [112, 396] width 65 height 17
type textarea "**********"
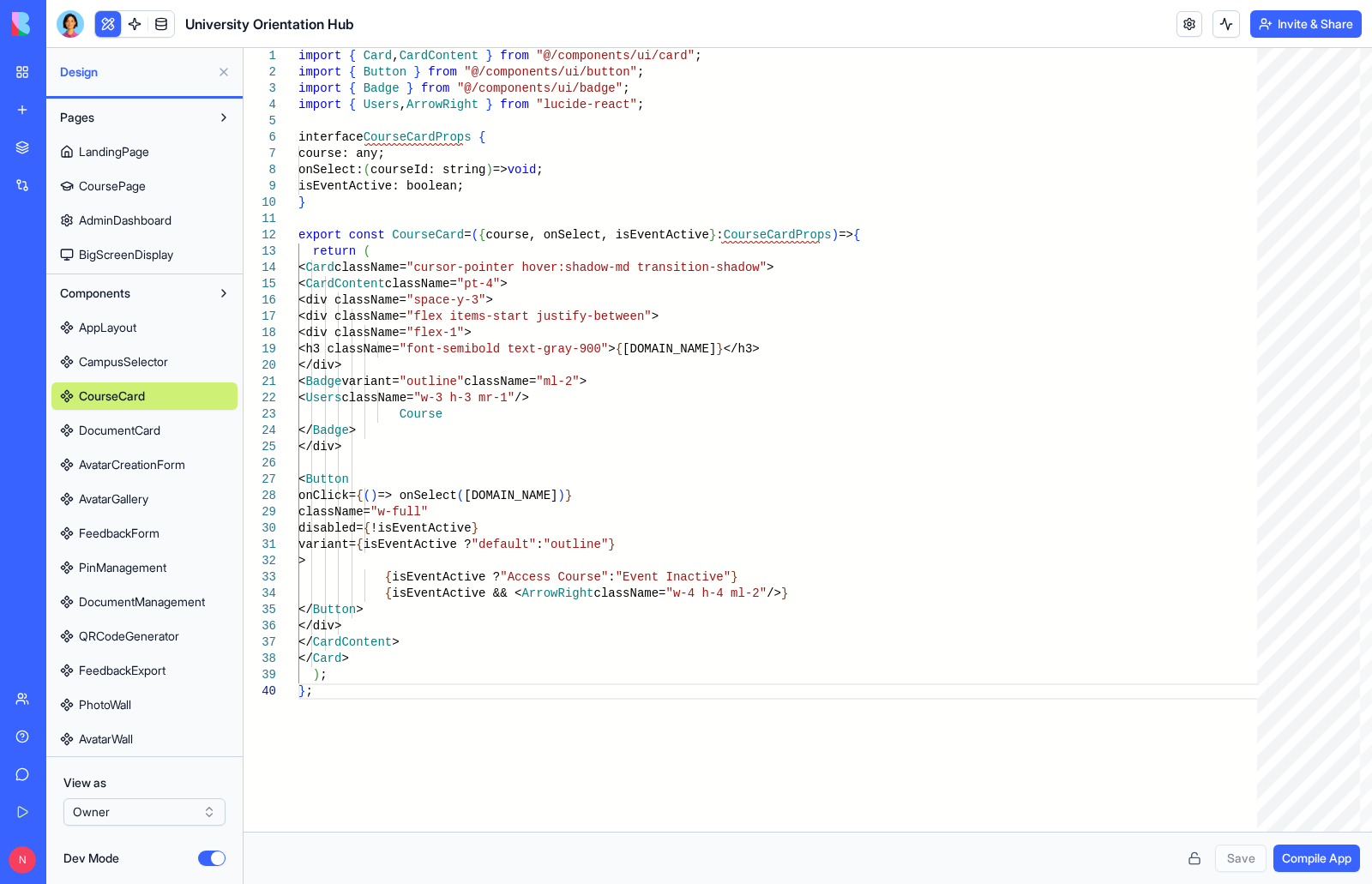
click at [1307, 846] on button "Compile App" at bounding box center [1316, 858] width 87 height 28
click at [207, 863] on button "Dev Mode" at bounding box center [212, 858] width 28 height 15
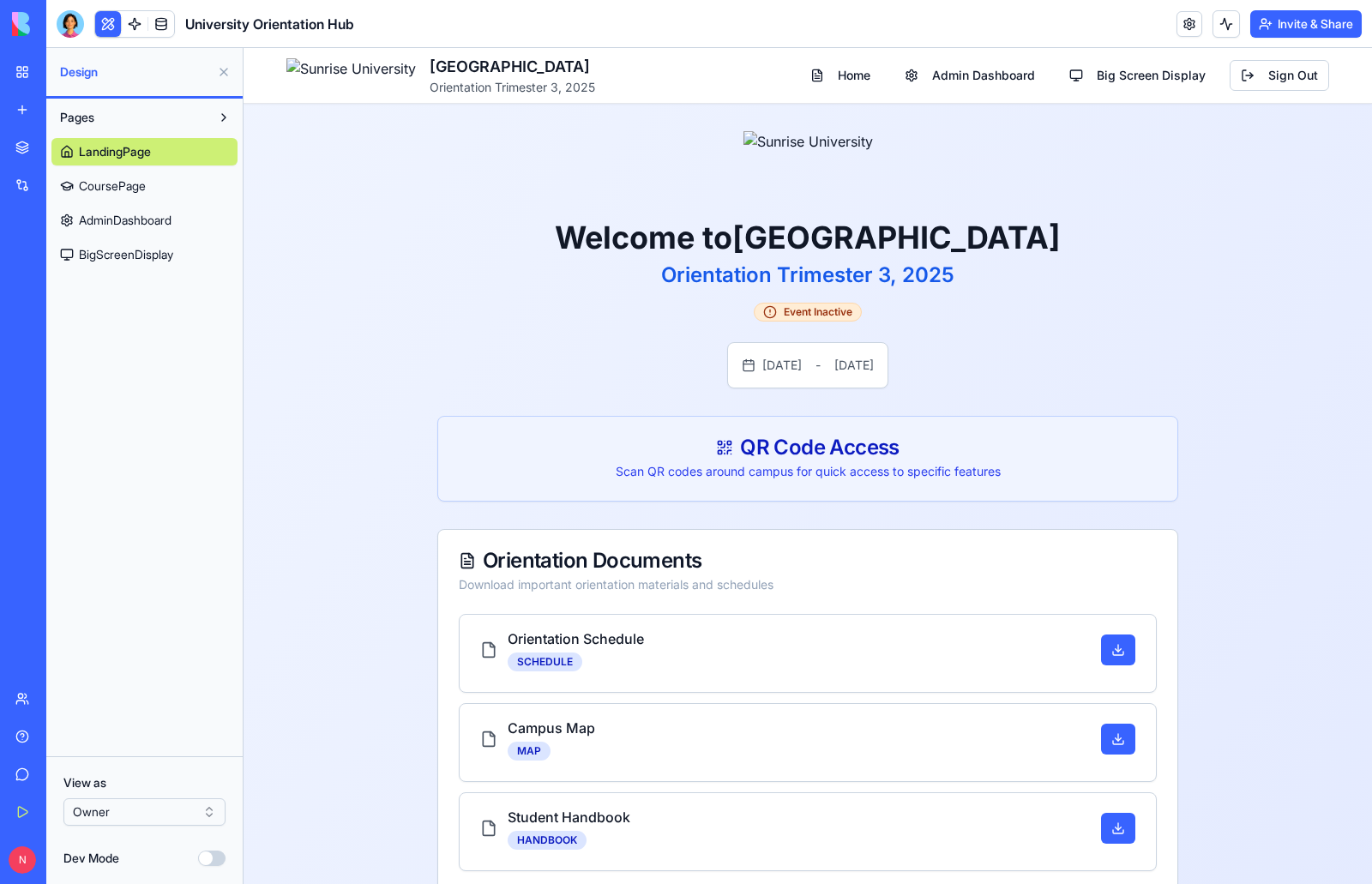
click at [18, 70] on link "My Workspace" at bounding box center [40, 72] width 69 height 34
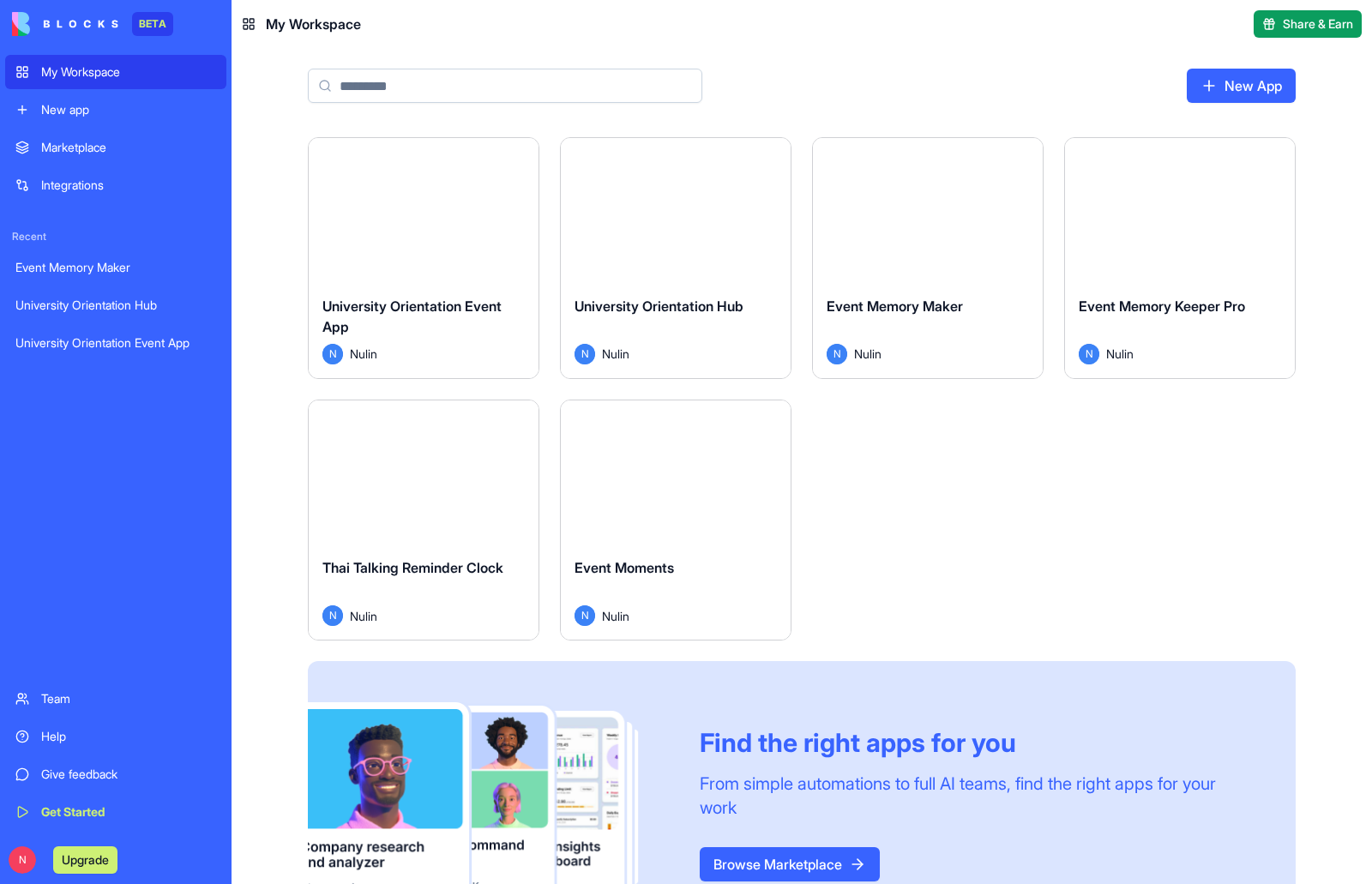
click at [420, 212] on button "Launch" at bounding box center [423, 210] width 128 height 34
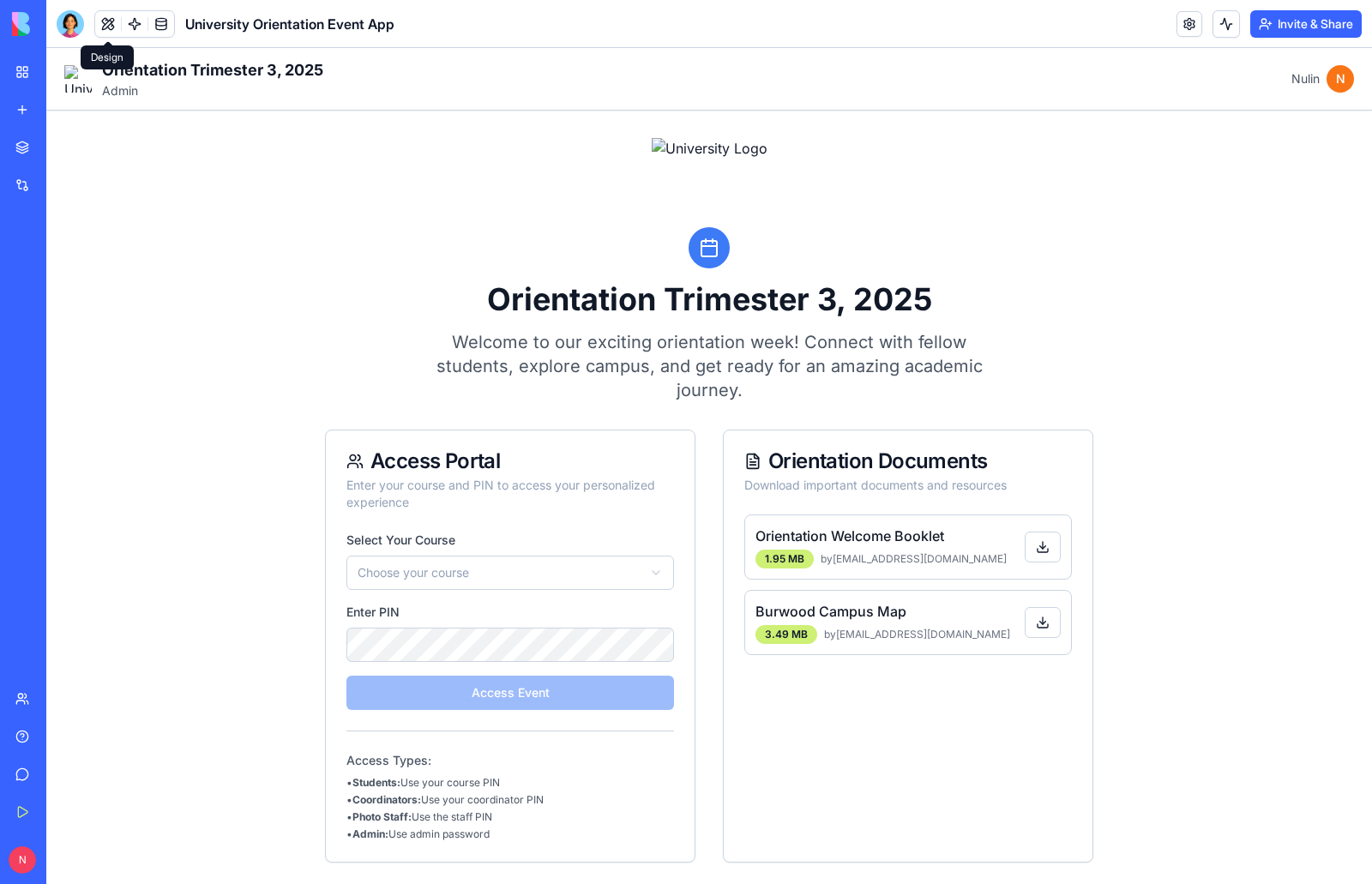
click at [102, 21] on button at bounding box center [108, 24] width 26 height 26
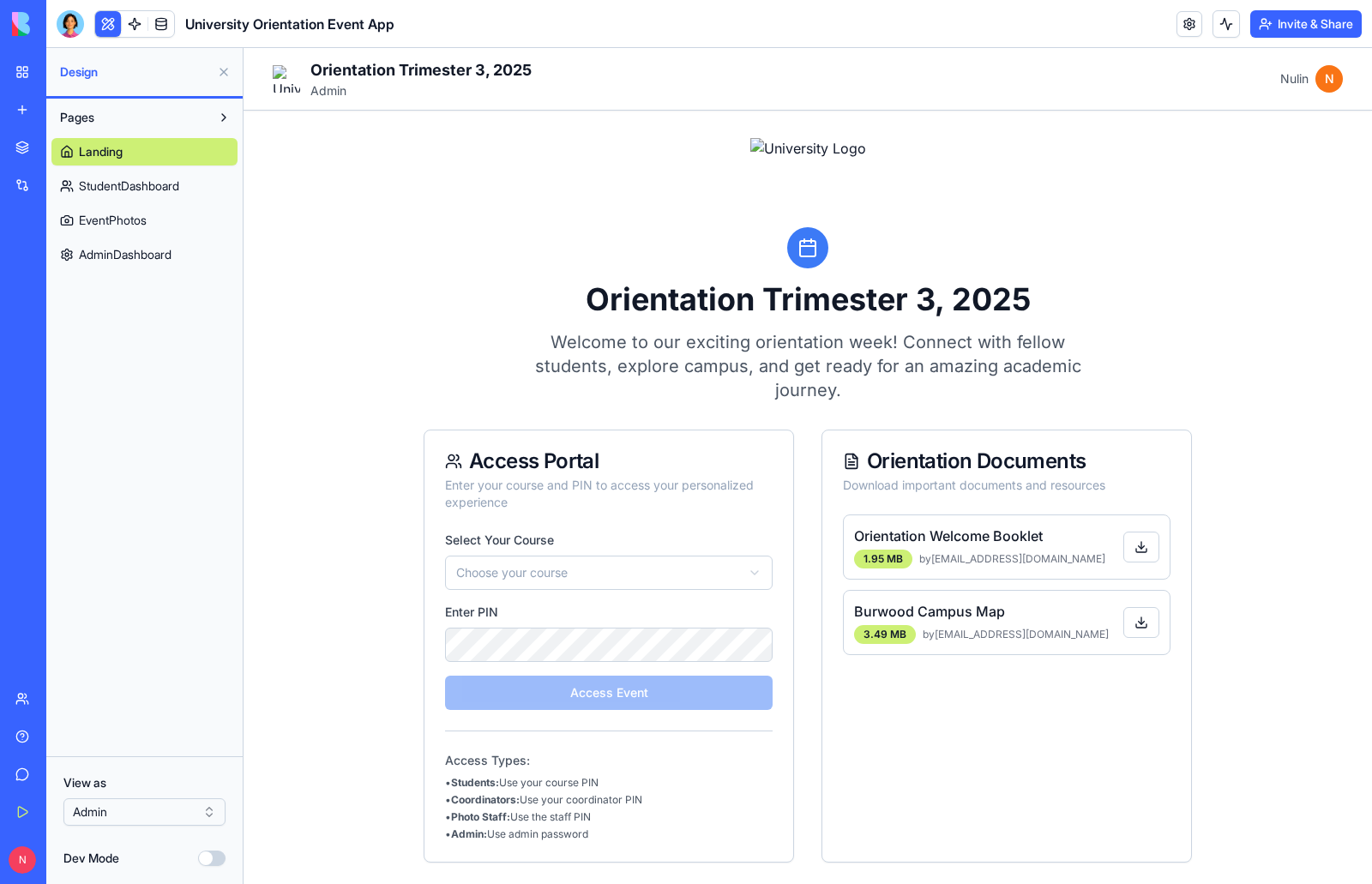
click at [220, 863] on button "Dev Mode" at bounding box center [212, 858] width 28 height 15
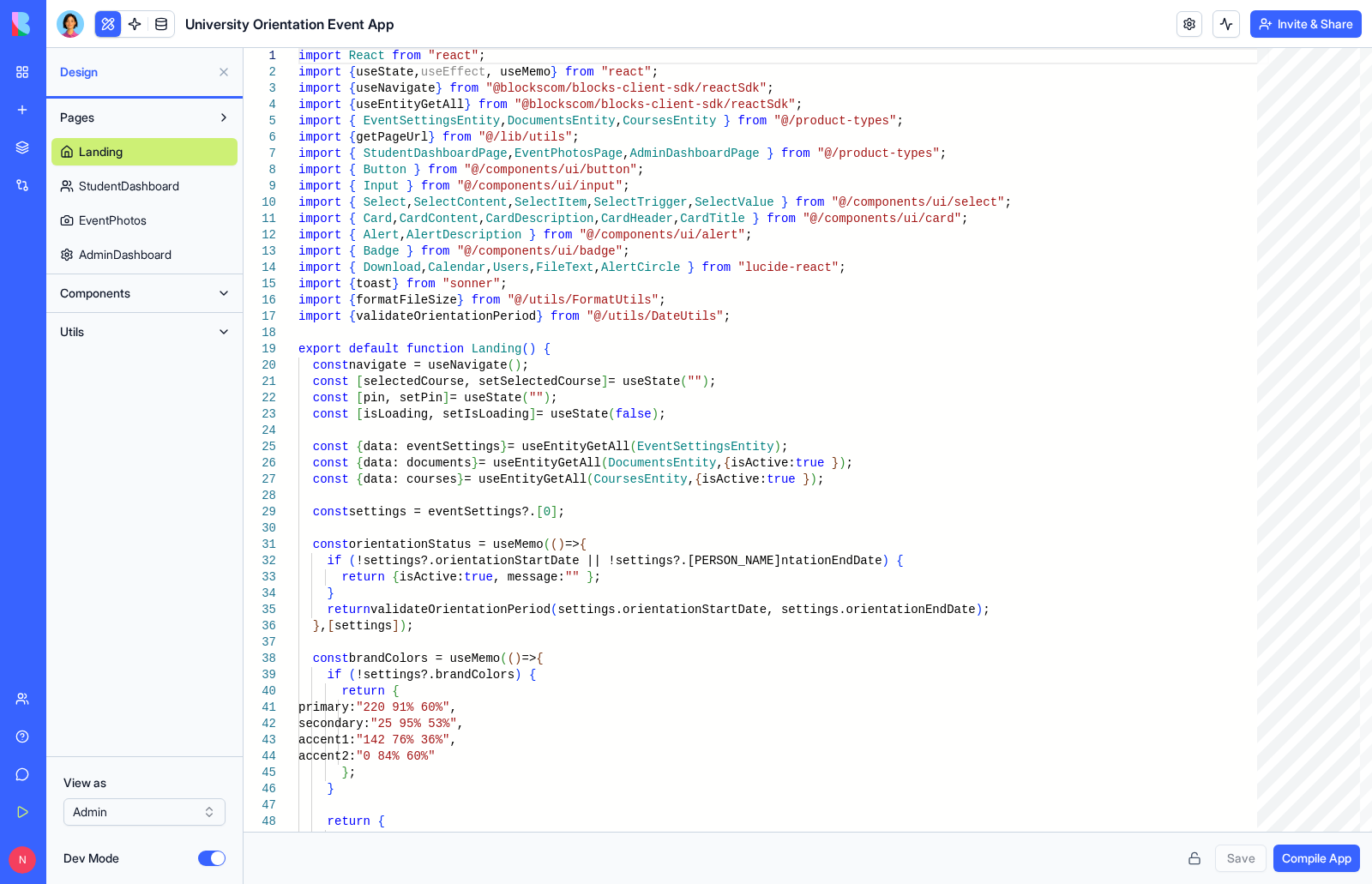
click at [1298, 856] on span "Compile App" at bounding box center [1316, 858] width 70 height 17
